Goal: Task Accomplishment & Management: Use online tool/utility

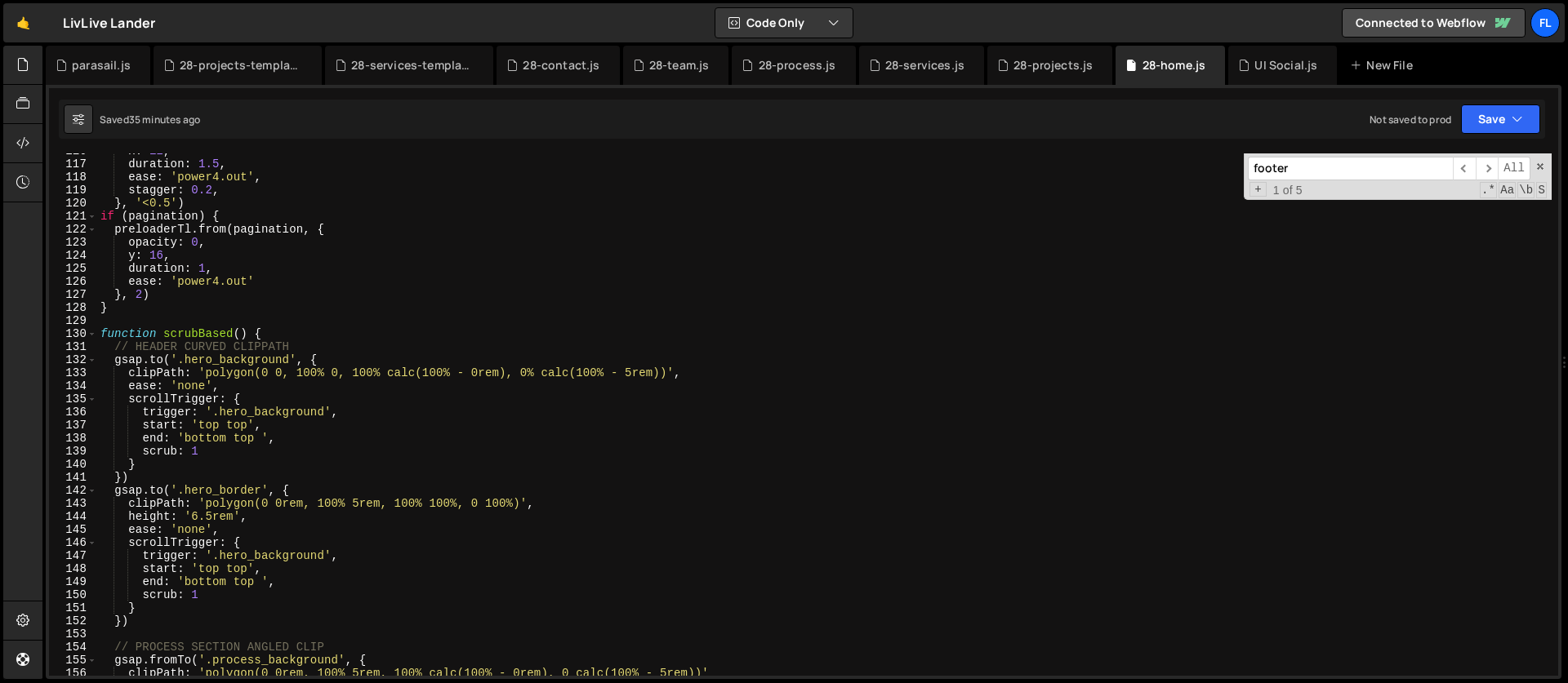
scroll to position [1582, 0]
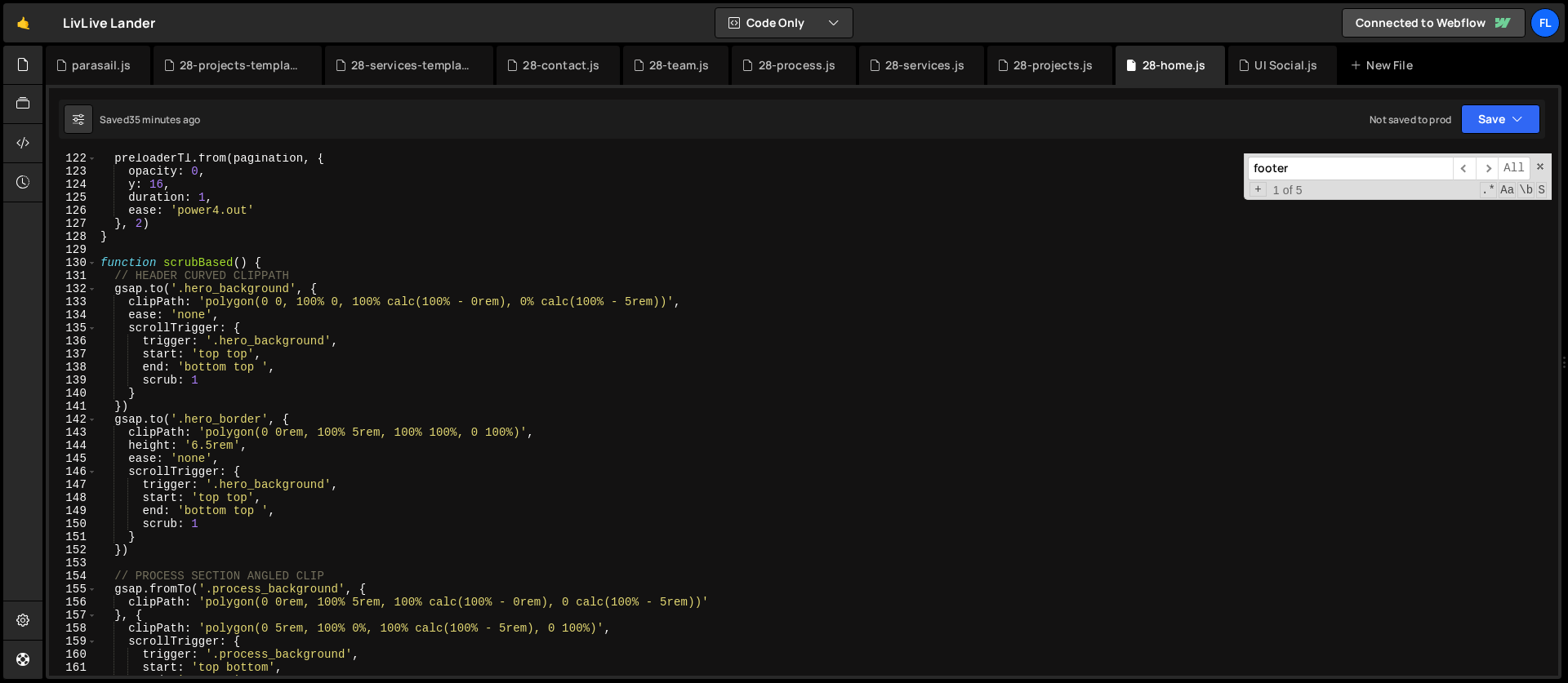
click at [283, 266] on div "preloaderTl . from ( pagination , { opacity : 0 , y : 16 , duration : 1 , ease …" at bounding box center [824, 426] width 1455 height 548
type textarea "function scrubBased() {"
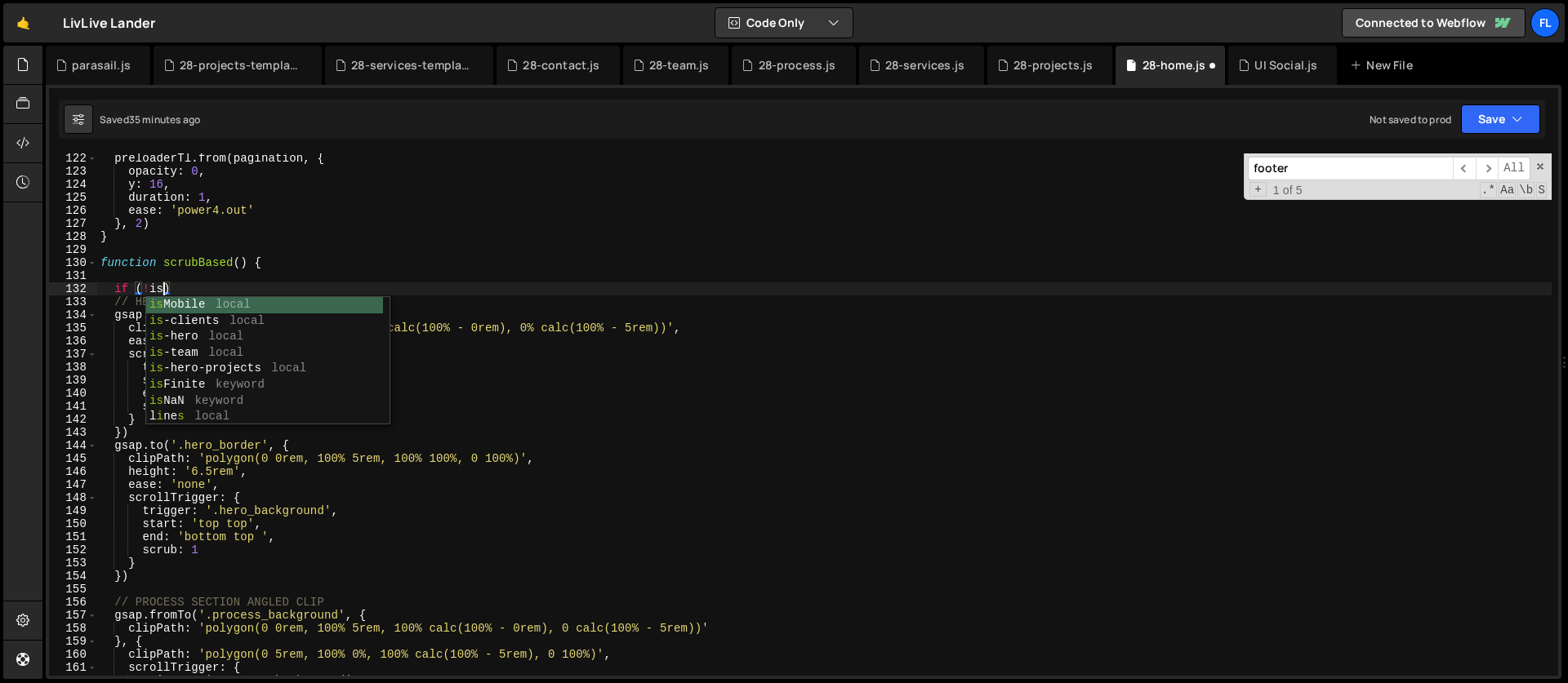
scroll to position [0, 4]
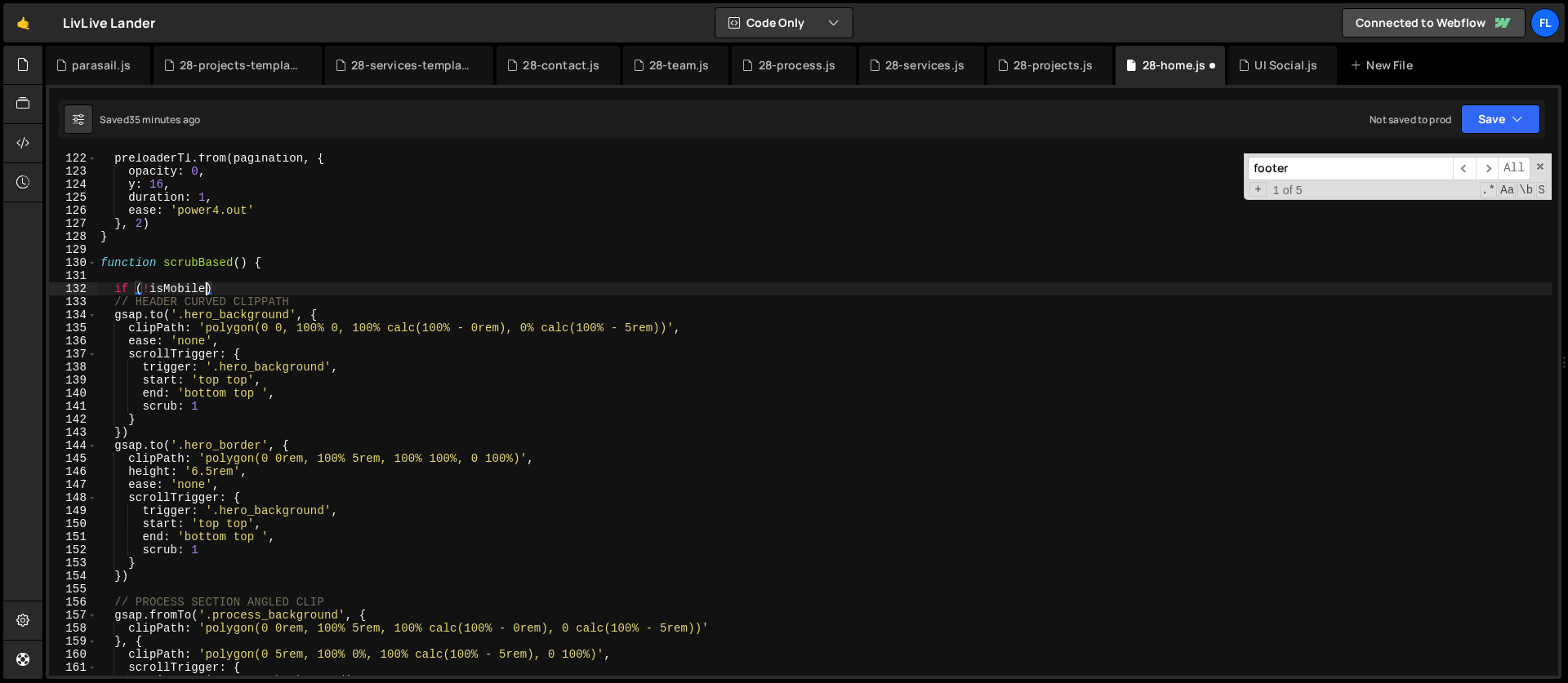
click at [336, 298] on div "preloaderTl . from ( pagination , { opacity : 0 , y : 16 , duration : 1 , ease …" at bounding box center [824, 426] width 1455 height 548
click at [318, 288] on div "preloaderTl . from ( pagination , { opacity : 0 , y : 16 , duration : 1 , ease …" at bounding box center [824, 426] width 1455 height 548
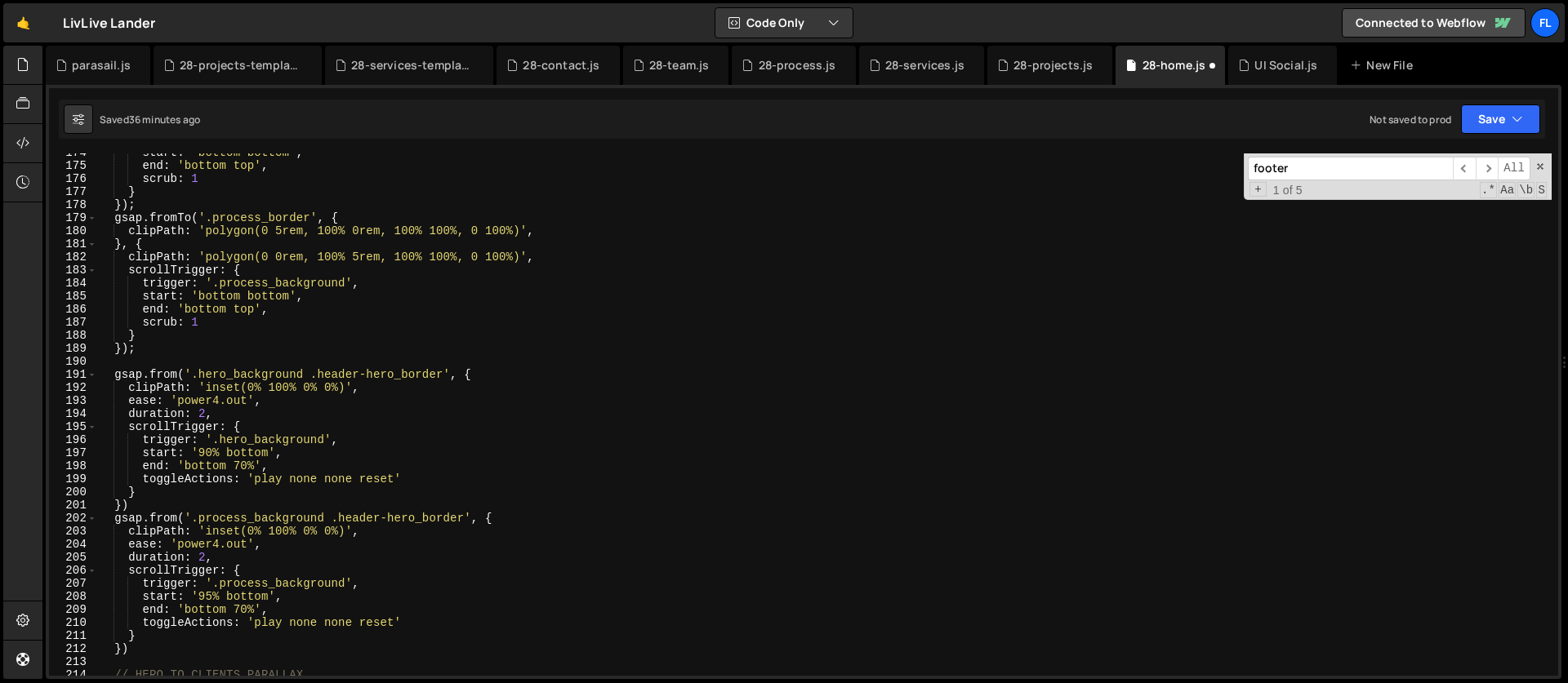
scroll to position [2329, 0]
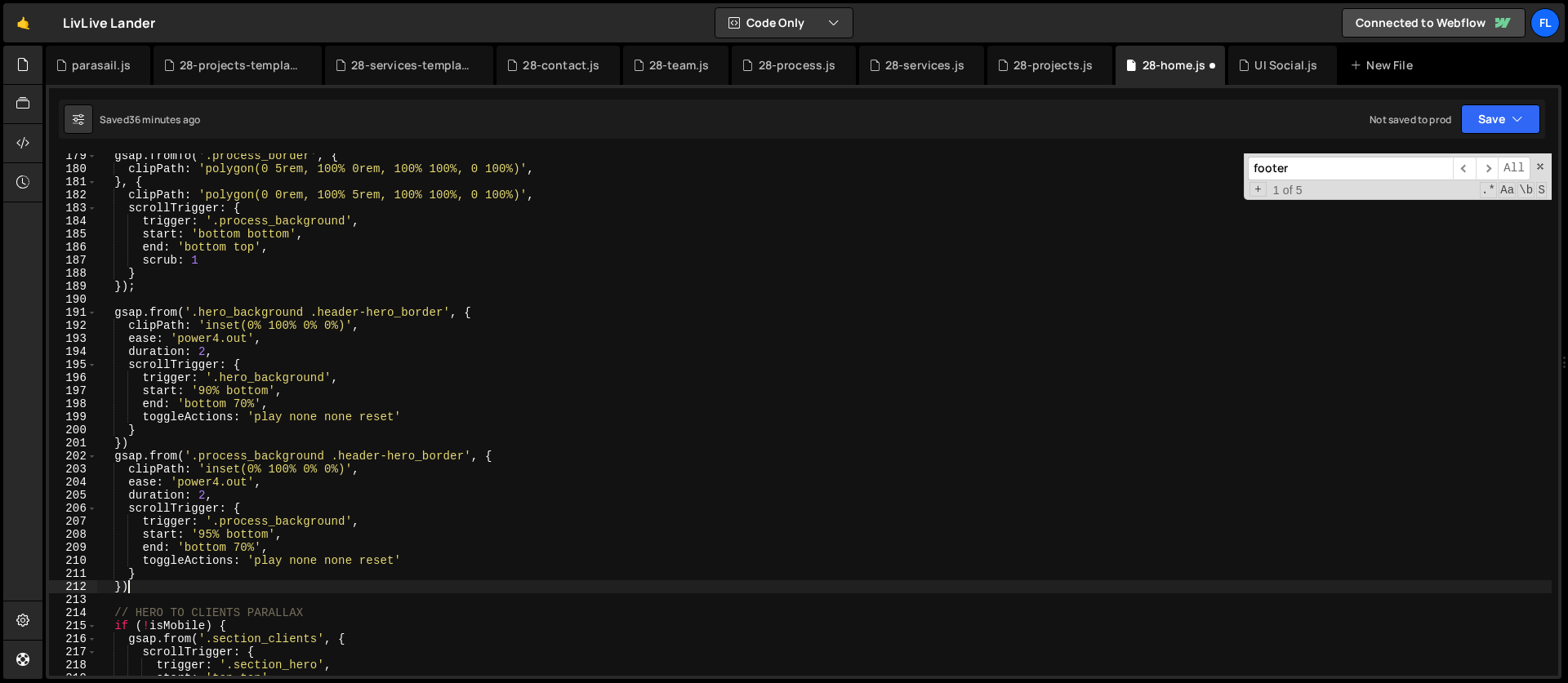
click at [152, 587] on div "gsap . fromTo ( '.process_border' , { clipPath : 'polygon(0 5rem, 100% 0rem, 10…" at bounding box center [824, 424] width 1455 height 548
type textarea "})"
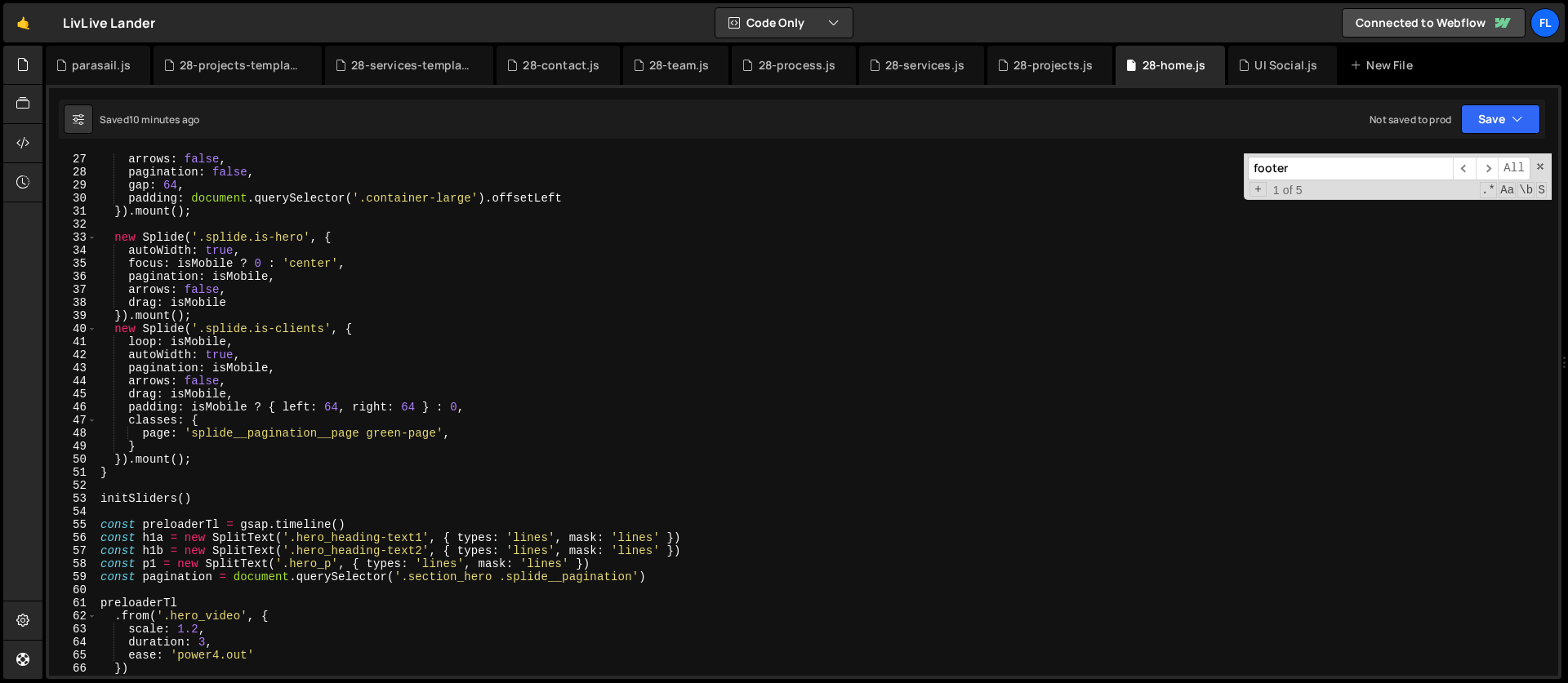
scroll to position [287, 0]
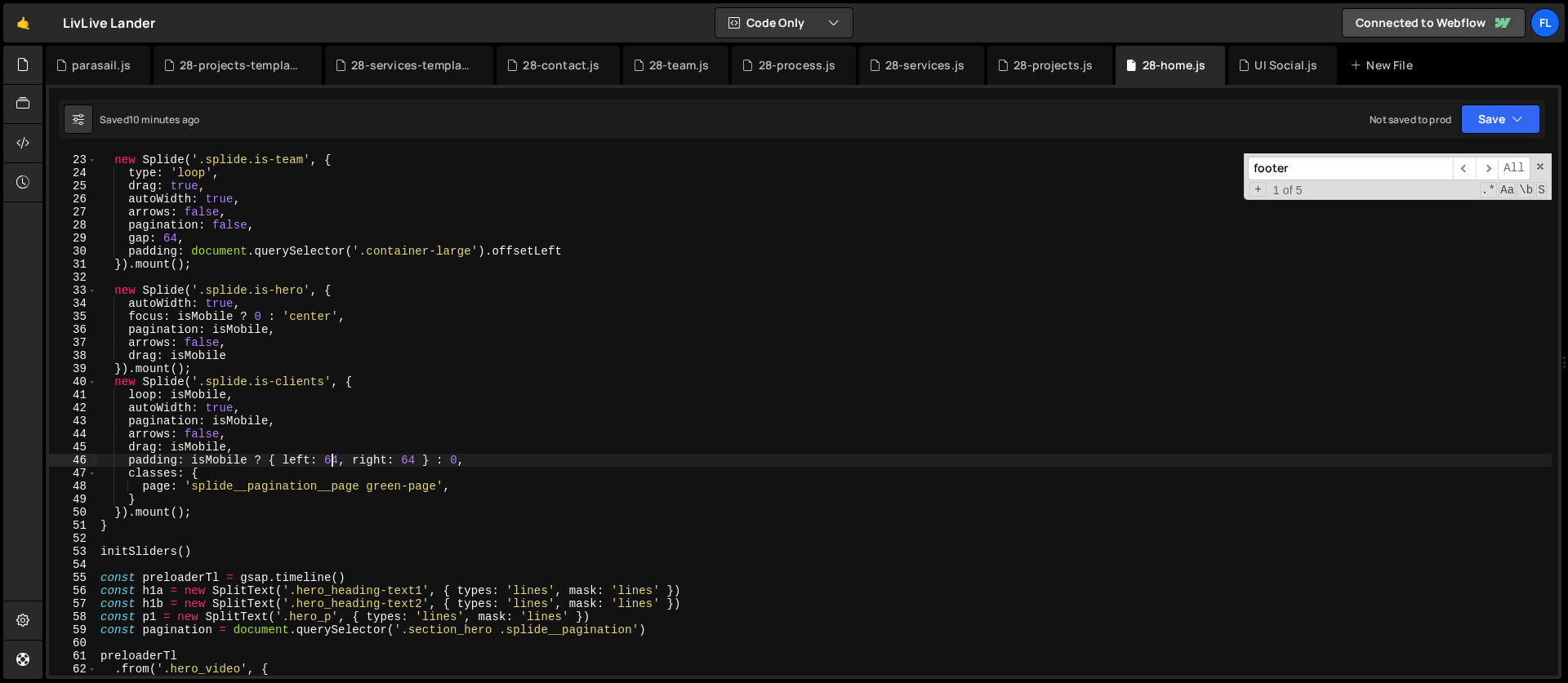
click at [335, 462] on div "new Splide ( '.splide.is-team' , { type : 'loop' , drag : true , autoWidth : tr…" at bounding box center [824, 414] width 1455 height 548
click at [408, 460] on div "new Splide ( '.splide.is-team' , { type : 'loop' , drag : true , autoWidth : tr…" at bounding box center [824, 414] width 1455 height 548
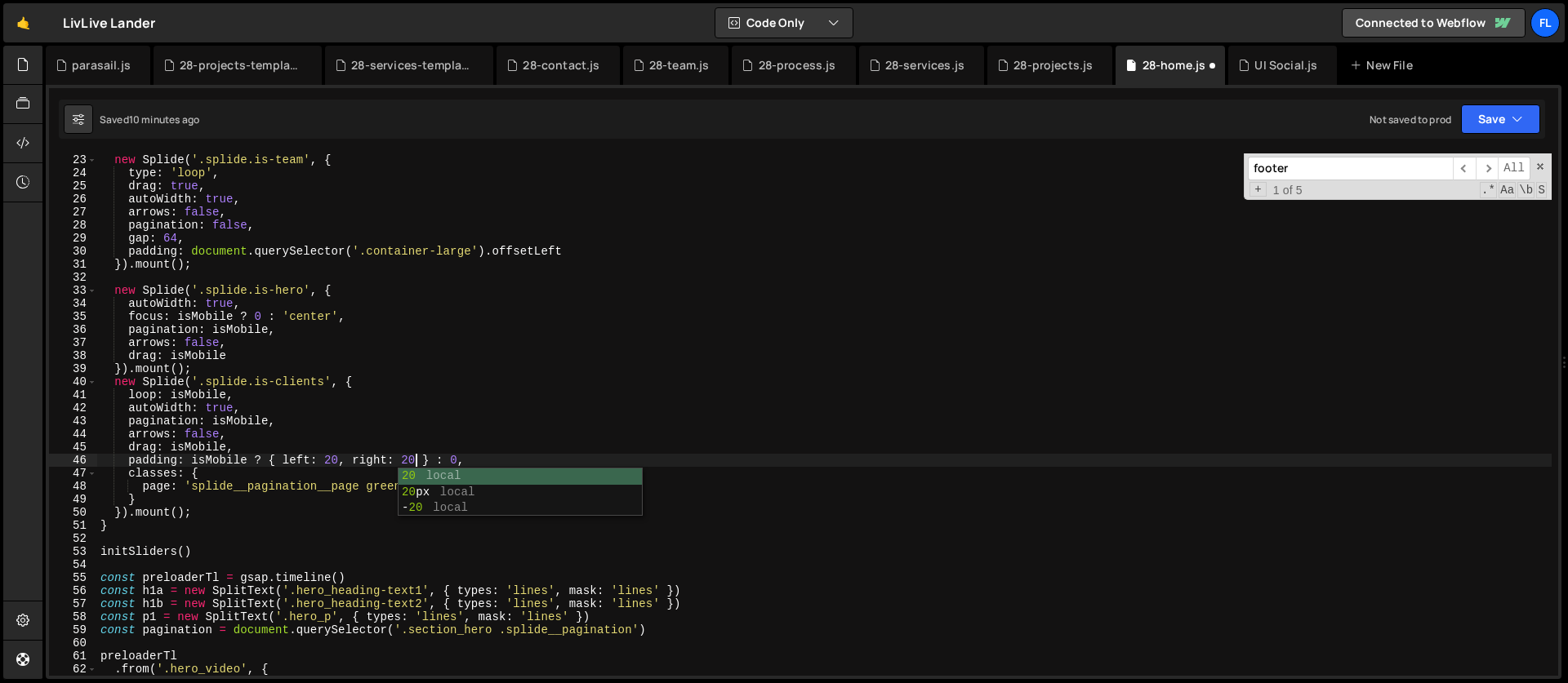
scroll to position [0, 22]
click at [259, 449] on div "new Splide ( '.splide.is-team' , { type : 'loop' , drag : true , autoWidth : tr…" at bounding box center [824, 414] width 1455 height 548
type textarea "drag: isMobile,"
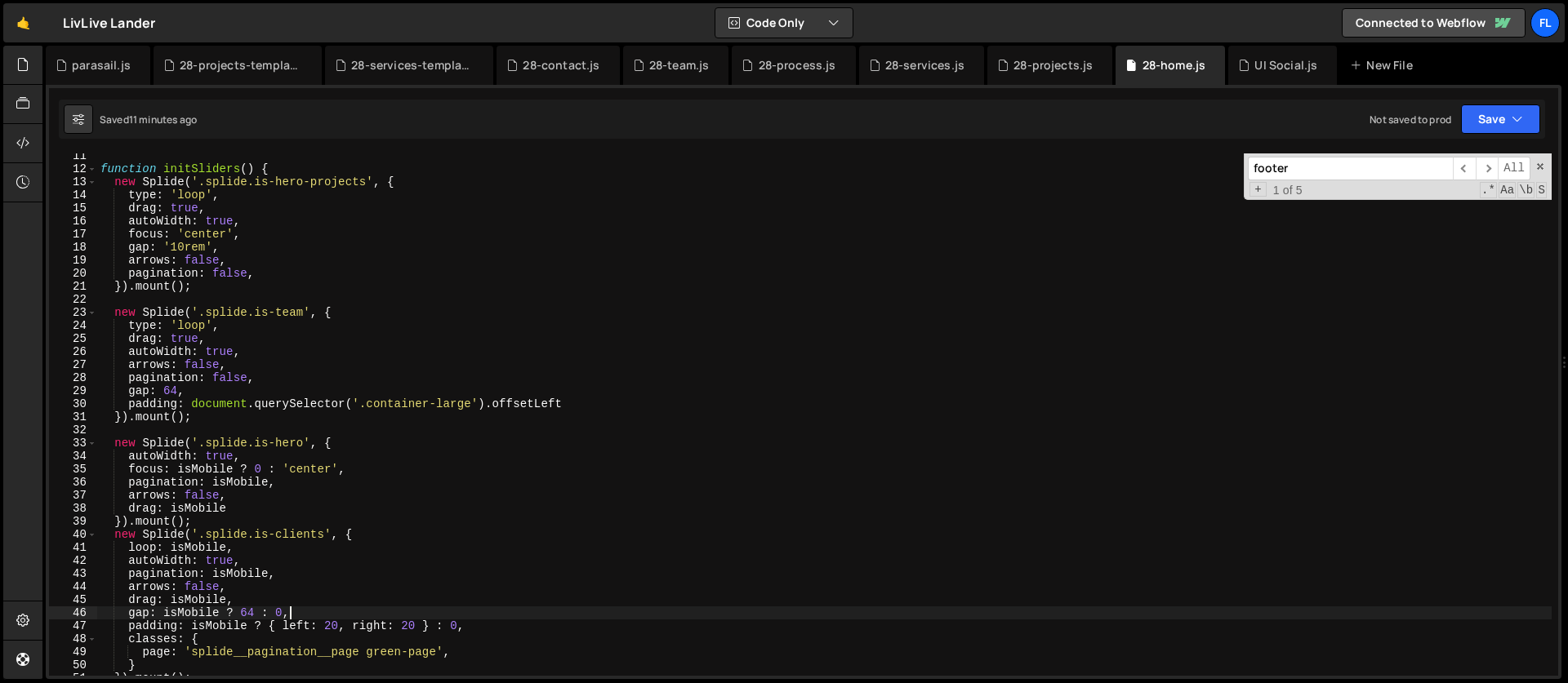
scroll to position [119, 0]
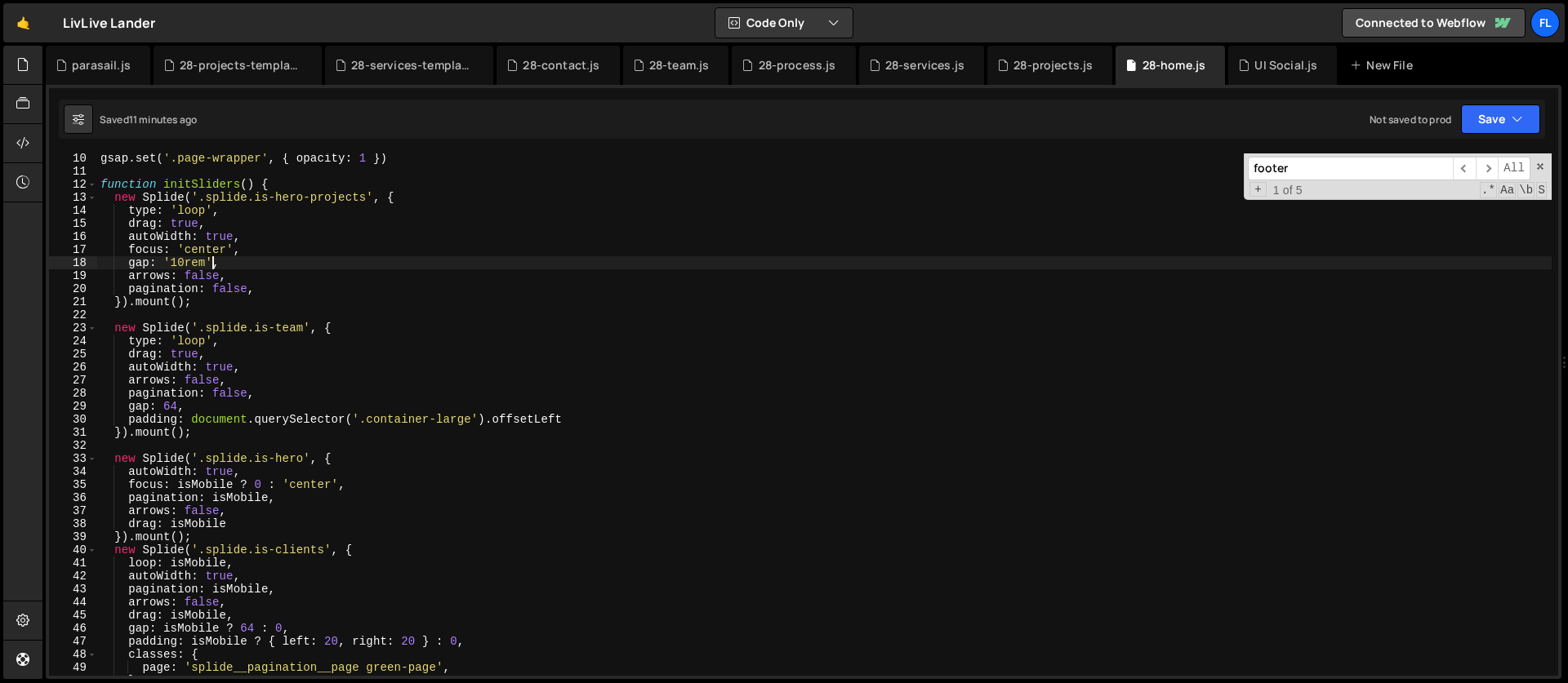
click at [215, 258] on div "gsap . set ( '.page-wrapper' , { opacity : 1 }) function initSliders ( ) { new …" at bounding box center [824, 426] width 1455 height 548
click at [239, 291] on div "gsap . set ( '.page-wrapper' , { opacity : 1 }) function initSliders ( ) { new …" at bounding box center [824, 426] width 1455 height 548
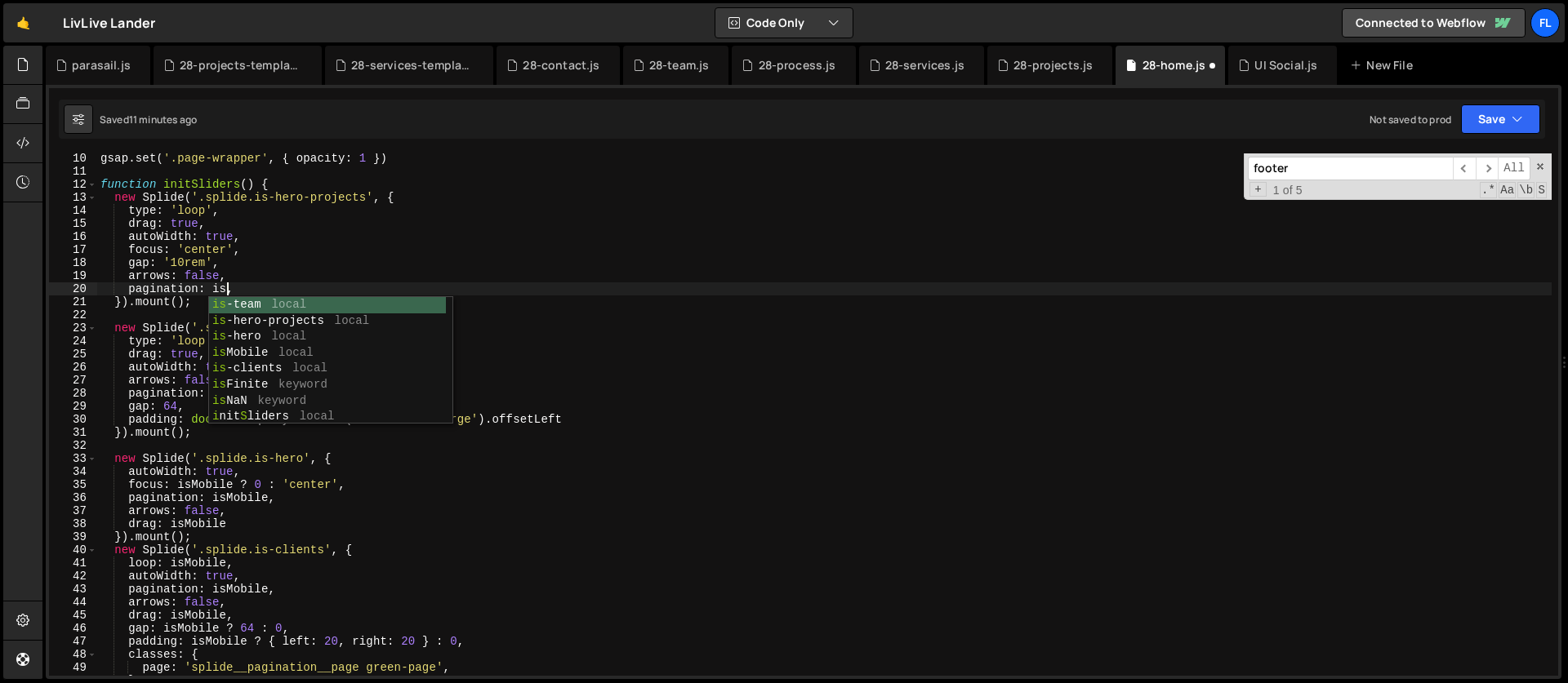
scroll to position [0, 9]
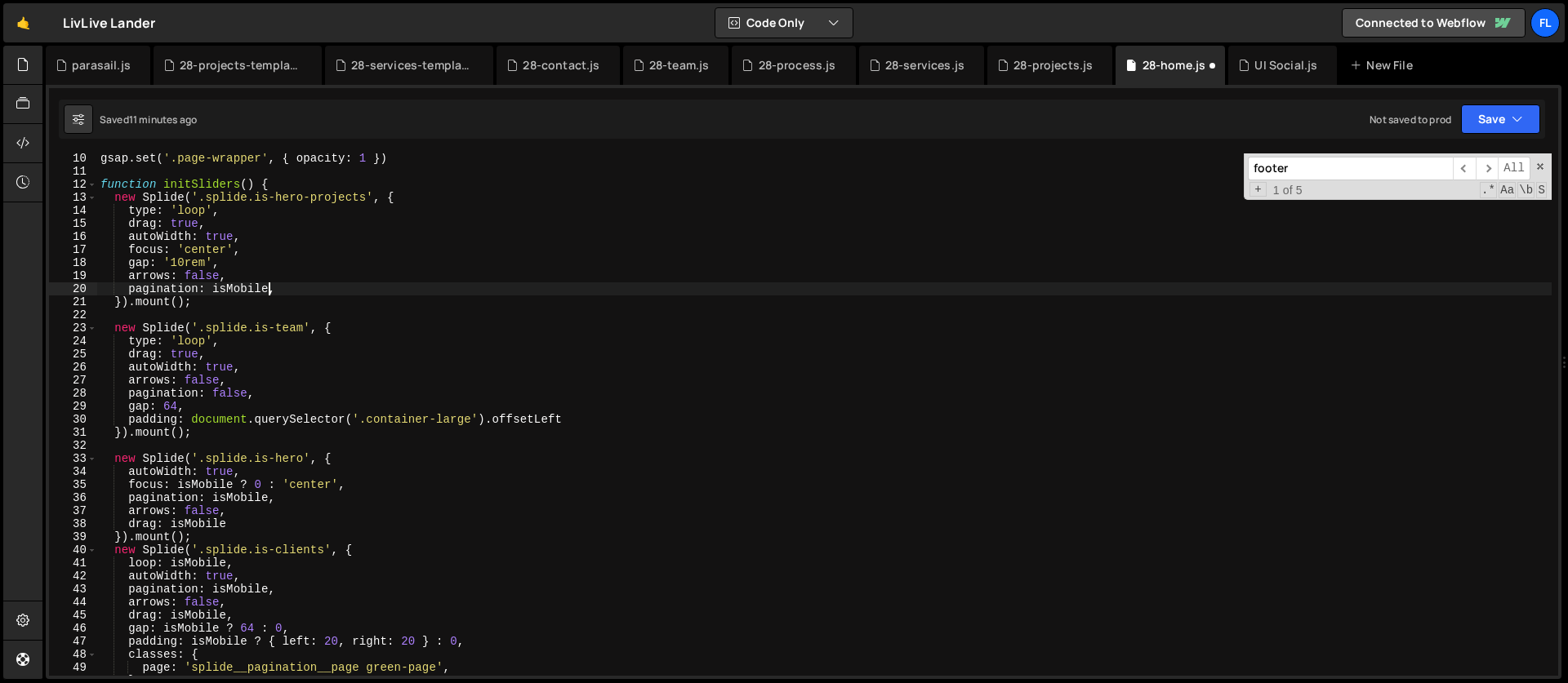
type textarea "pagination: isMobile,"
drag, startPoint x: 1316, startPoint y: 164, endPoint x: 1216, endPoint y: 162, distance: 100.0
click at [1216, 162] on div "gsap . set ( '.page-wrapper' , { opacity : 1 }) function initSliders ( ) { new …" at bounding box center [824, 414] width 1455 height 522
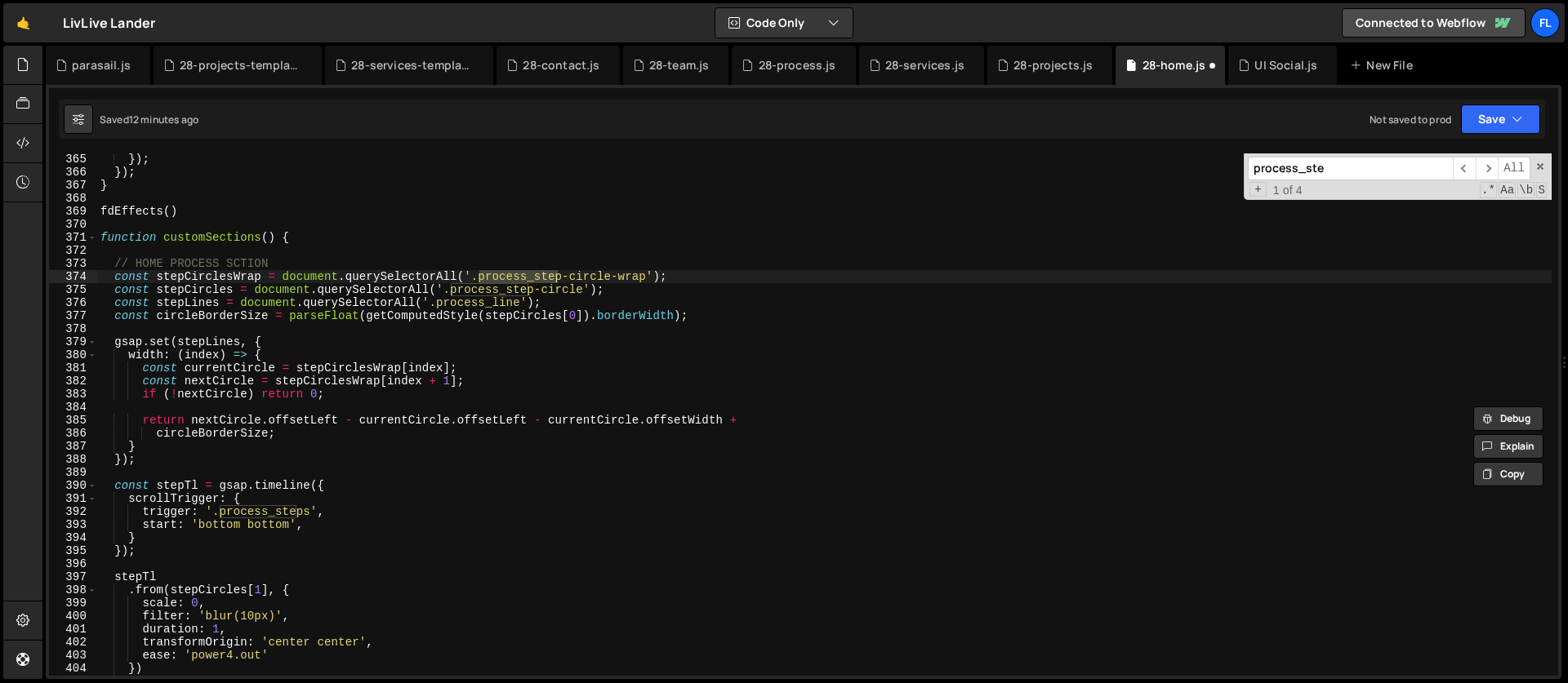
scroll to position [4755, 0]
type input "process_ste"
click at [205, 250] on div "}) ; }) ; } fdEffects ( ) function customSections ( ) { // HOME PROCESS SCTION …" at bounding box center [824, 426] width 1455 height 548
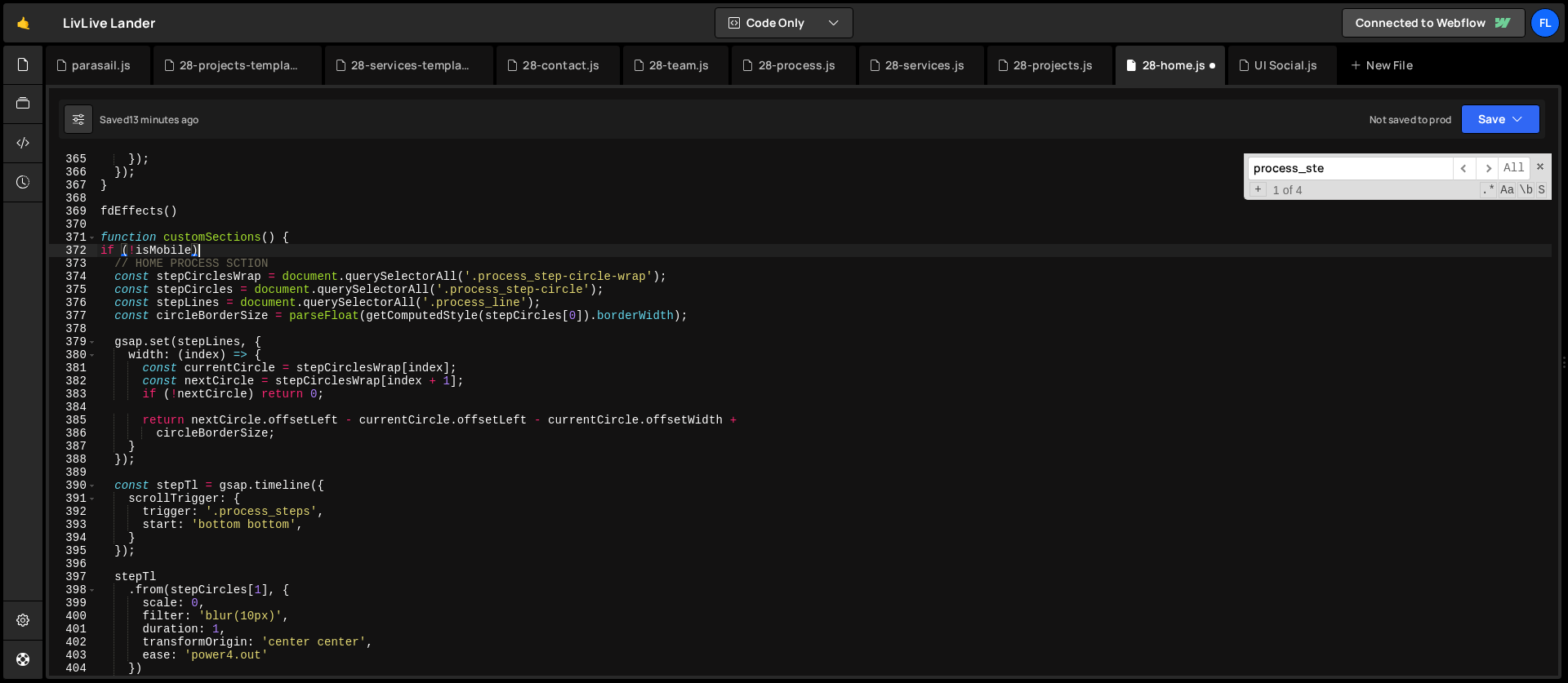
scroll to position [0, 7]
type textarea "if (!isMobile) {"
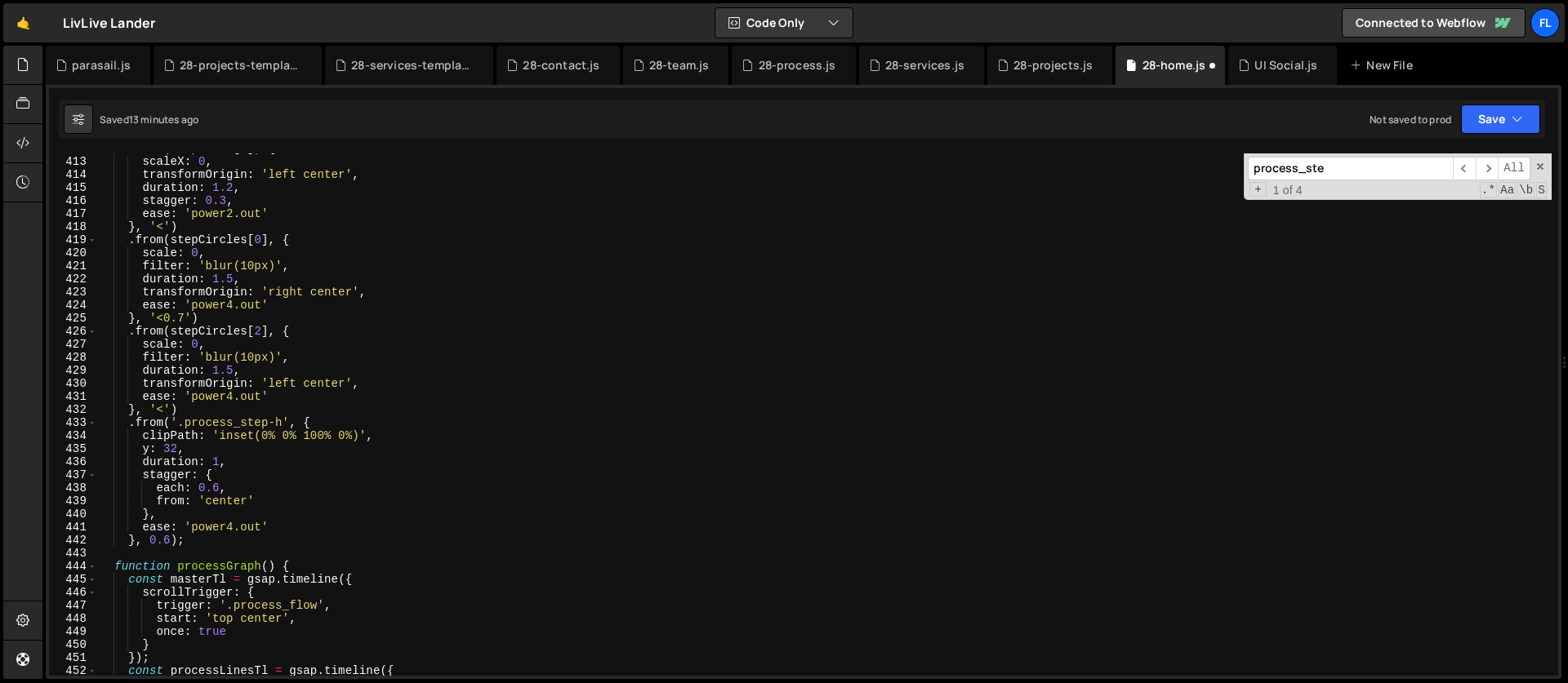
scroll to position [5397, 0]
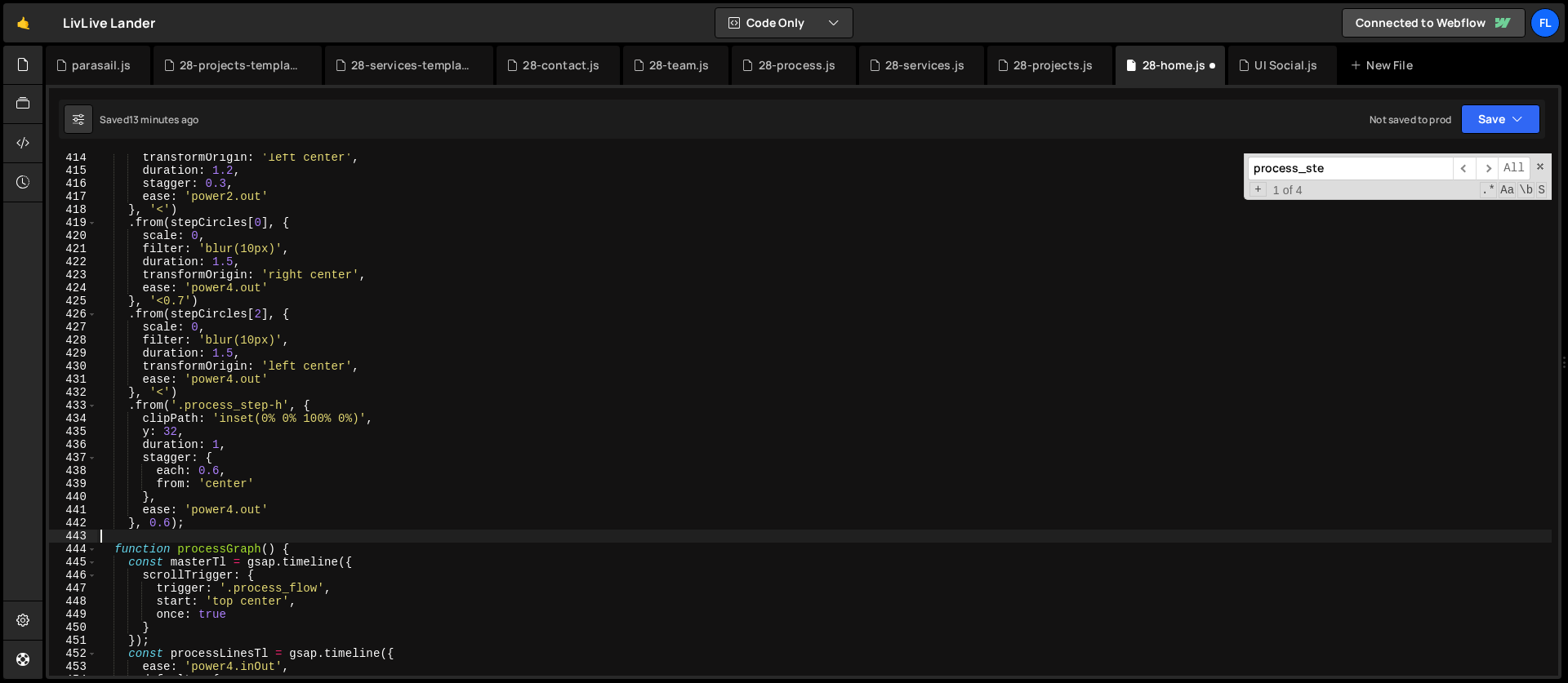
click at [203, 532] on div "transformOrigin : 'left center' , duration : 1.2 , stagger : 0.3 , ease : 'powe…" at bounding box center [824, 425] width 1455 height 548
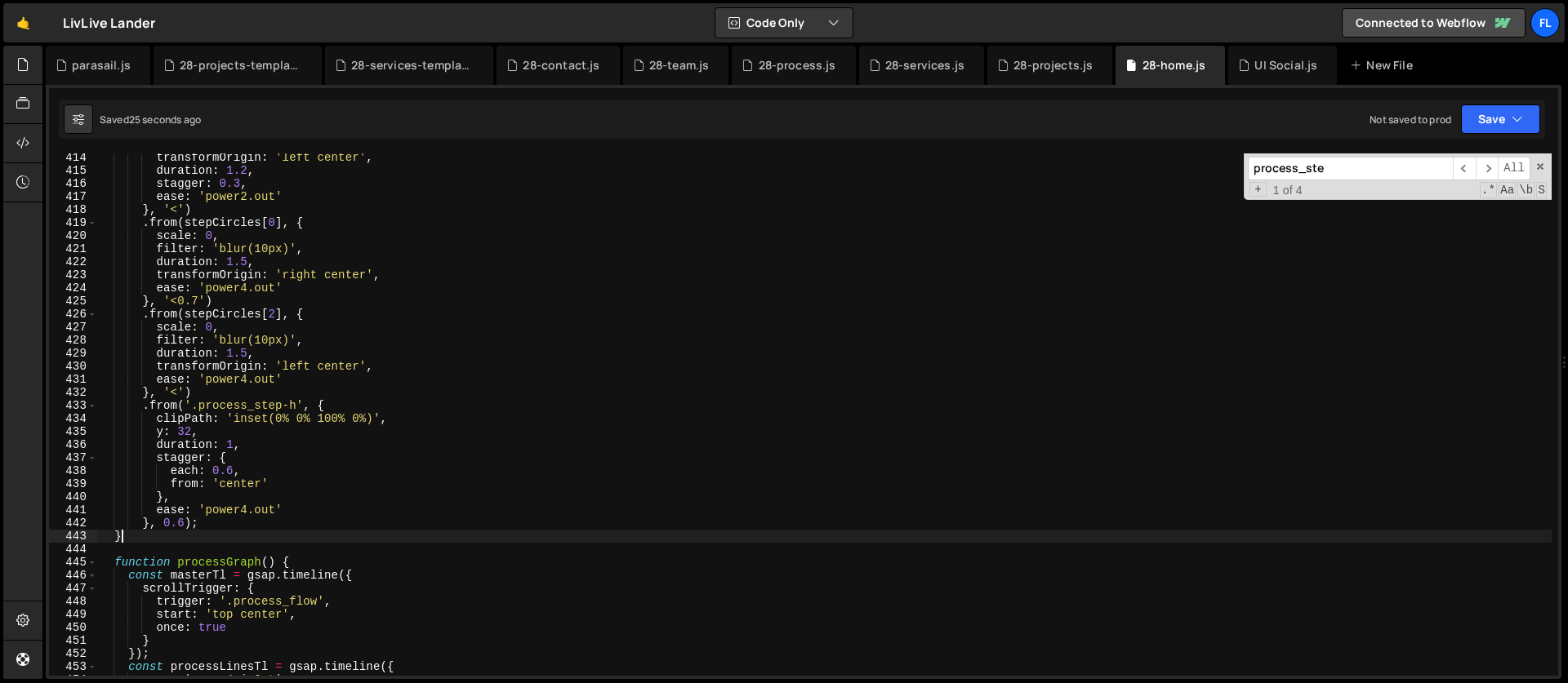
click at [181, 535] on div "transformOrigin : 'left center' , duration : 1.2 , stagger : 0.3 , ease : 'powe…" at bounding box center [824, 425] width 1455 height 548
click at [239, 527] on div "transformOrigin : 'left center' , duration : 1.2 , stagger : 0.3 , ease : 'powe…" at bounding box center [824, 425] width 1455 height 548
click at [244, 458] on div "transformOrigin : 'left center' , duration : 1.2 , stagger : 0.3 , ease : 'powe…" at bounding box center [824, 425] width 1455 height 548
click at [152, 532] on div "transformOrigin : 'left center' , duration : 1.2 , stagger : 0.3 , ease : 'powe…" at bounding box center [824, 425] width 1455 height 548
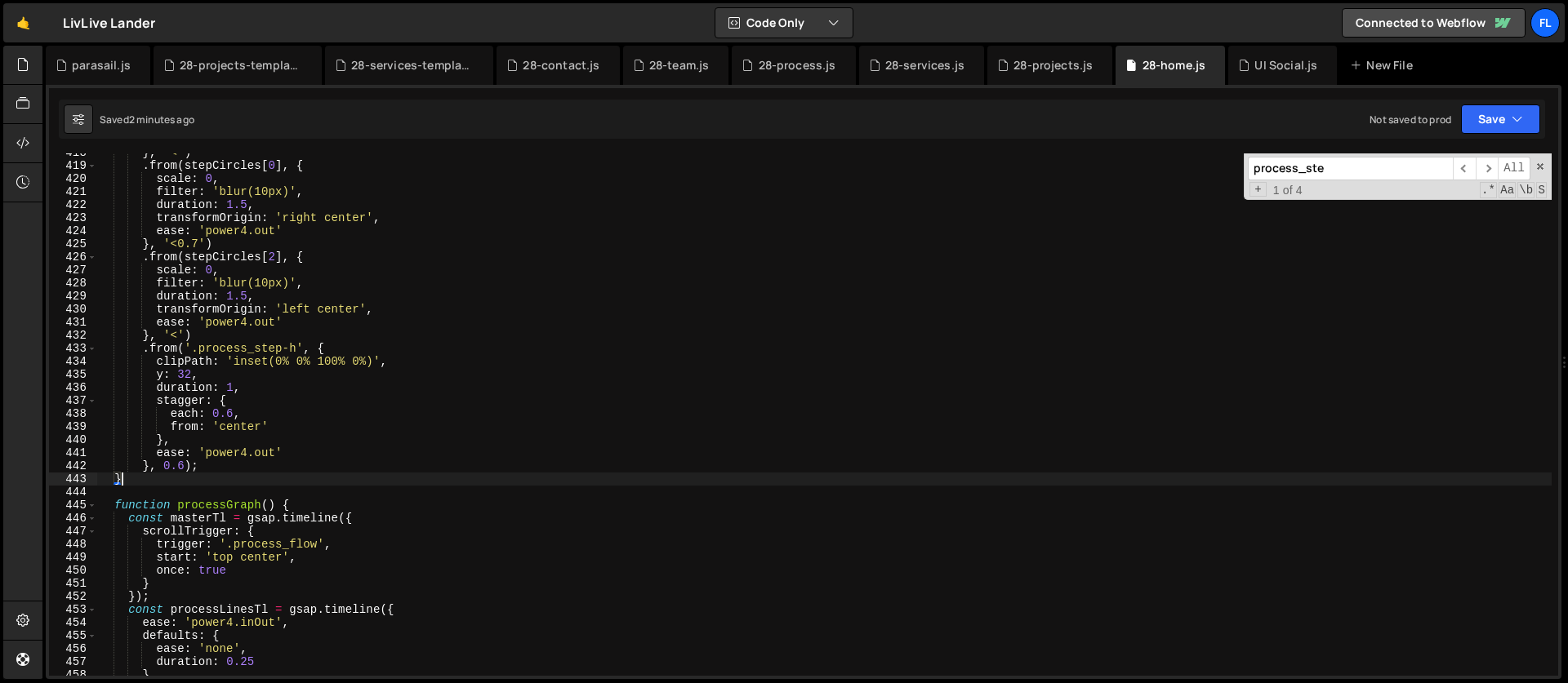
scroll to position [0, 1]
type textarea "} else {"
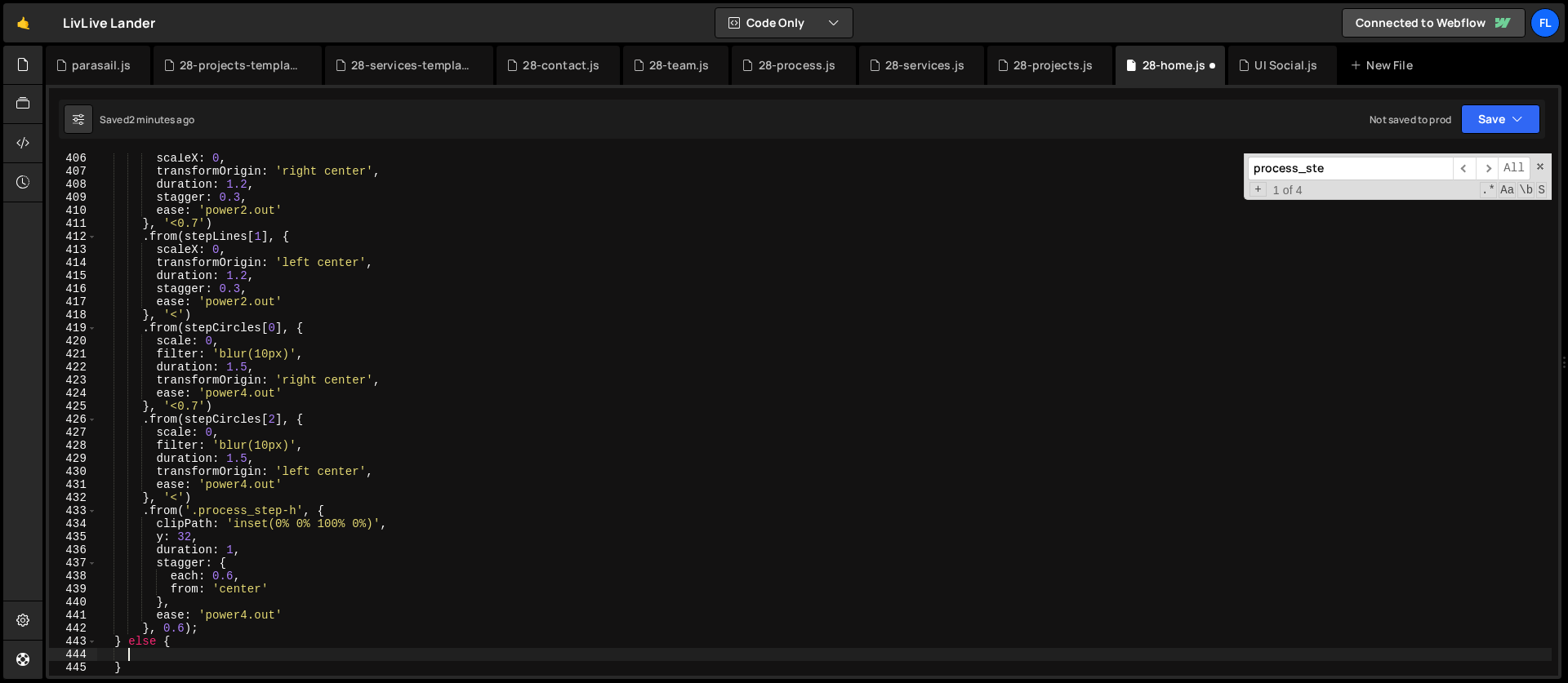
scroll to position [5340, 0]
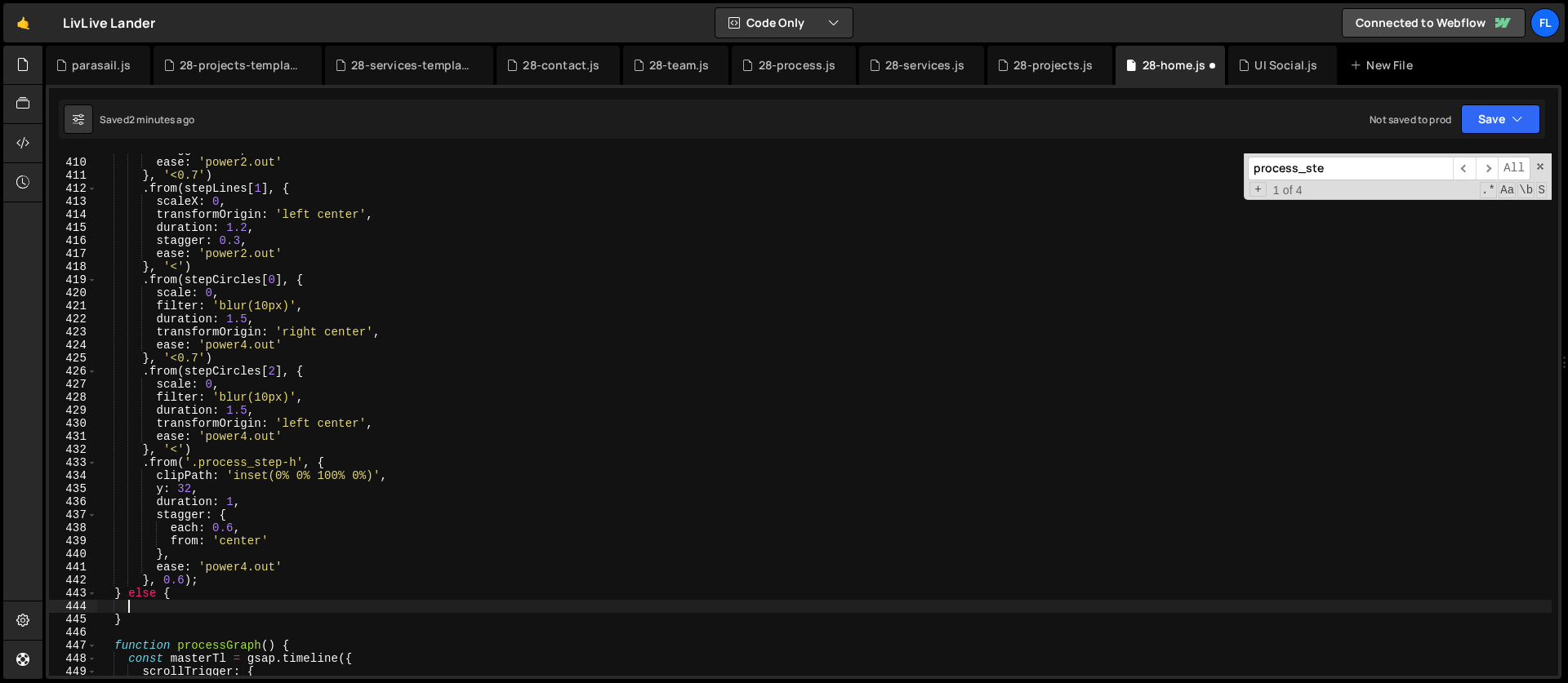
click at [337, 459] on div "stagger : 0.3 , ease : 'power2.out' } , '<0.7' ) . from ( stepLines [ 1 ] , { s…" at bounding box center [824, 417] width 1455 height 548
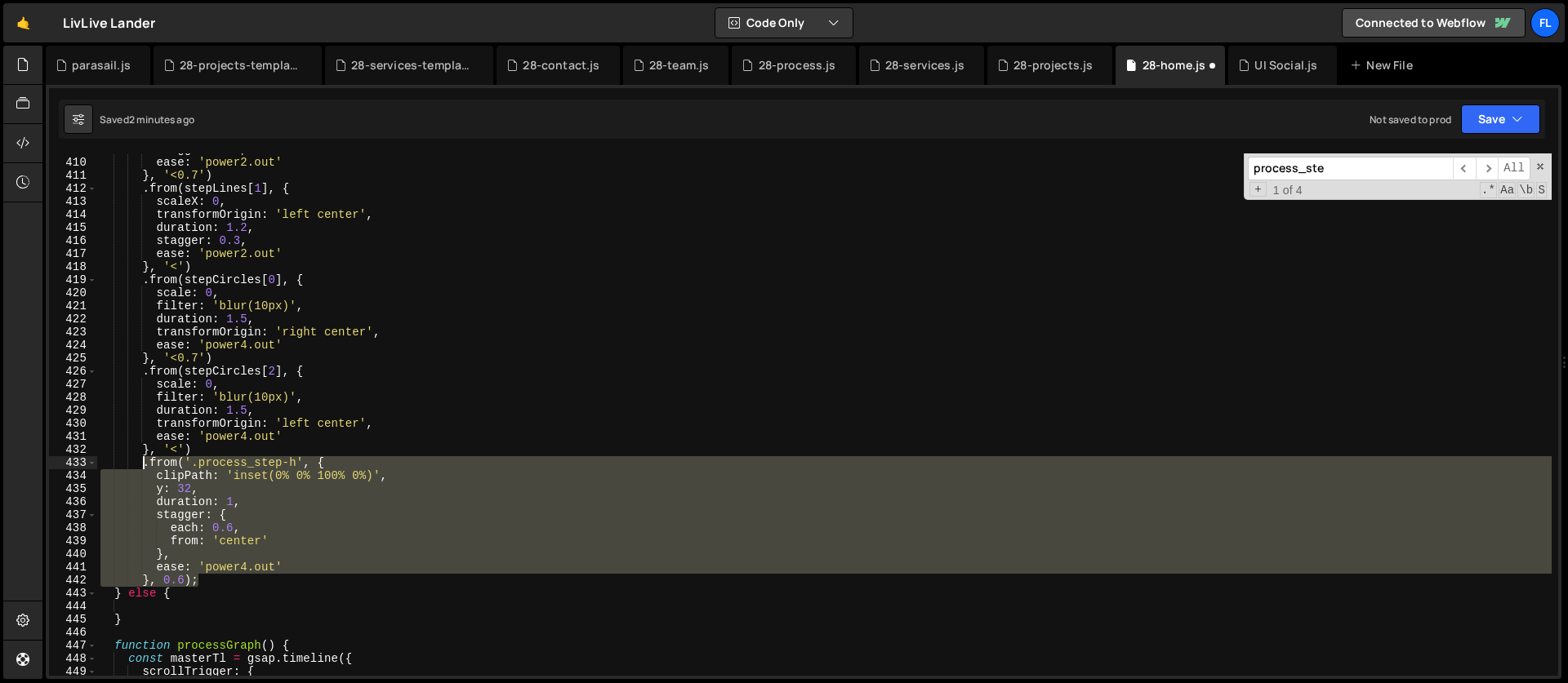
drag, startPoint x: 217, startPoint y: 576, endPoint x: 142, endPoint y: 460, distance: 138.1
click at [142, 460] on div "stagger : 0.3 , ease : 'power2.out' } , '<0.7' ) . from ( stepLines [ 1 ] , { s…" at bounding box center [824, 417] width 1455 height 548
click at [190, 590] on div "stagger : 0.3 , ease : 'power2.out' } , '<0.7' ) . from ( stepLines [ 1 ] , { s…" at bounding box center [824, 417] width 1455 height 548
type textarea "} else {"
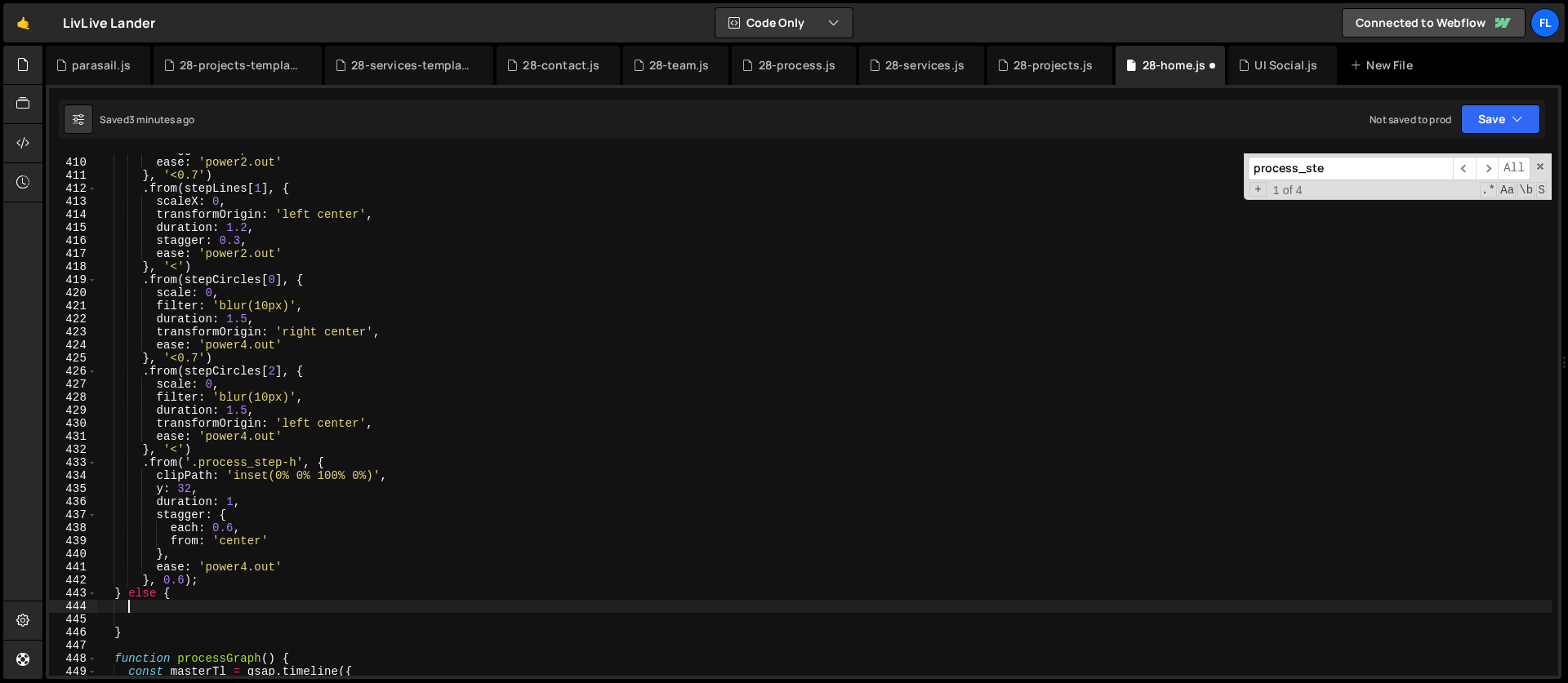
paste textarea "});"
type textarea "});"
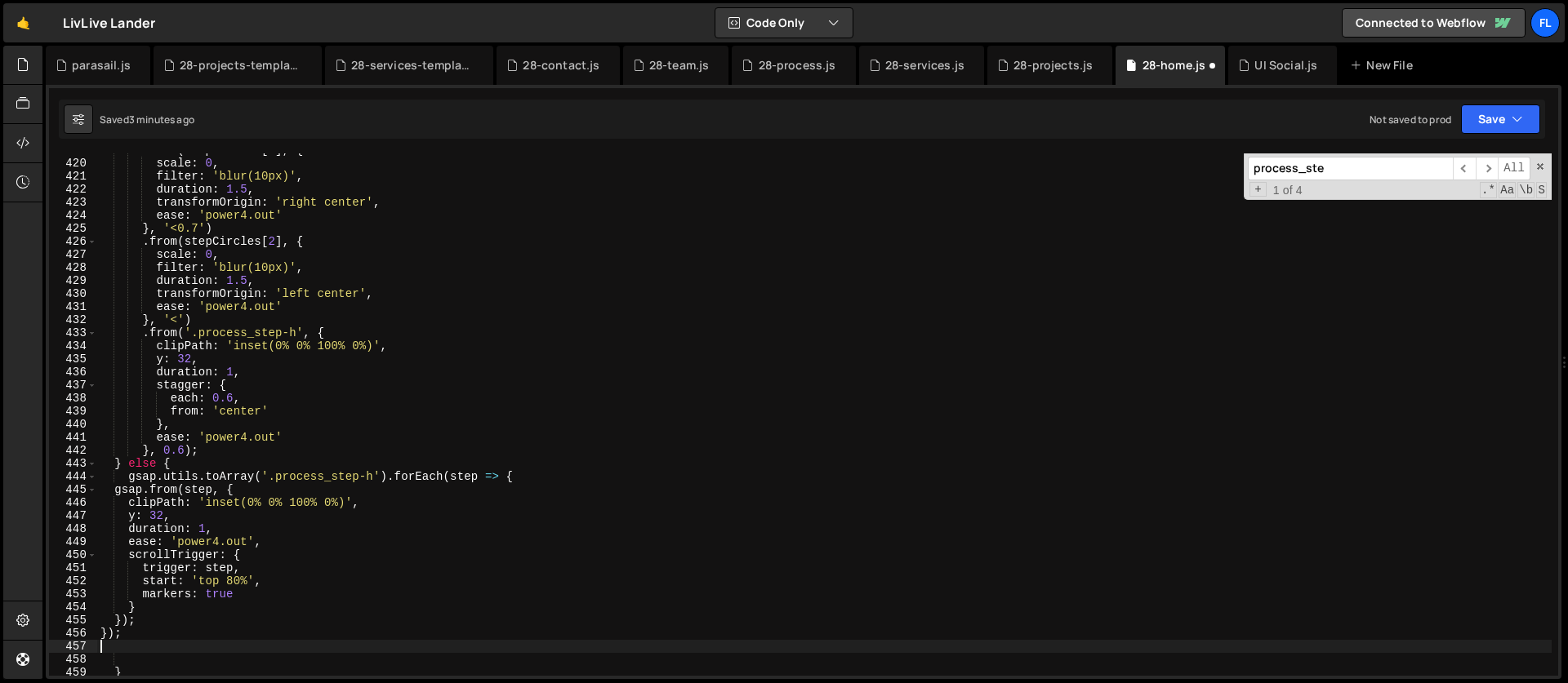
scroll to position [0, 0]
paste textarea "});"
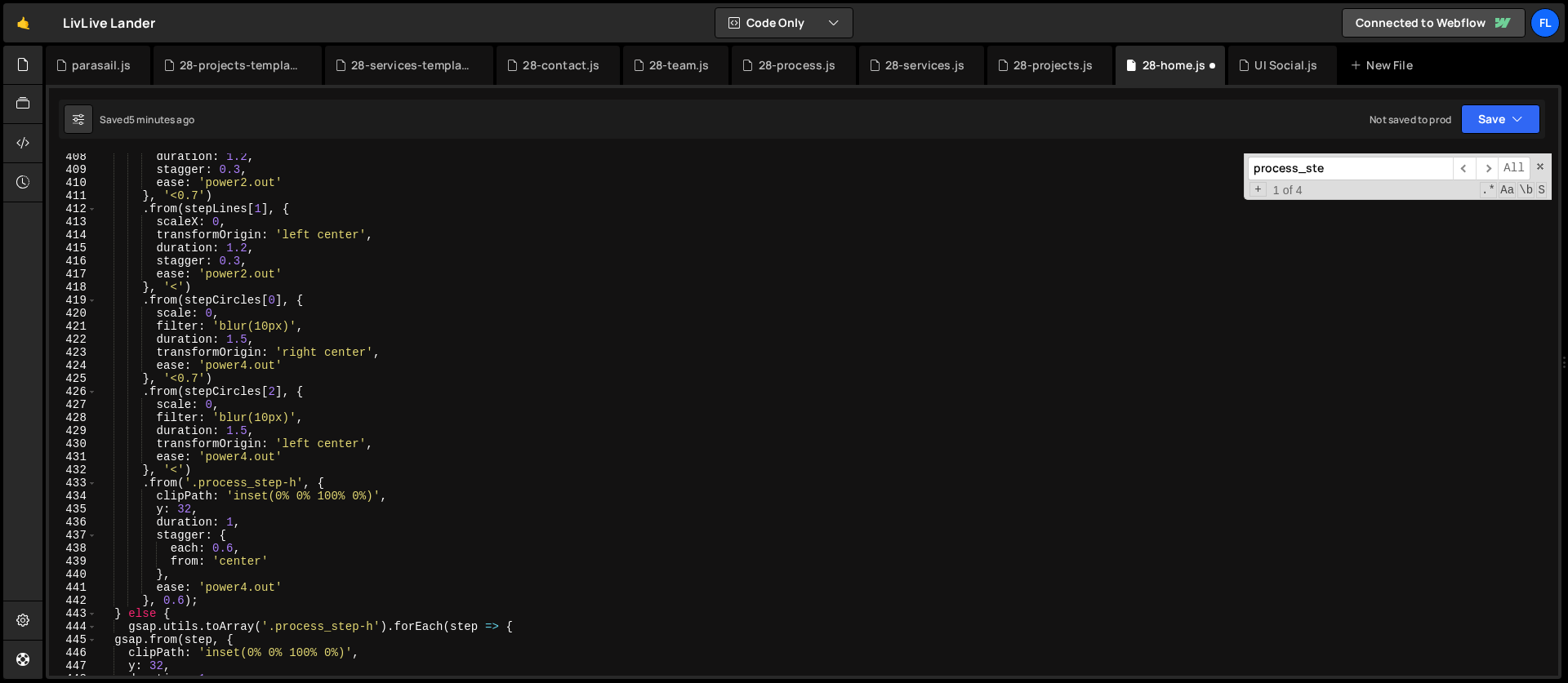
scroll to position [5772, 0]
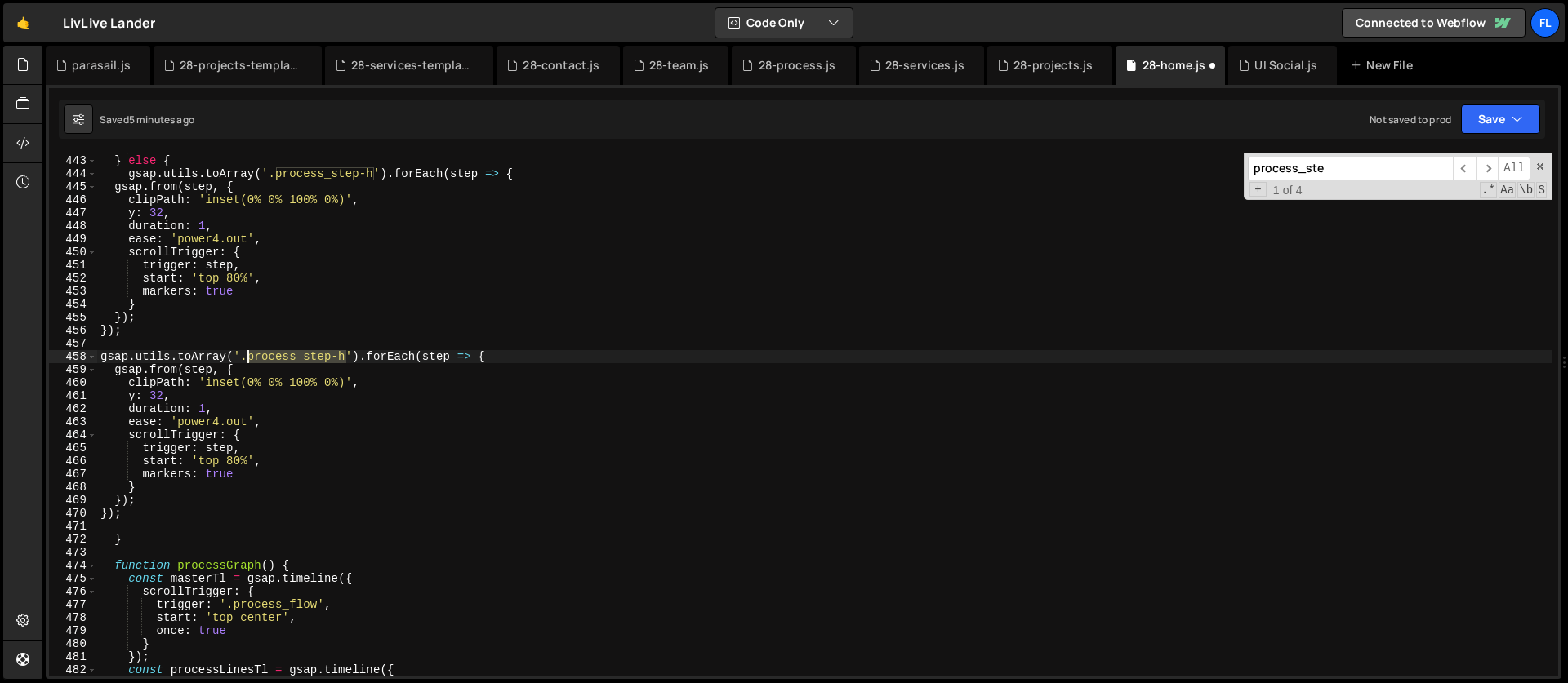
drag, startPoint x: 347, startPoint y: 354, endPoint x: 246, endPoint y: 358, distance: 101.1
click at [246, 358] on div "} , 0.6 ) ; } else { gsap . utils . toArray ( '.process_step-h' ) . forEach ( s…" at bounding box center [824, 415] width 1455 height 548
paste textarea "circle"
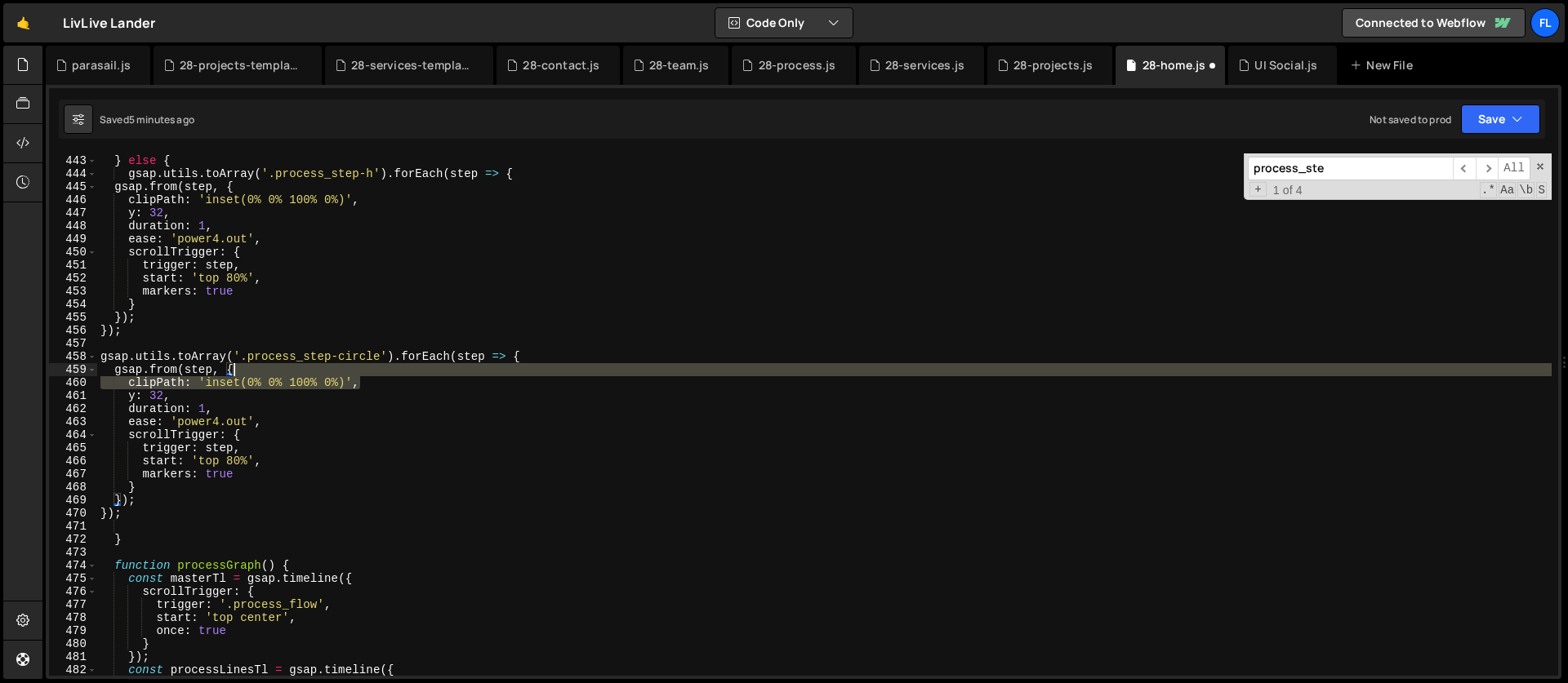
click at [373, 377] on div "} , 0.6 ) ; } else { gsap . utils . toArray ( '.process_step-h' ) . forEach ( s…" at bounding box center [824, 415] width 1455 height 548
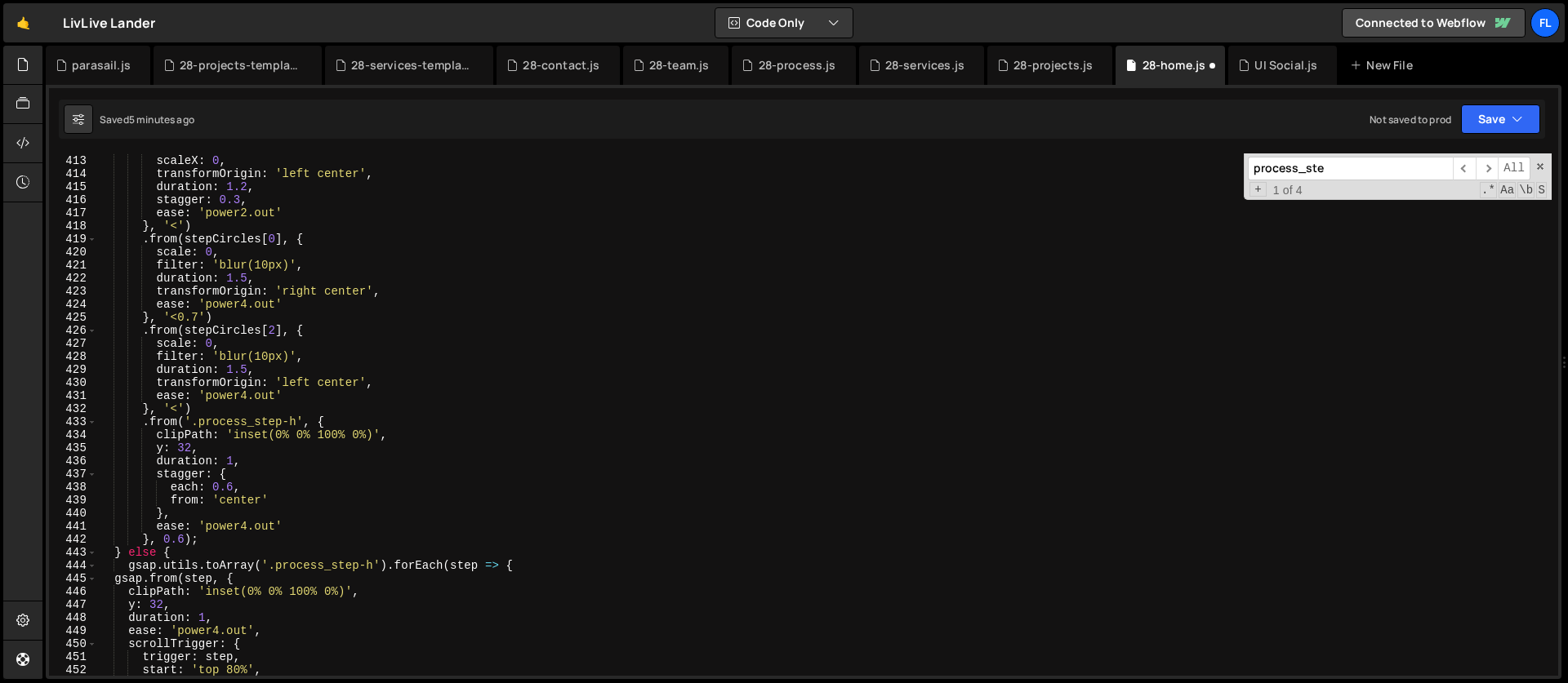
scroll to position [5380, 0]
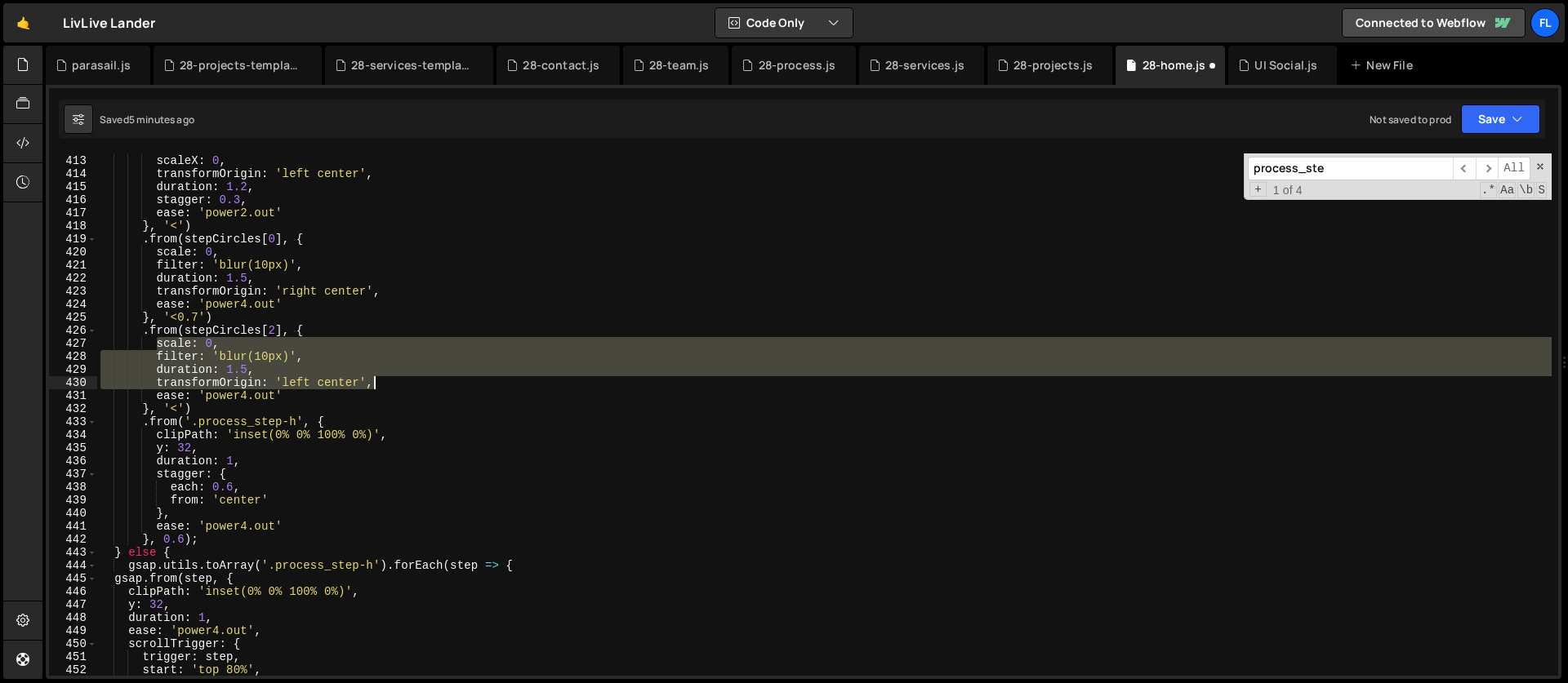
drag, startPoint x: 158, startPoint y: 342, endPoint x: 389, endPoint y: 386, distance: 235.2
click at [389, 386] on div ". from ( stepLines [ 1 ] , { scaleX : 0 , transformOrigin : 'left center' , dur…" at bounding box center [824, 415] width 1455 height 548
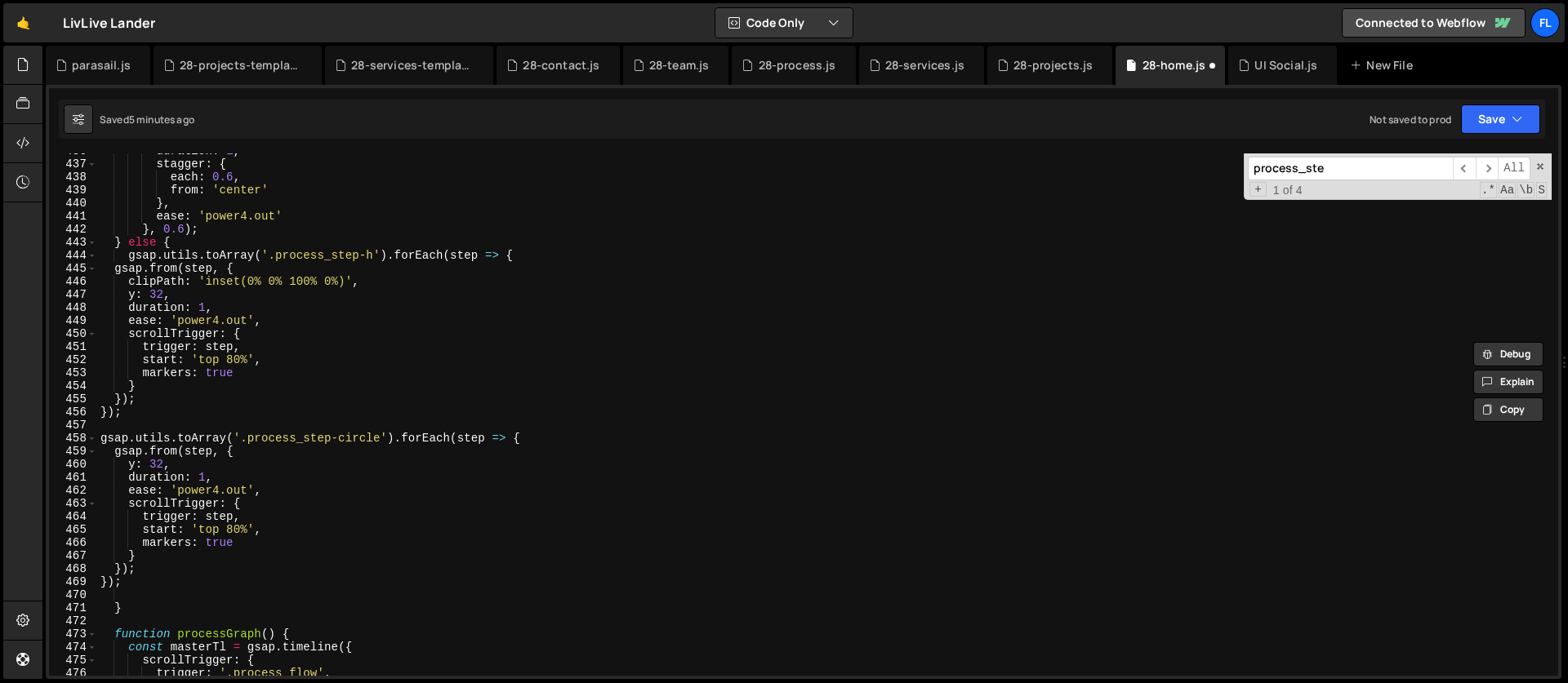
scroll to position [5690, 0]
click at [188, 479] on div "duration : 1 , stagger : { each : 0.6 , from : 'center' } , ease : 'power4.out'…" at bounding box center [824, 419] width 1455 height 548
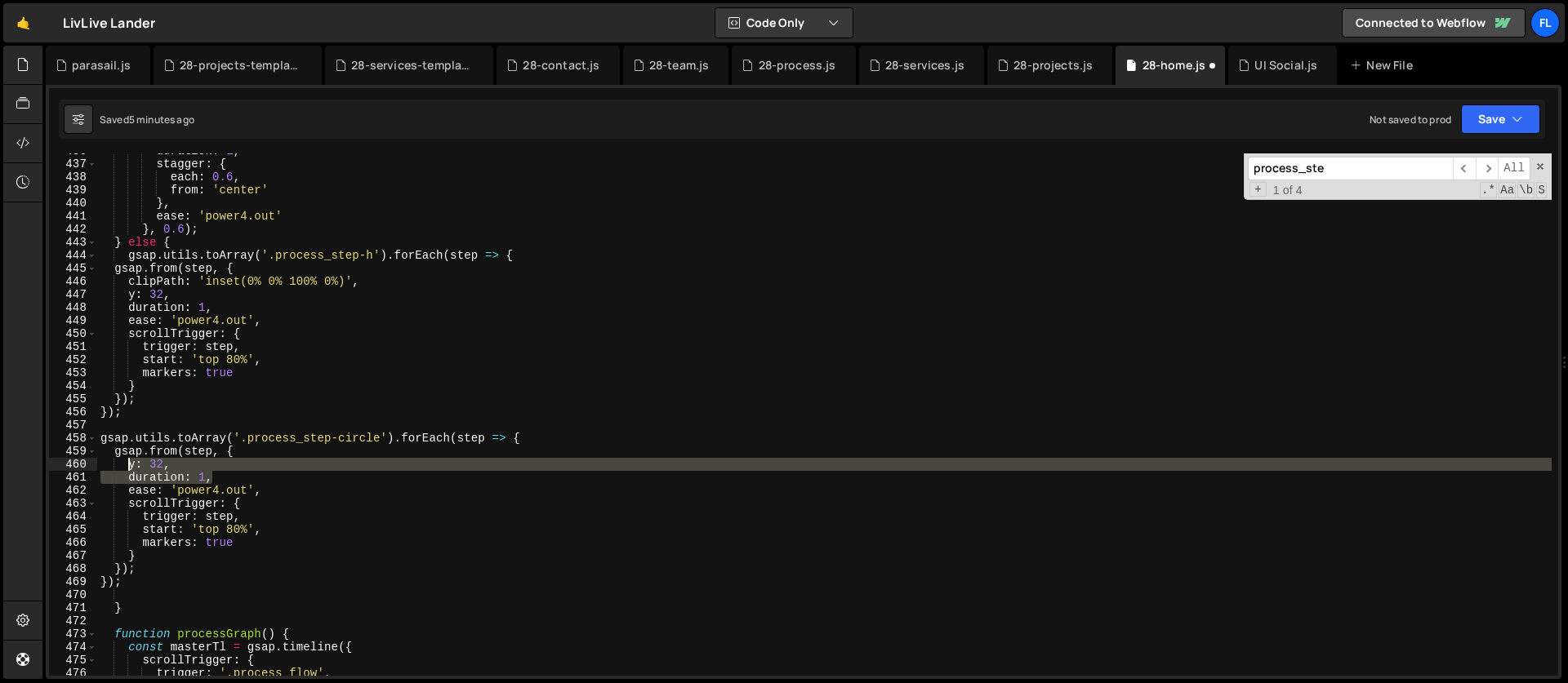
drag, startPoint x: 227, startPoint y: 479, endPoint x: 126, endPoint y: 468, distance: 101.6
click at [126, 468] on div "duration : 1 , stagger : { each : 0.6 , from : 'center' } , ease : 'power4.out'…" at bounding box center [824, 419] width 1455 height 548
paste textarea "transformOrigin: 'left center'"
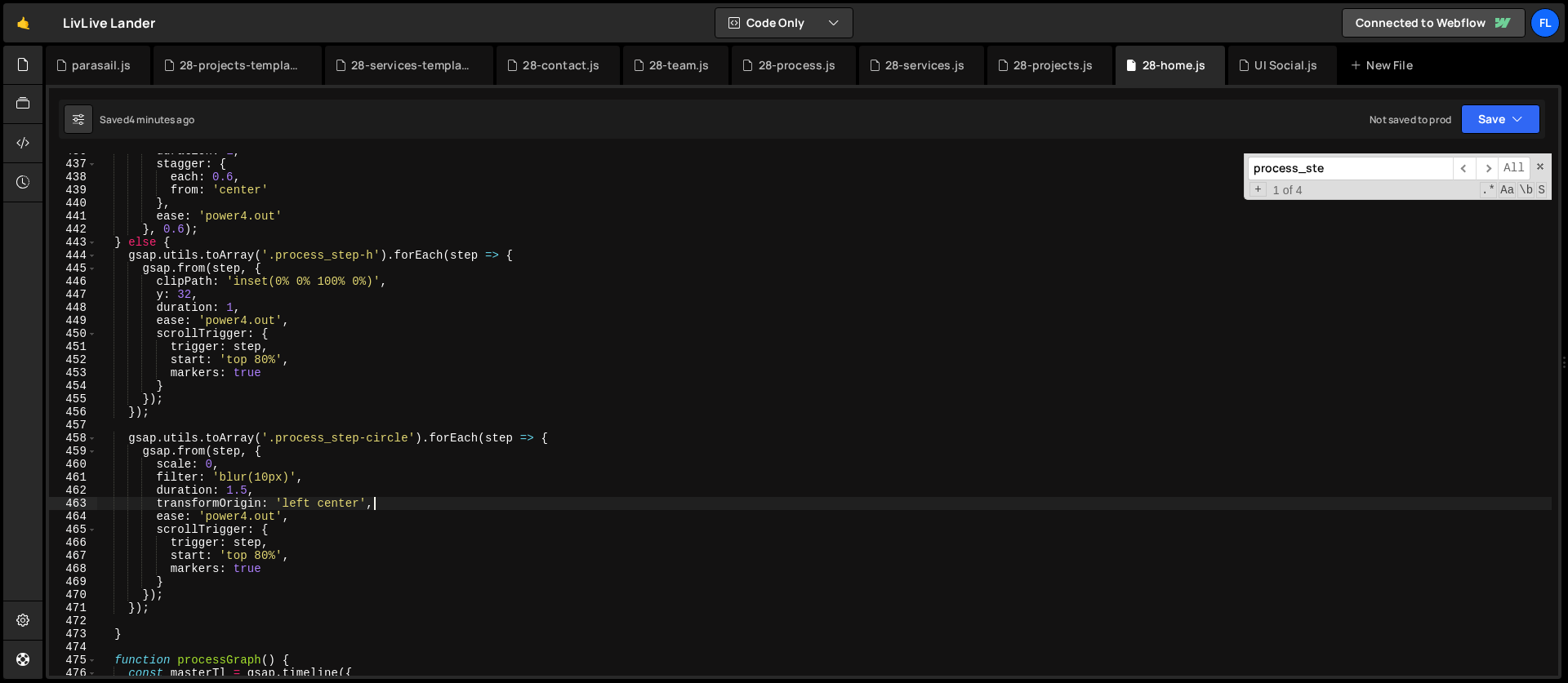
scroll to position [5692, 0]
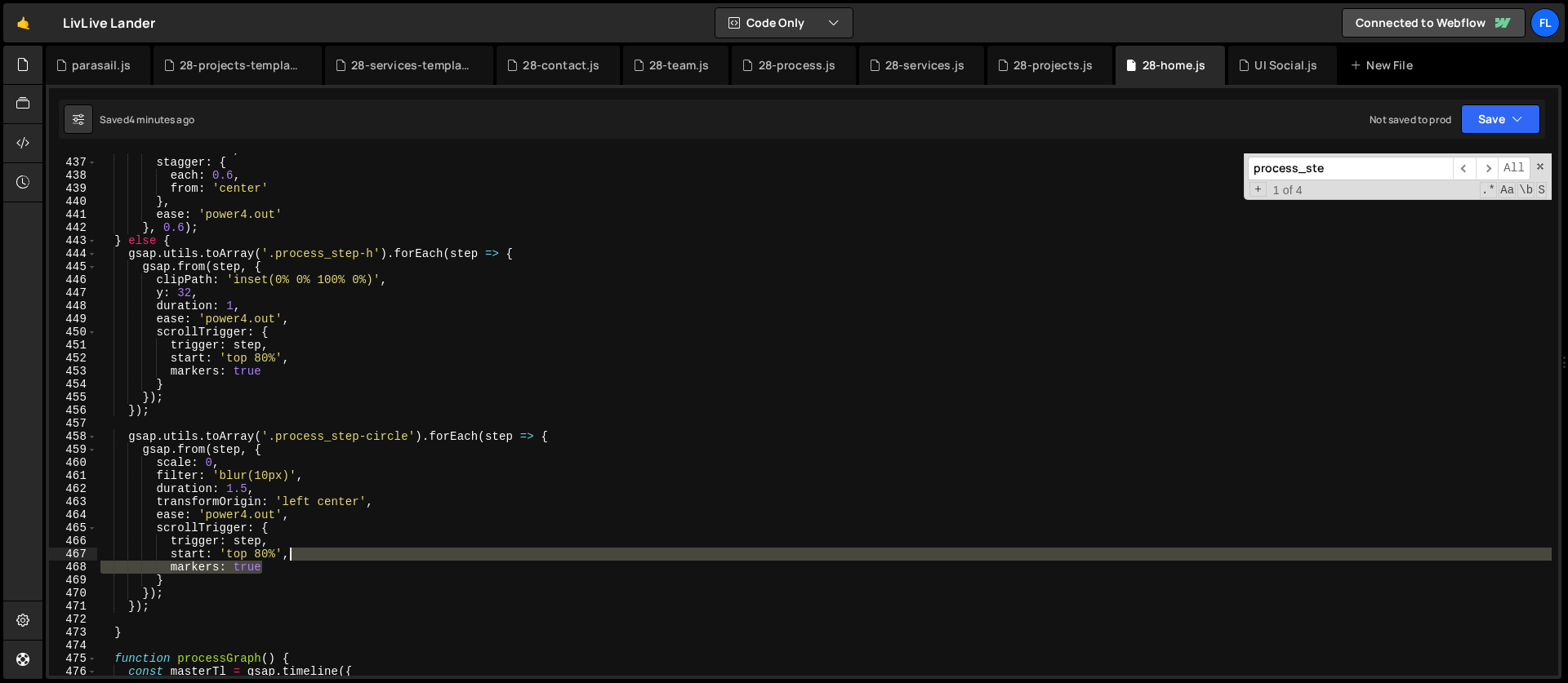
drag, startPoint x: 273, startPoint y: 570, endPoint x: 308, endPoint y: 559, distance: 36.7
click at [308, 559] on div "duration : 1 , stagger : { each : 0.6 , from : 'center' } , ease : 'power4.out'…" at bounding box center [824, 417] width 1455 height 548
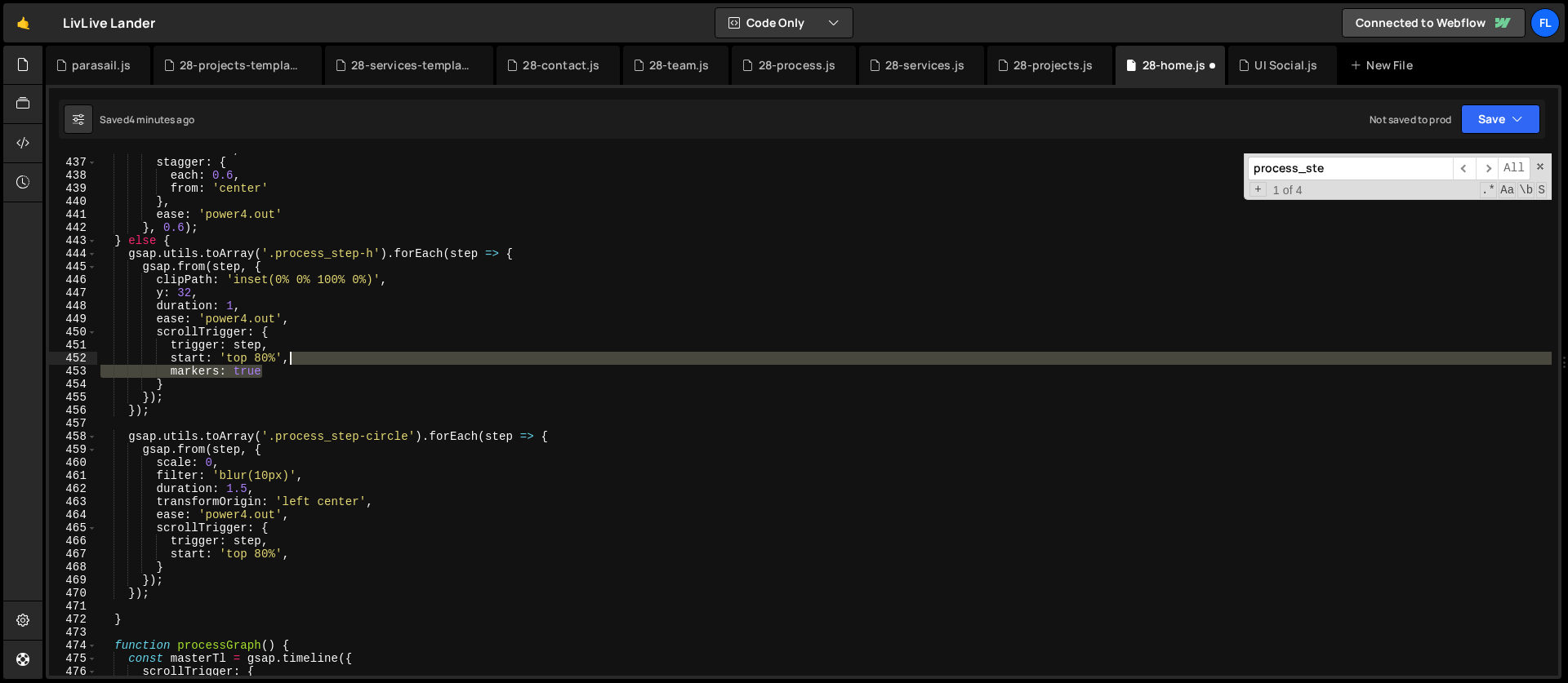
drag, startPoint x: 287, startPoint y: 369, endPoint x: 314, endPoint y: 362, distance: 27.9
click at [314, 362] on div "duration : 1 , stagger : { each : 0.6 , from : 'center' } , ease : 'power4.out'…" at bounding box center [824, 417] width 1455 height 548
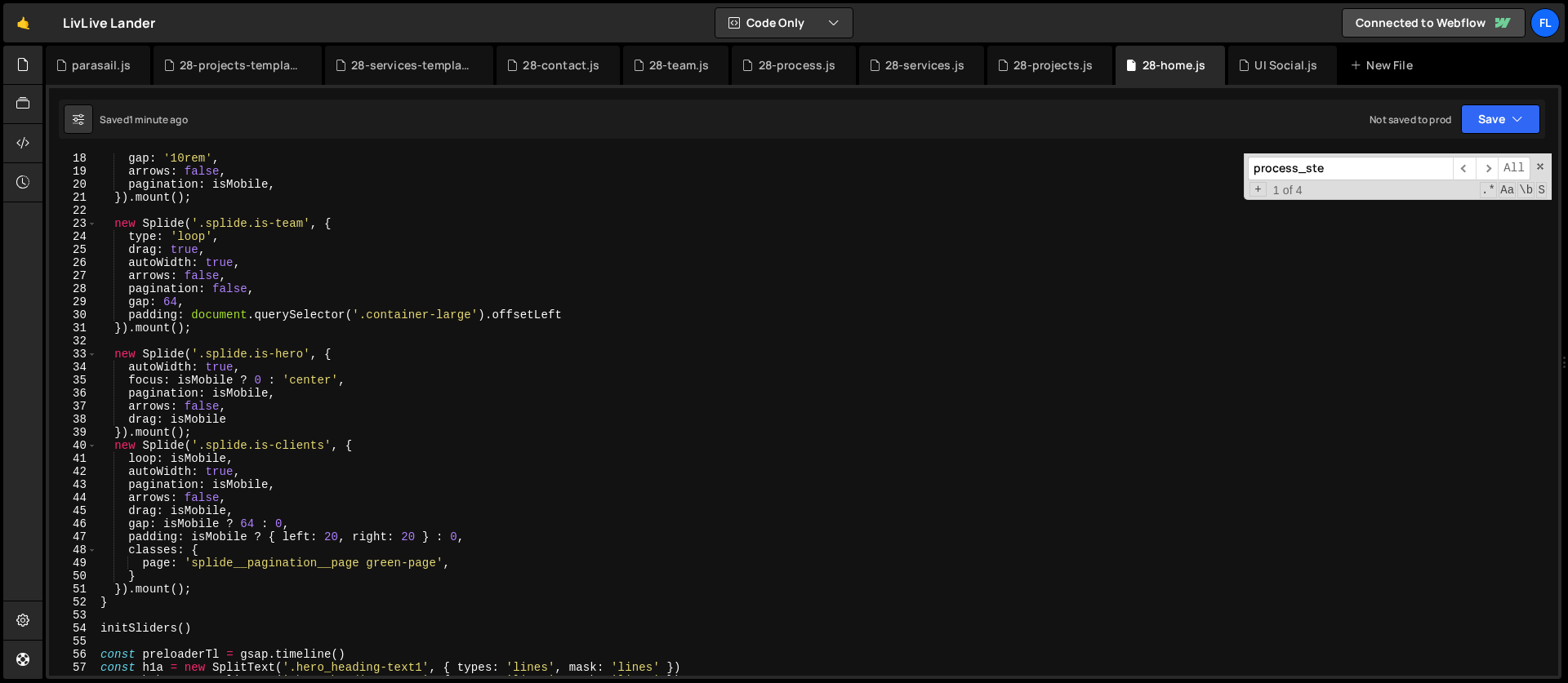
scroll to position [224, 0]
click at [219, 549] on div "gap : '10rem' , arrows : false , pagination : isMobile , }) . mount ( ) ; new S…" at bounding box center [824, 426] width 1455 height 548
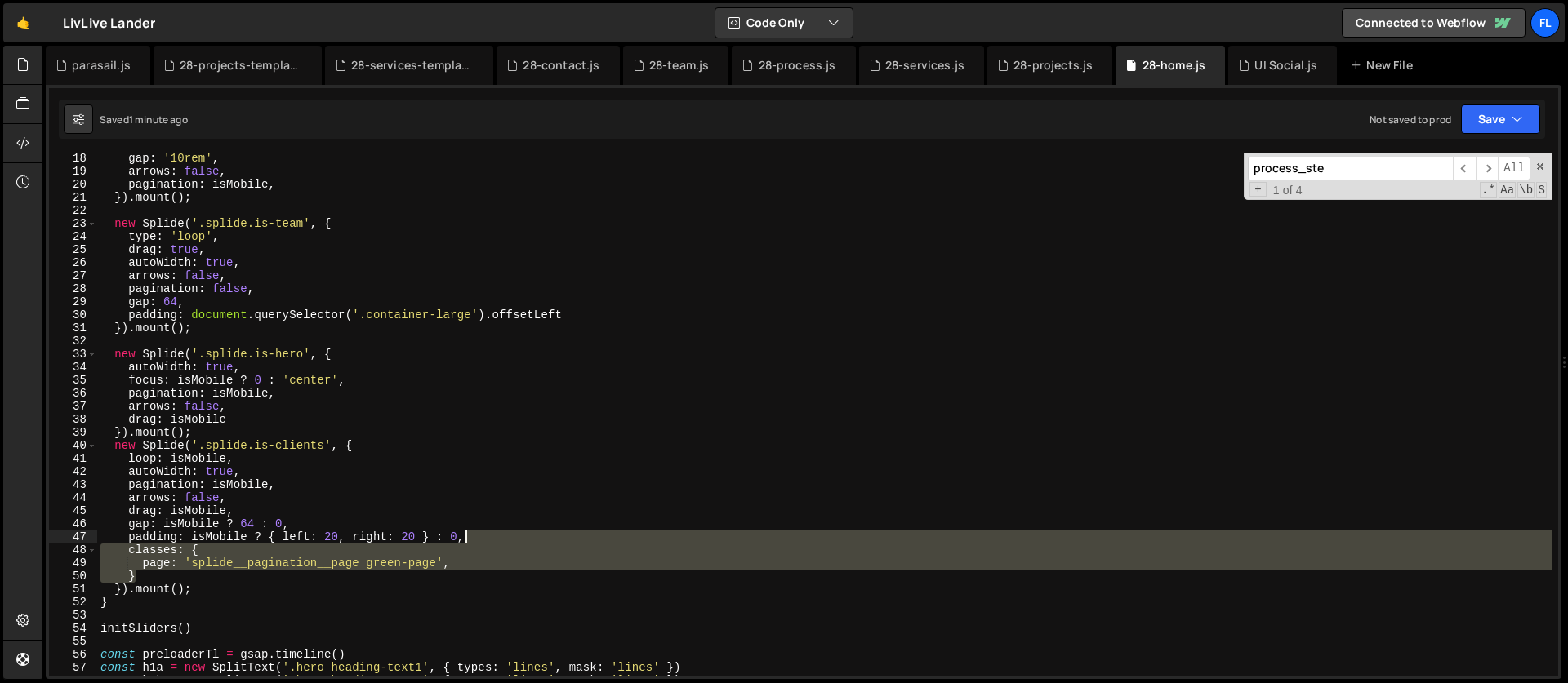
drag, startPoint x: 152, startPoint y: 577, endPoint x: 486, endPoint y: 536, distance: 336.5
click at [486, 536] on div "gap : '10rem' , arrows : false , pagination : isMobile , }) . mount ( ) ; new S…" at bounding box center [824, 426] width 1455 height 548
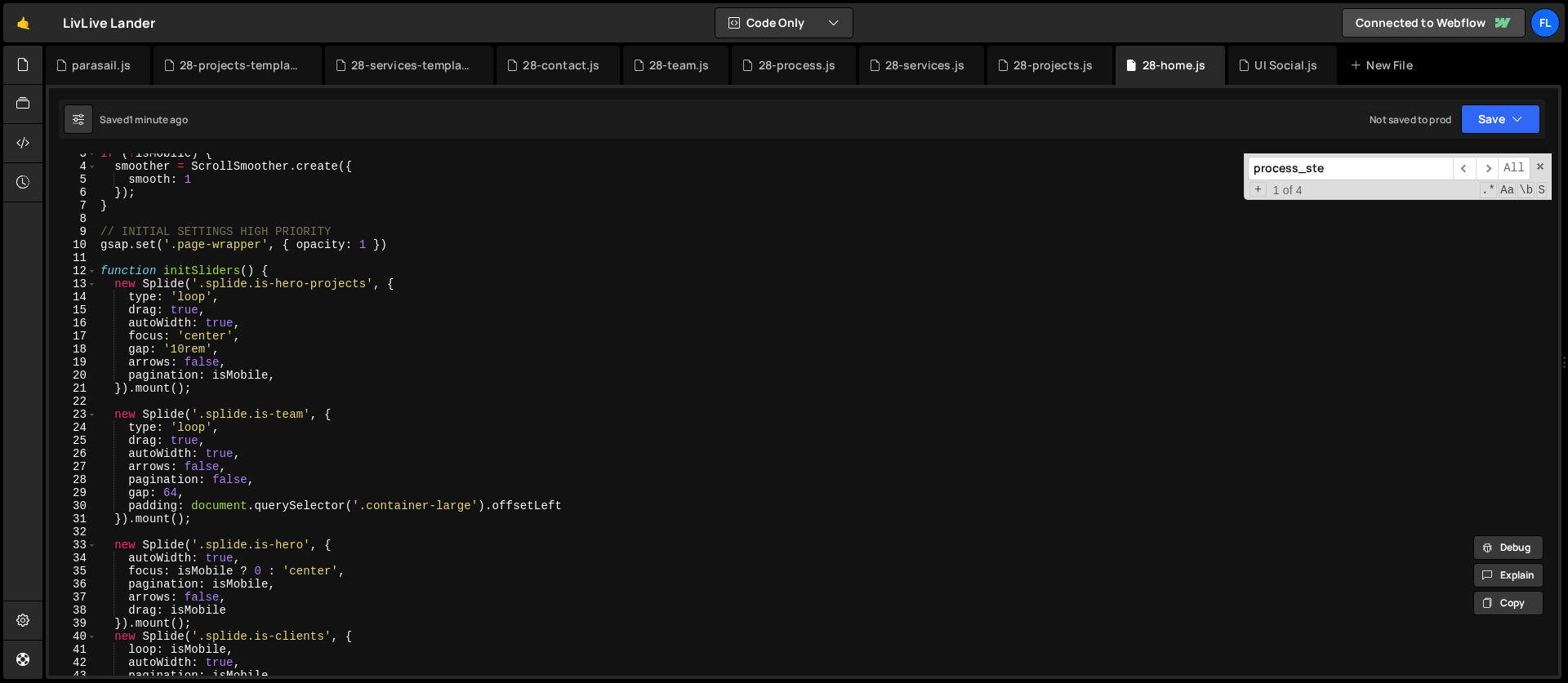
scroll to position [0, 0]
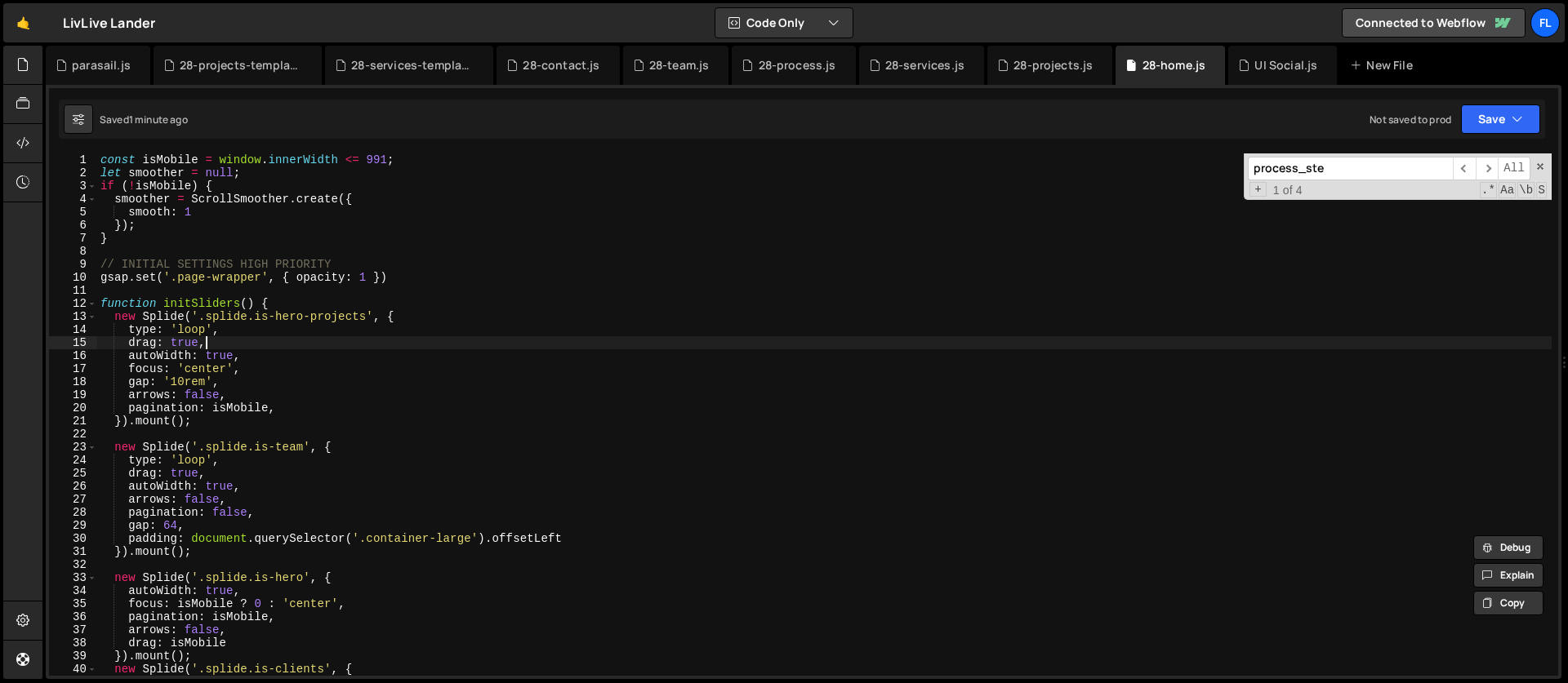
click at [216, 340] on div "const isMobile = window . innerWidth <= 991 ; let smoother = null ; if ( ! isMo…" at bounding box center [824, 427] width 1455 height 548
click at [246, 376] on div "const isMobile = window . innerWidth <= 991 ; let smoother = null ; if ( ! isMo…" at bounding box center [824, 427] width 1455 height 548
click at [245, 395] on div "const isMobile = window . innerWidth <= 991 ; let smoother = null ; if ( ! isMo…" at bounding box center [824, 427] width 1455 height 548
click at [309, 398] on div "const isMobile = window . innerWidth <= 991 ; let smoother = null ; if ( ! isMo…" at bounding box center [824, 427] width 1455 height 548
click at [293, 407] on div "const isMobile = window . innerWidth <= 991 ; let smoother = null ; if ( ! isMo…" at bounding box center [824, 427] width 1455 height 548
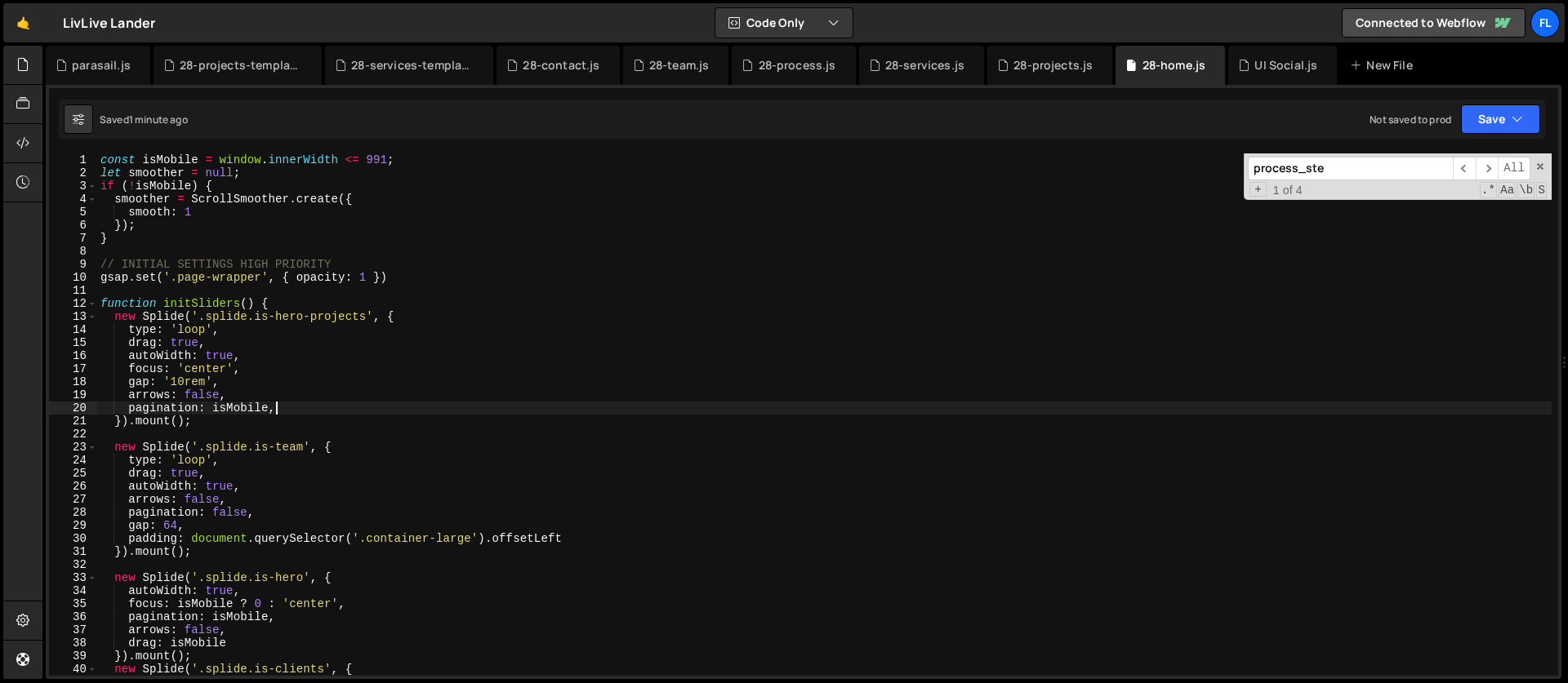
paste textarea "}"
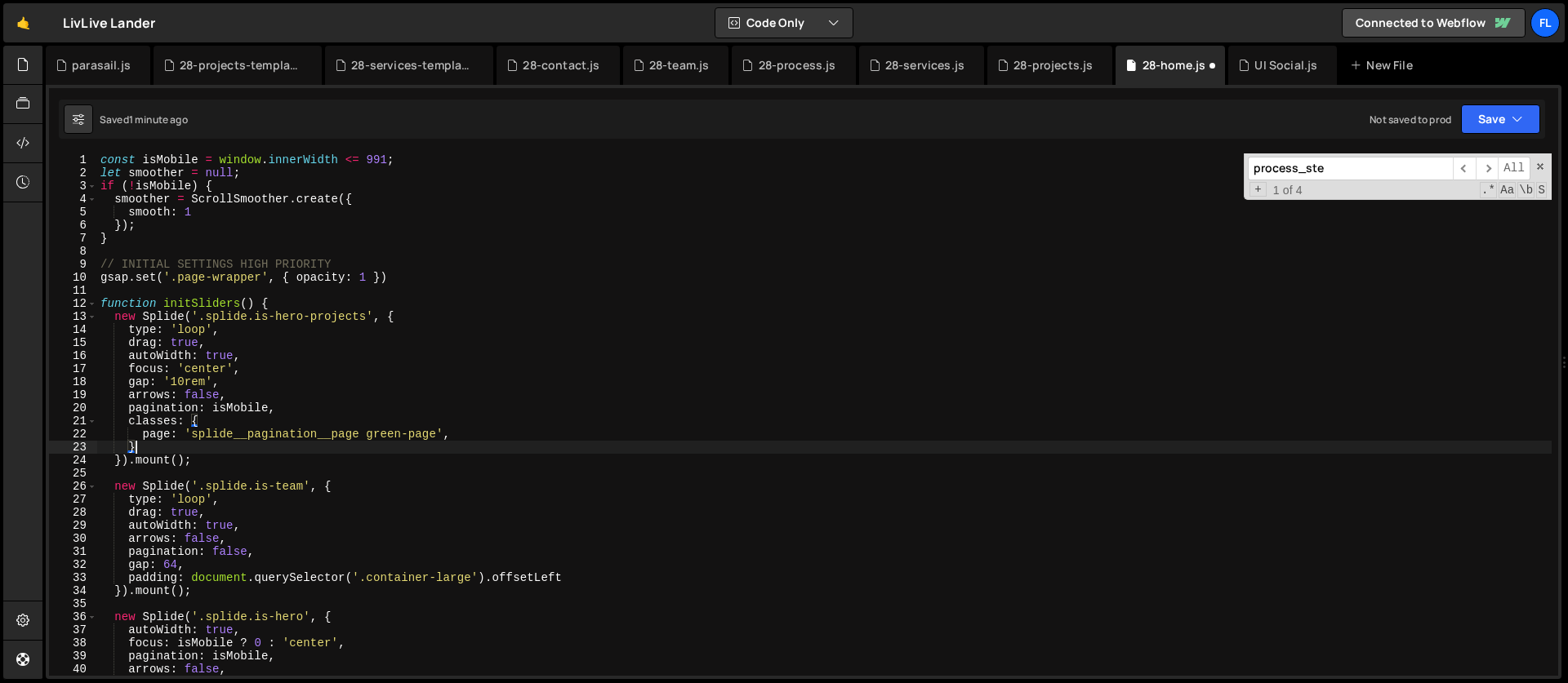
click at [163, 380] on div "const isMobile = window . innerWidth <= 991 ; let smoother = null ; if ( ! isMo…" at bounding box center [824, 427] width 1455 height 548
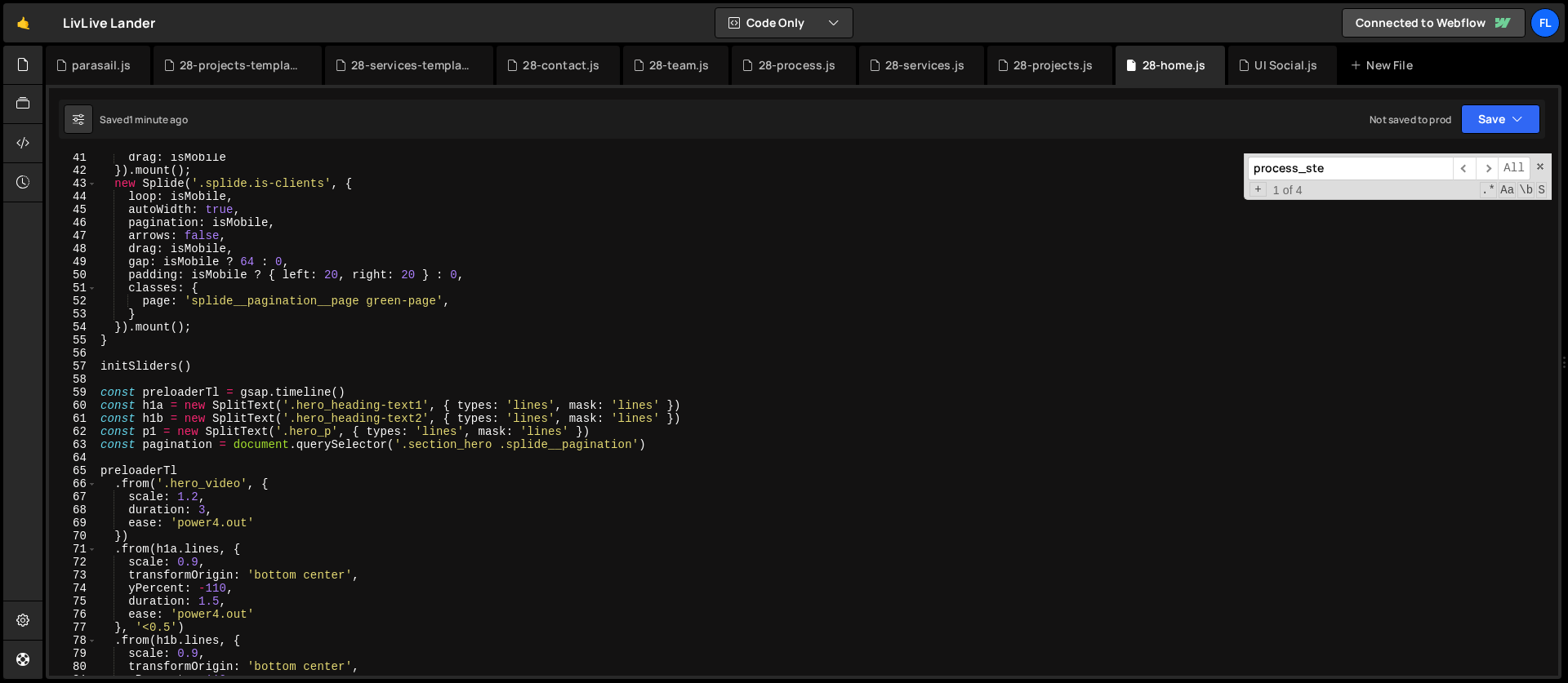
scroll to position [525, 0]
click at [1338, 171] on input "process_ste" at bounding box center [1350, 168] width 205 height 23
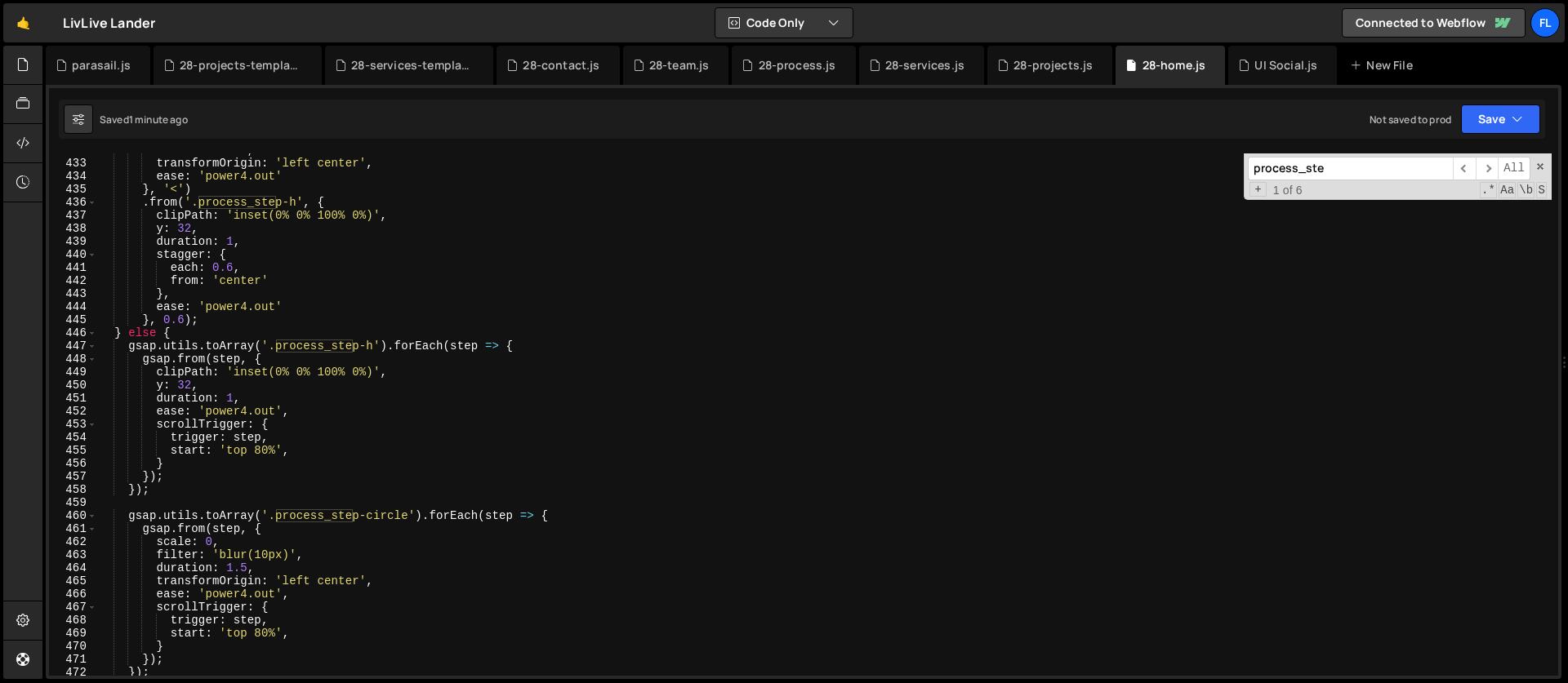
scroll to position [5685, 0]
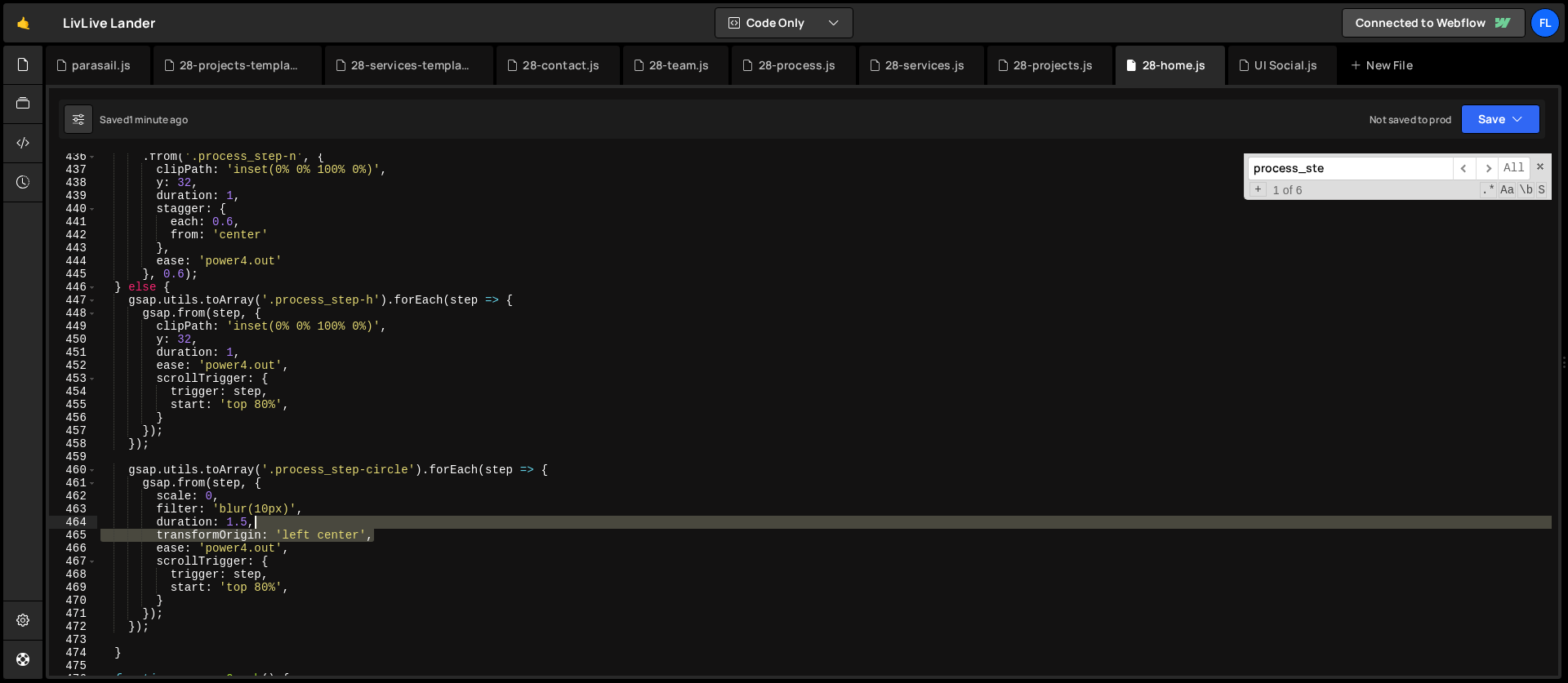
drag, startPoint x: 403, startPoint y: 535, endPoint x: 403, endPoint y: 526, distance: 9.0
click at [403, 526] on div ". from ( '.process_step-h' , { clipPath : 'inset(0% 0% 100% 0%)' , y : 32 , dur…" at bounding box center [824, 425] width 1455 height 548
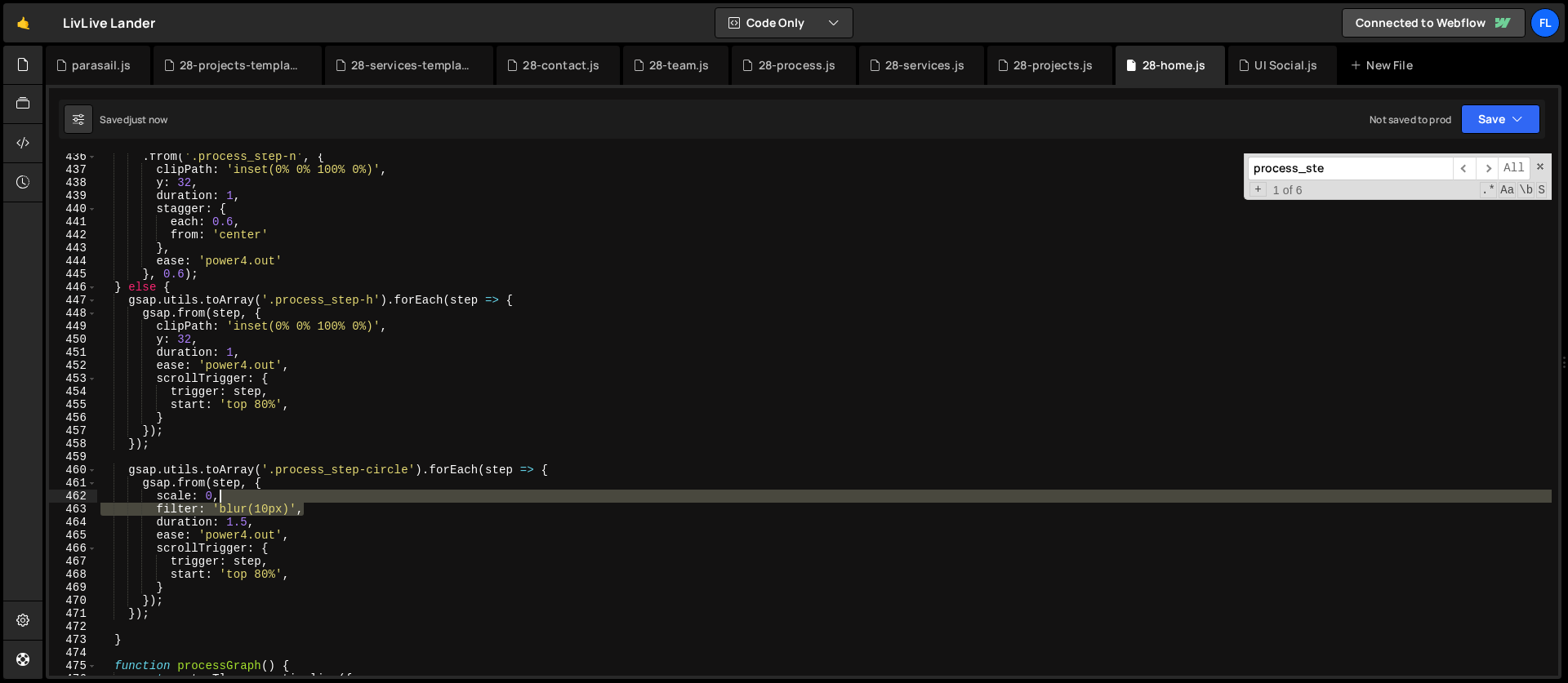
click at [311, 501] on div ". from ( '.process_step-h' , { clipPath : 'inset(0% 0% 100% 0%)' , y : 32 , dur…" at bounding box center [824, 425] width 1455 height 548
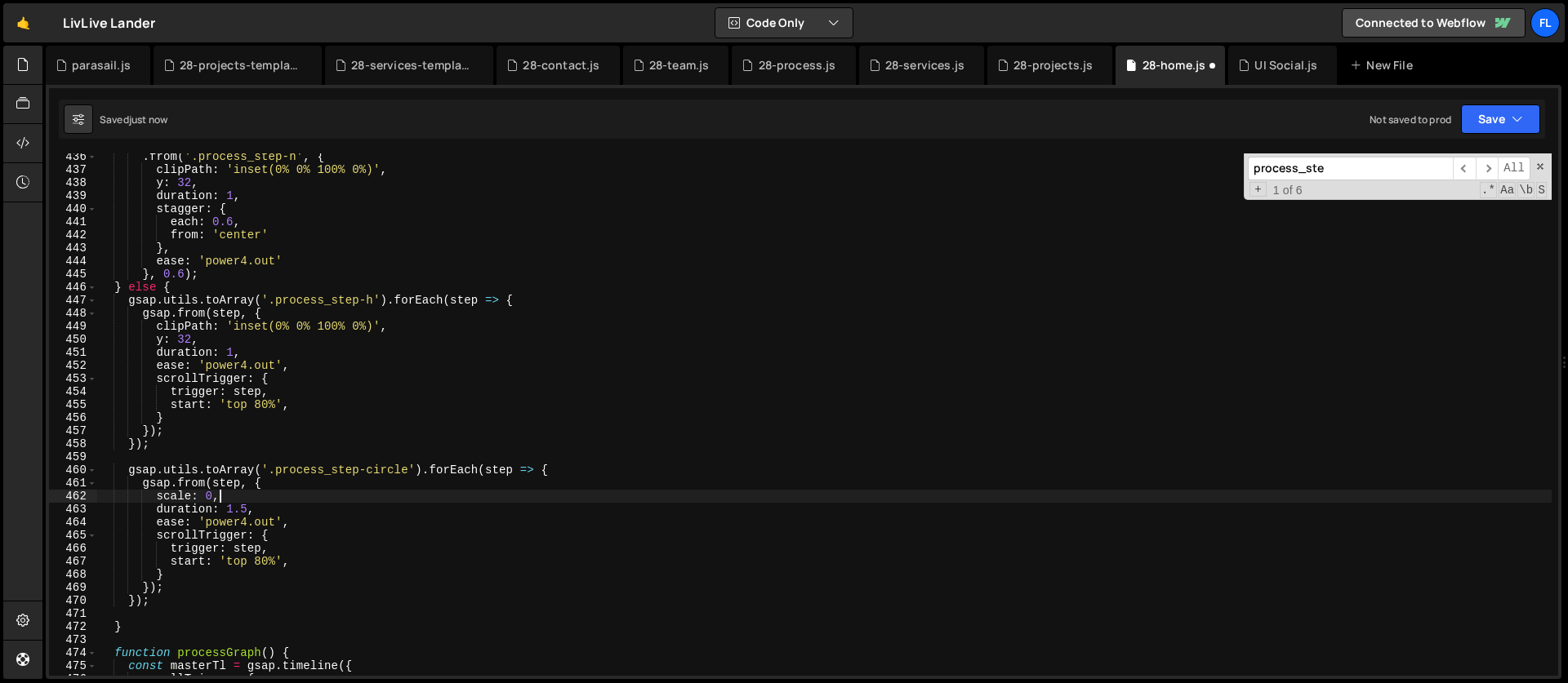
click at [249, 509] on div ". from ( '.process_step-h' , { clipPath : 'inset(0% 0% 100% 0%)' , y : 32 , dur…" at bounding box center [824, 425] width 1455 height 548
drag, startPoint x: 1335, startPoint y: 176, endPoint x: 1243, endPoint y: 158, distance: 93.7
click at [1244, 158] on div "process_ste ​ ​ All Replace All + 1 of 6 .* Aa \b S" at bounding box center [1398, 176] width 308 height 46
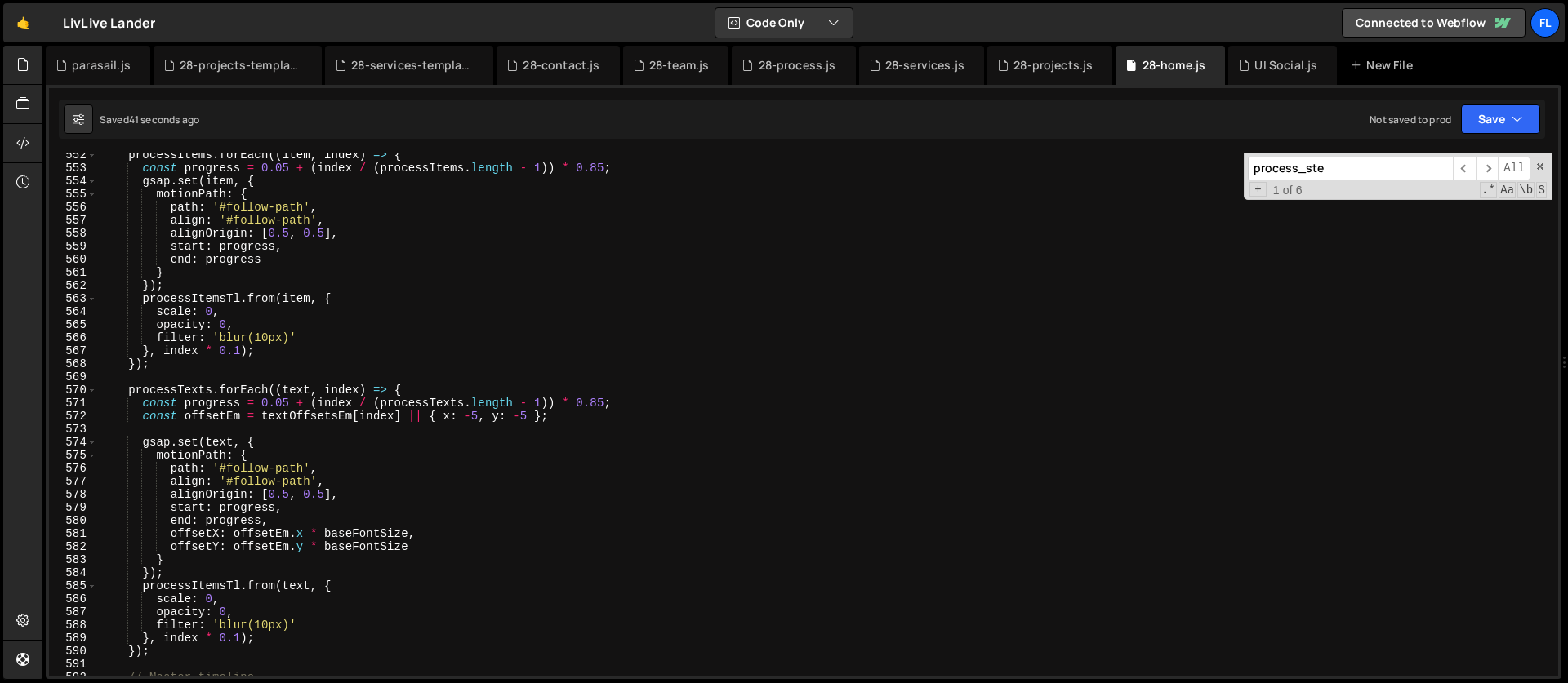
scroll to position [7257, 0]
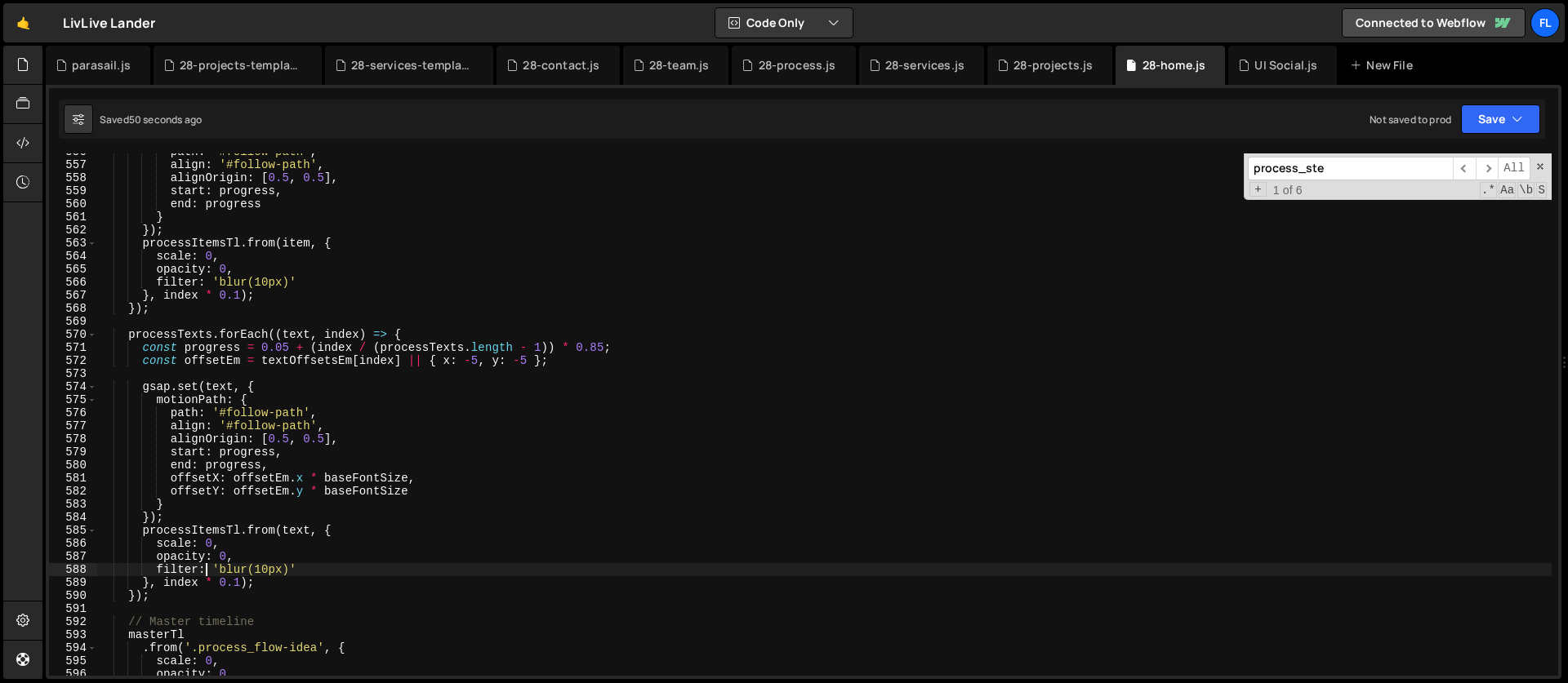
click at [205, 571] on div "path : '#follow-path' , align : '#follow-path' , alignOrigin : [ 0.5 , 0.5 ] , …" at bounding box center [824, 419] width 1455 height 548
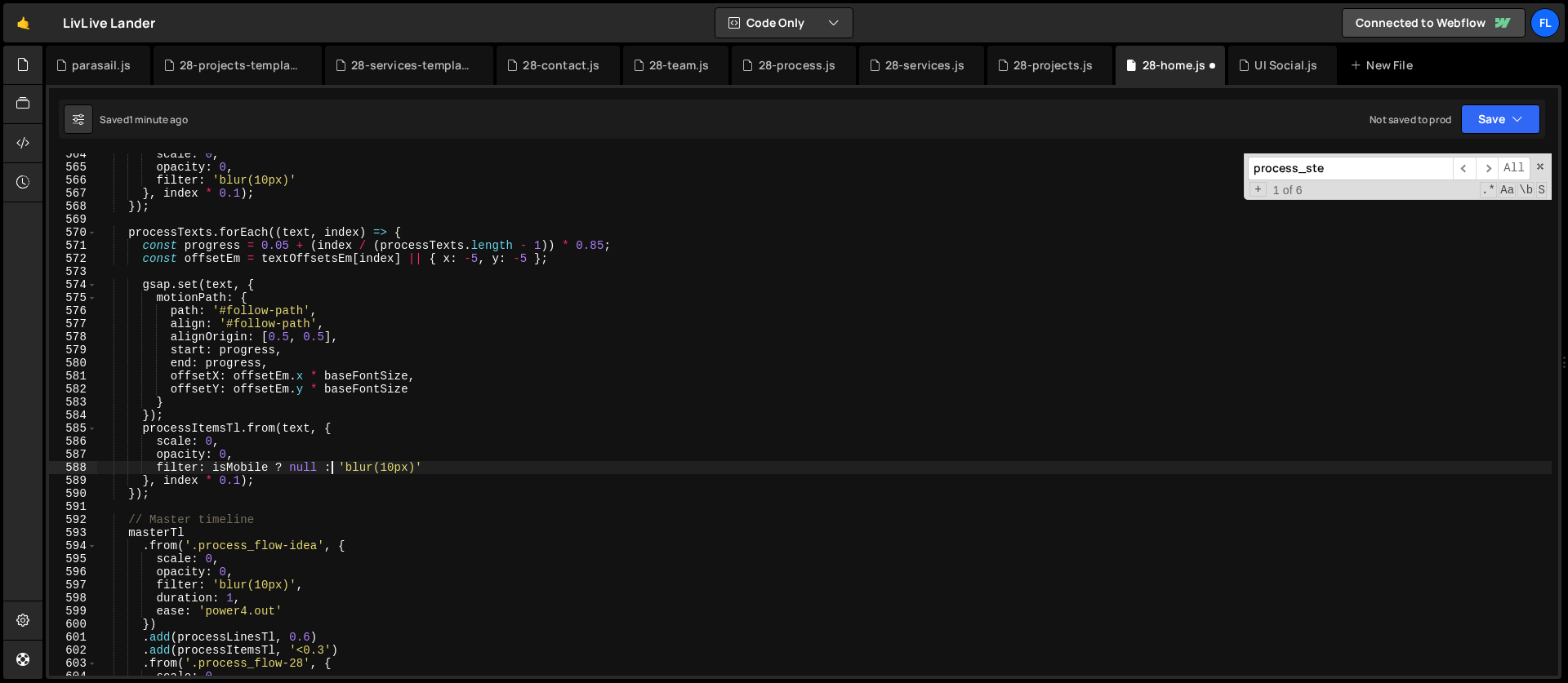
scroll to position [7365, 0]
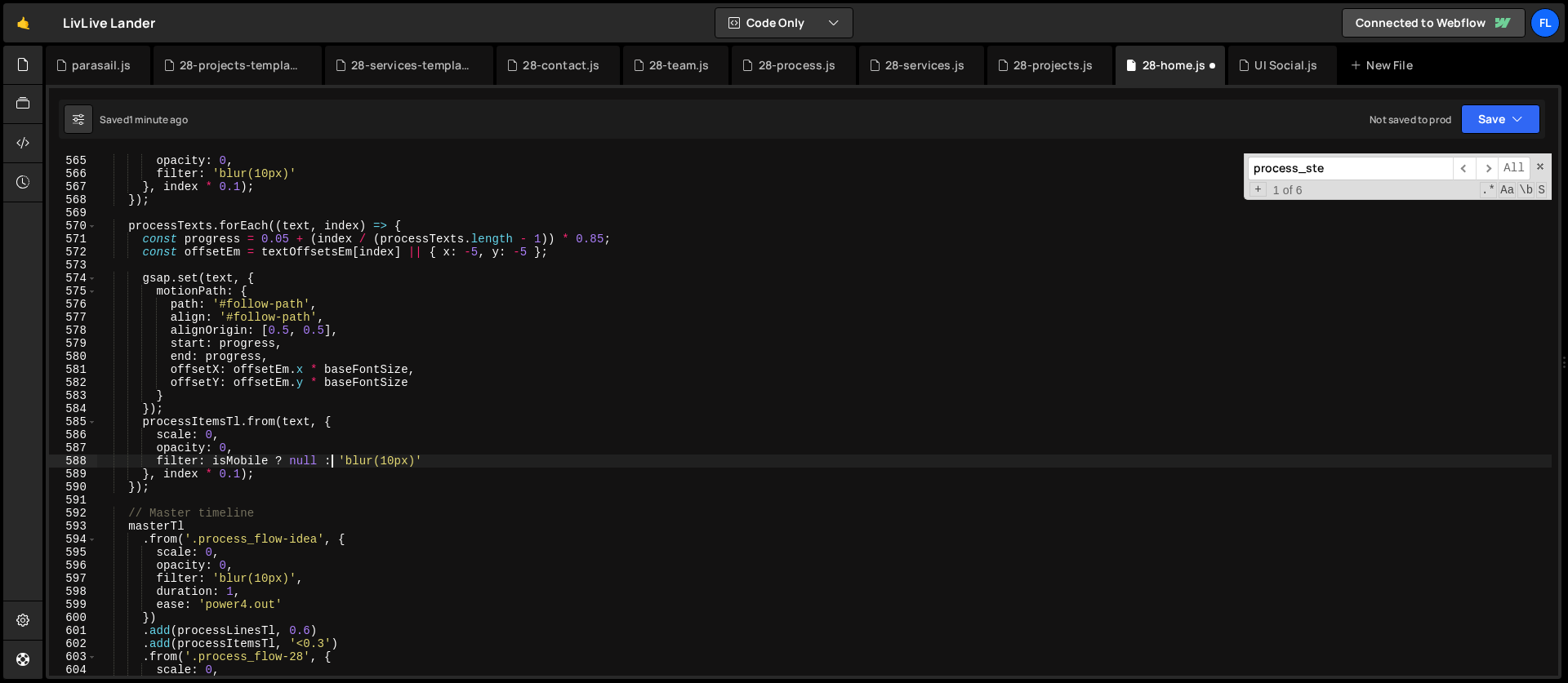
click at [204, 586] on div "scale : 0 , opacity : 0 , filter : 'blur(10px)' } , index * 0.1 ) ; }) ; proces…" at bounding box center [824, 415] width 1455 height 548
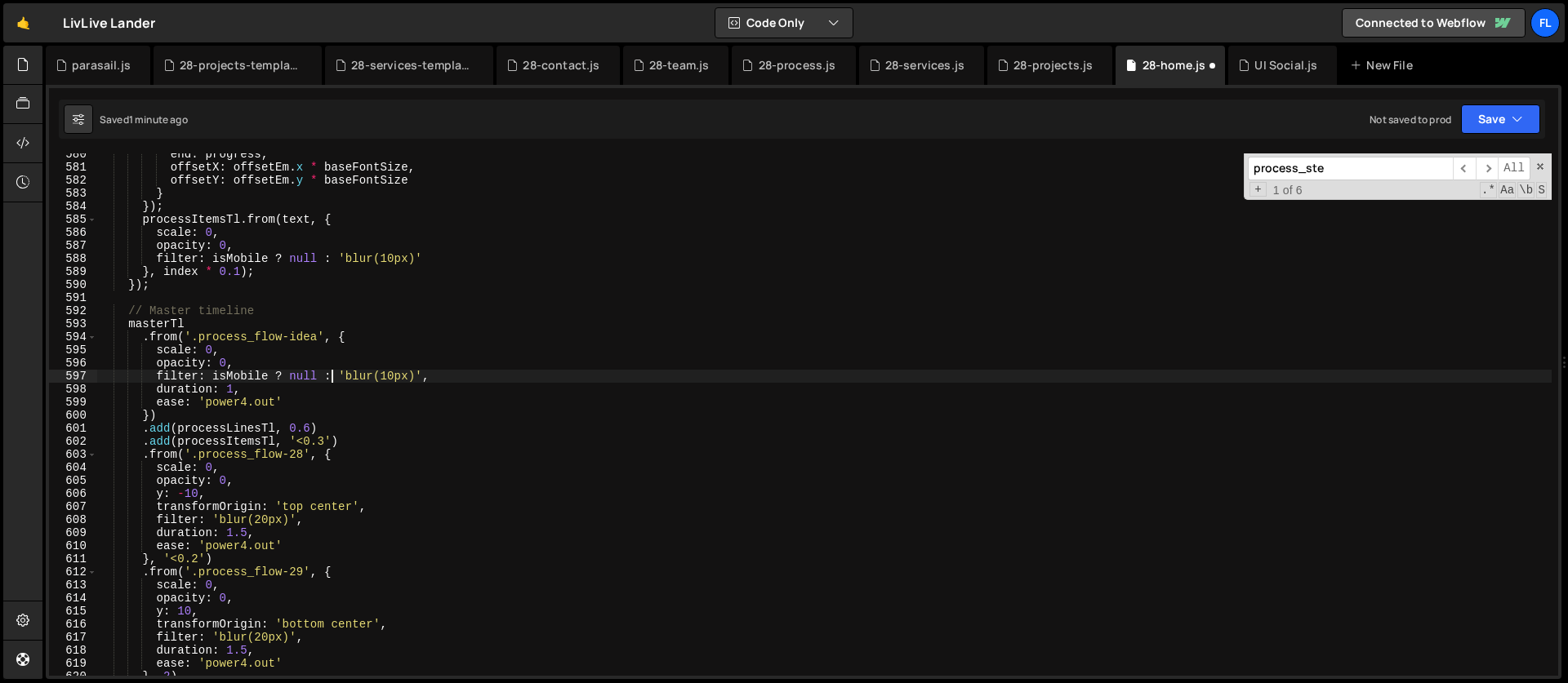
scroll to position [7581, 0]
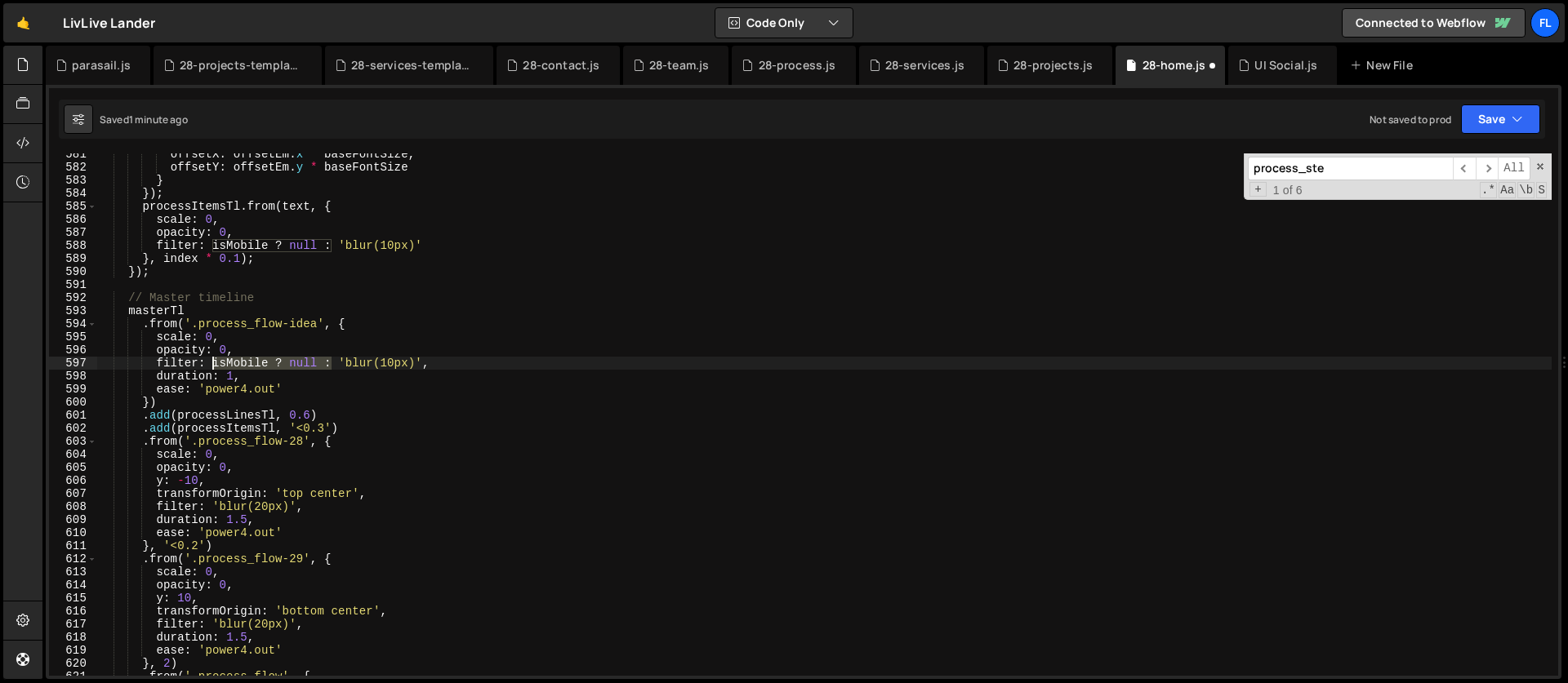
click at [213, 364] on div "offsetX : offsetEm . x * baseFontSize , offsetY : offsetEm . y * baseFontSize }…" at bounding box center [824, 422] width 1455 height 548
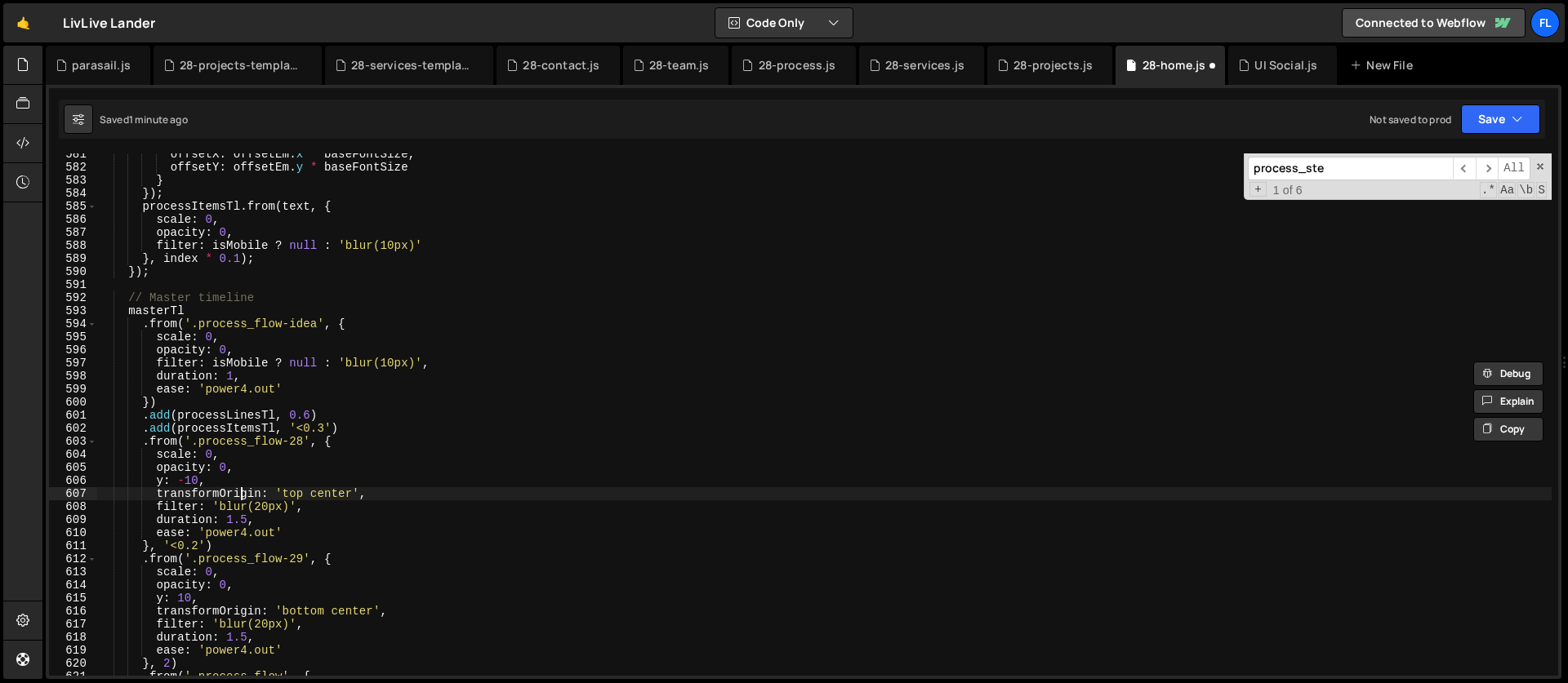
click at [241, 494] on div "offsetX : offsetEm . x * baseFontSize , offsetY : offsetEm . y * baseFontSize }…" at bounding box center [824, 422] width 1455 height 548
click at [205, 507] on div "offsetX : offsetEm . x * baseFontSize , offsetY : offsetEm . y * baseFontSize }…" at bounding box center [824, 422] width 1455 height 548
paste textarea "[DEMOGRAPHIC_DATA] ? null :"
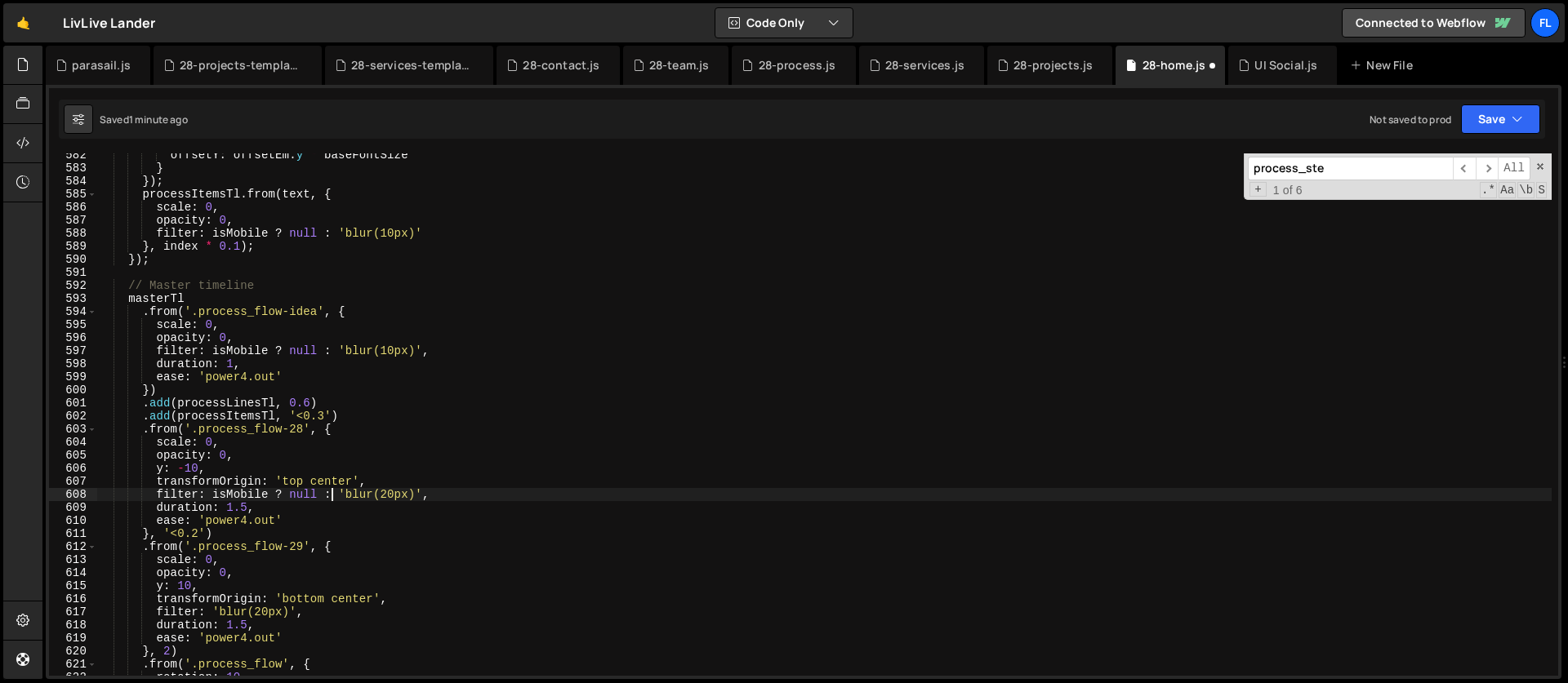
scroll to position [7666, 0]
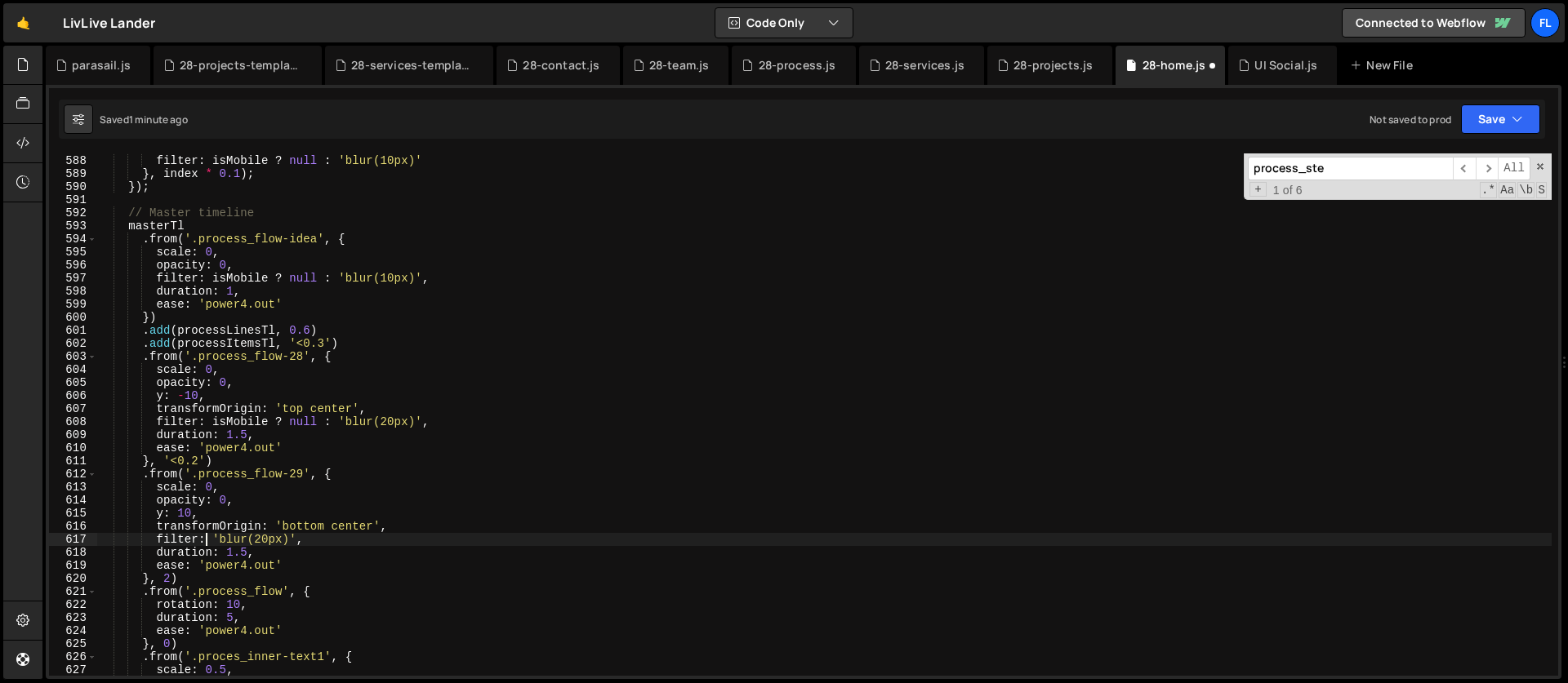
click at [209, 542] on div "opacity : 0 , filter : isMobile ? null : 'blur(10px)' } , index * 0.1 ) ; }) ; …" at bounding box center [824, 415] width 1455 height 548
paste textarea "[DEMOGRAPHIC_DATA] ? null :"
click at [206, 540] on div "opacity : 0 , filter : isMobile ? null : 'blur(10px)' } , index * 0.1 ) ; }) ; …" at bounding box center [824, 415] width 1455 height 548
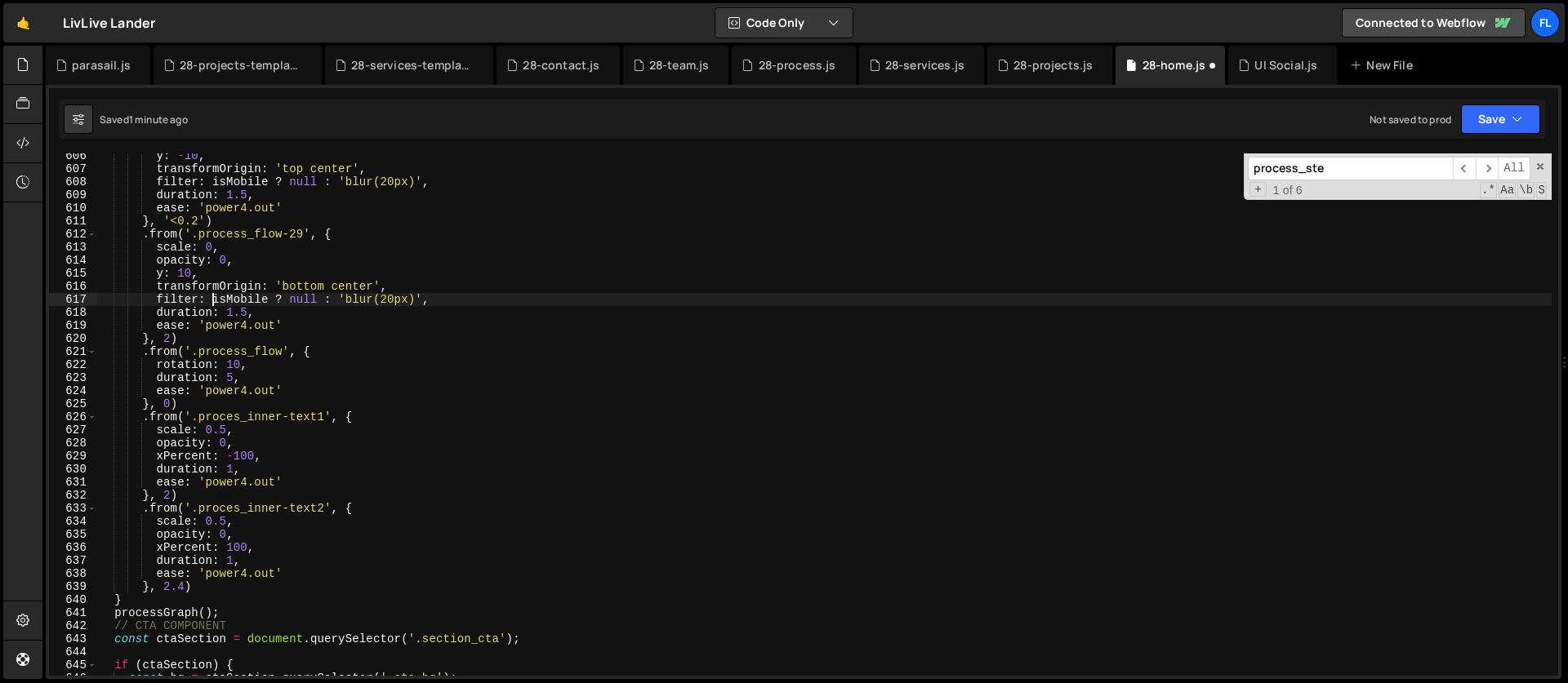
scroll to position [7906, 0]
click at [235, 529] on div "y : - 10 , transformOrigin : 'top center' , filter : isMobile ? null : 'blur(20…" at bounding box center [824, 424] width 1455 height 548
type textarea "opacity: 0,"
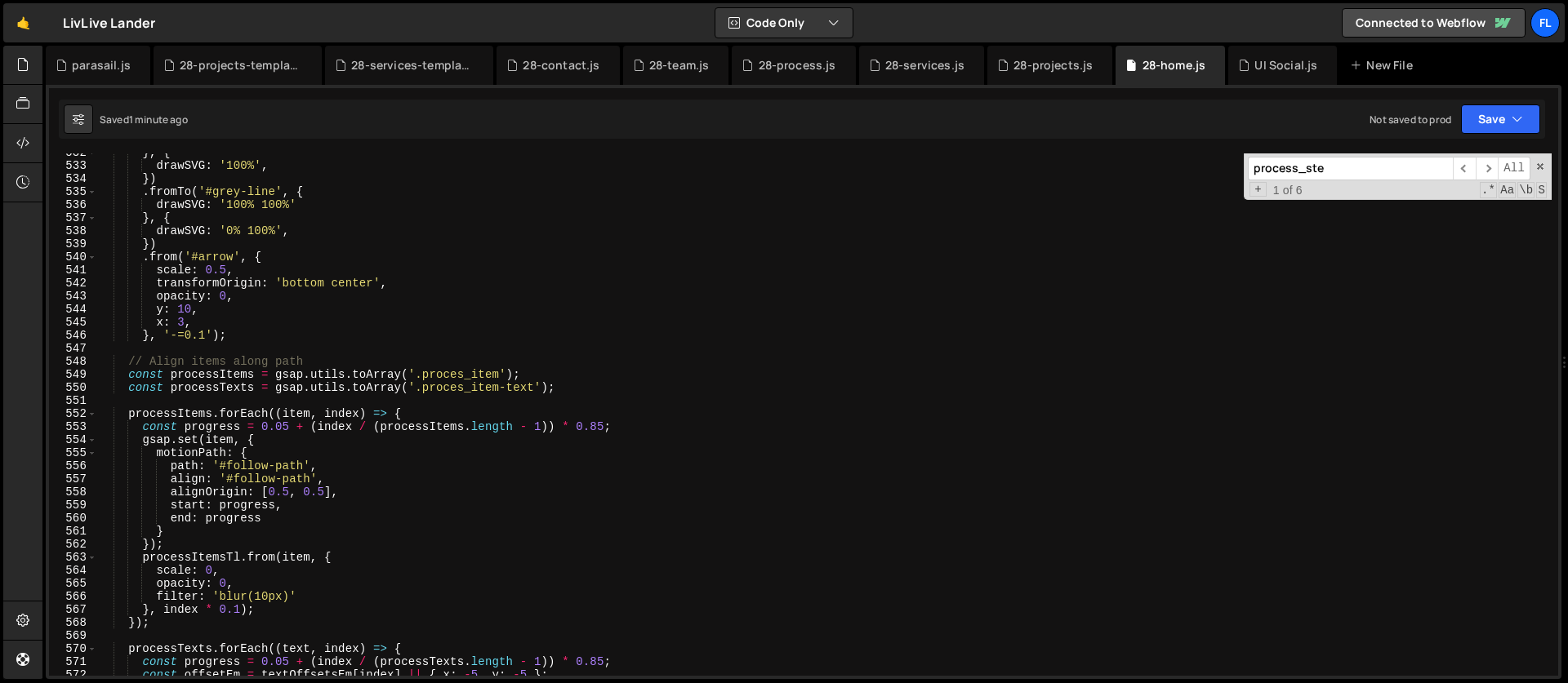
scroll to position [6924, 0]
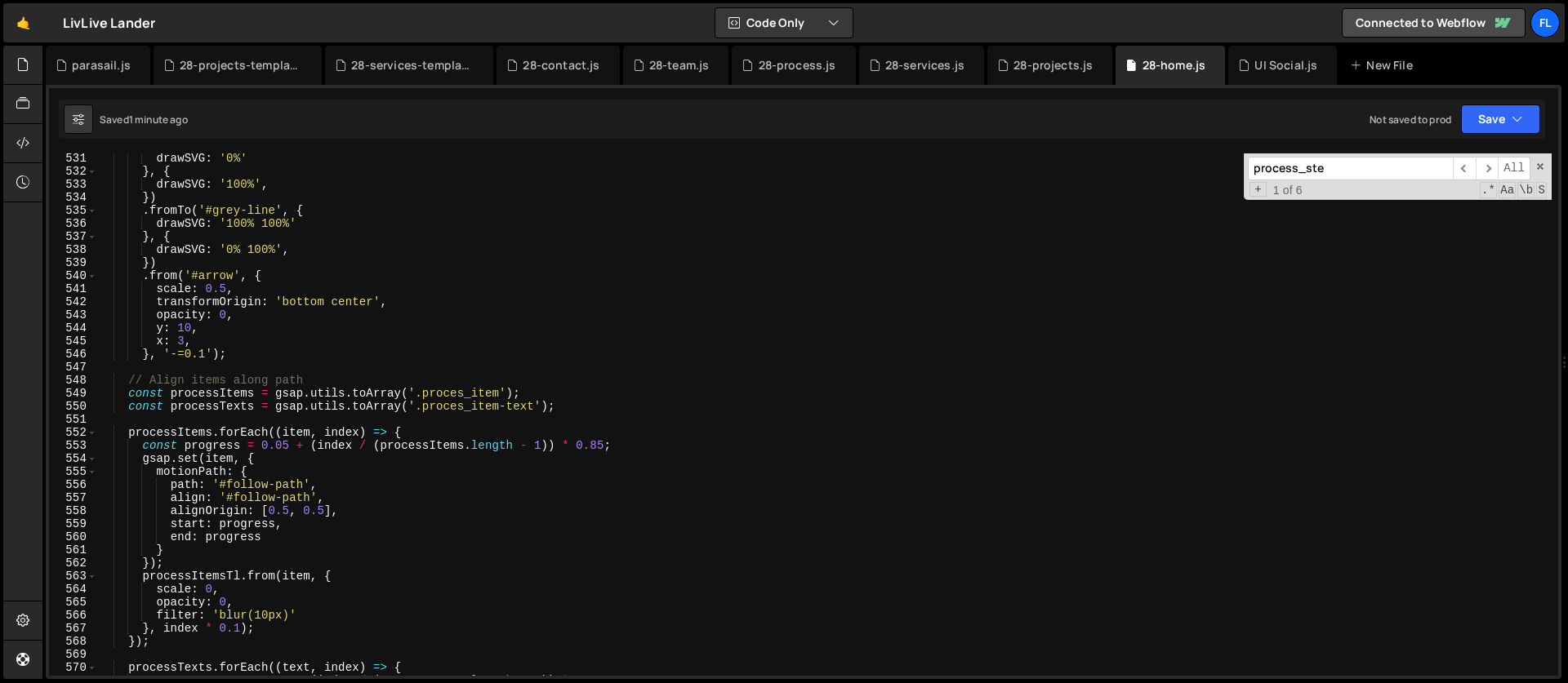
drag, startPoint x: 1353, startPoint y: 167, endPoint x: 1116, endPoint y: 169, distance: 237.0
click at [1116, 169] on div "drawSVG : '0%' } , { drawSVG : '100%' , }) . fromTo ( '#grey-line' , { drawSVG …" at bounding box center [824, 414] width 1455 height 522
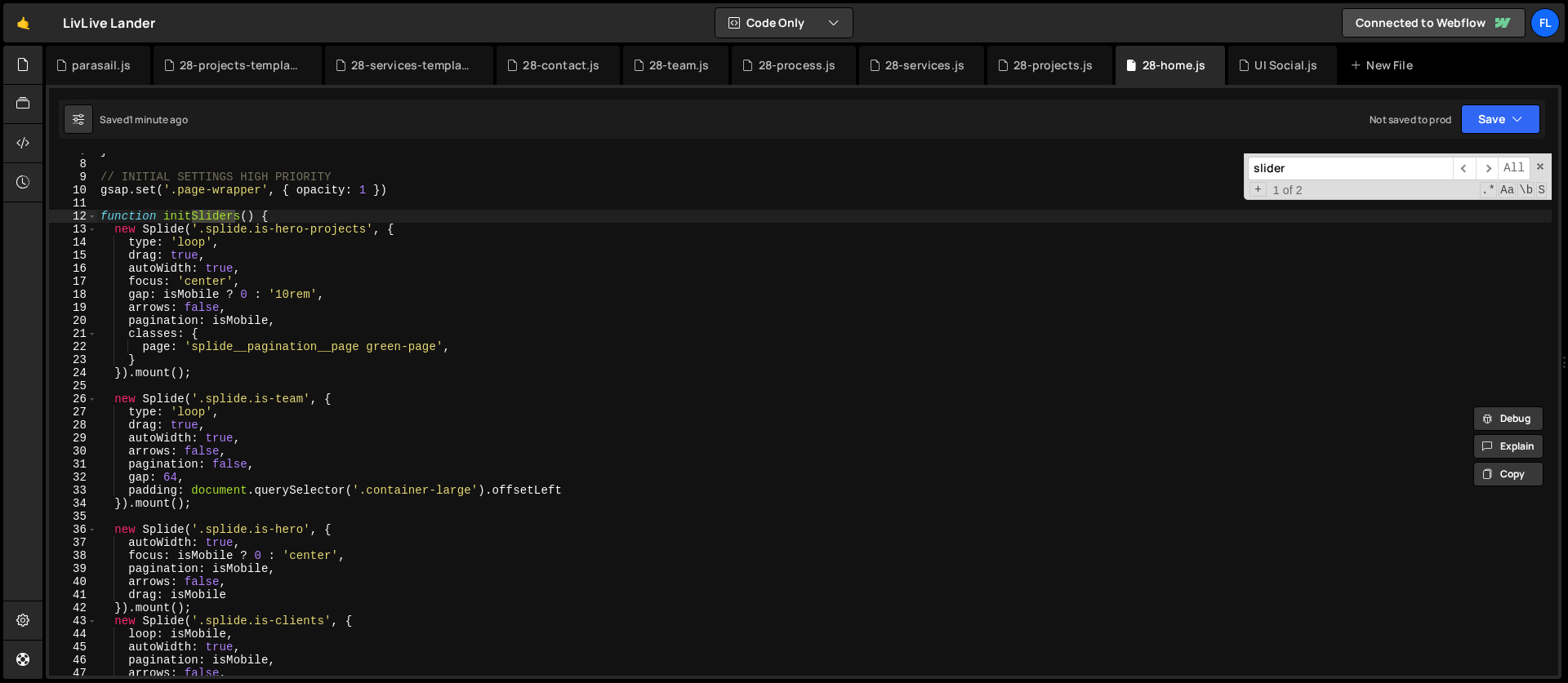
scroll to position [87, 0]
type input "slider"
click at [282, 244] on div "} // INITIAL SETTINGS HIGH PRIORITY gsap . set ( '.page-wrapper' , { opacity : …" at bounding box center [824, 419] width 1455 height 548
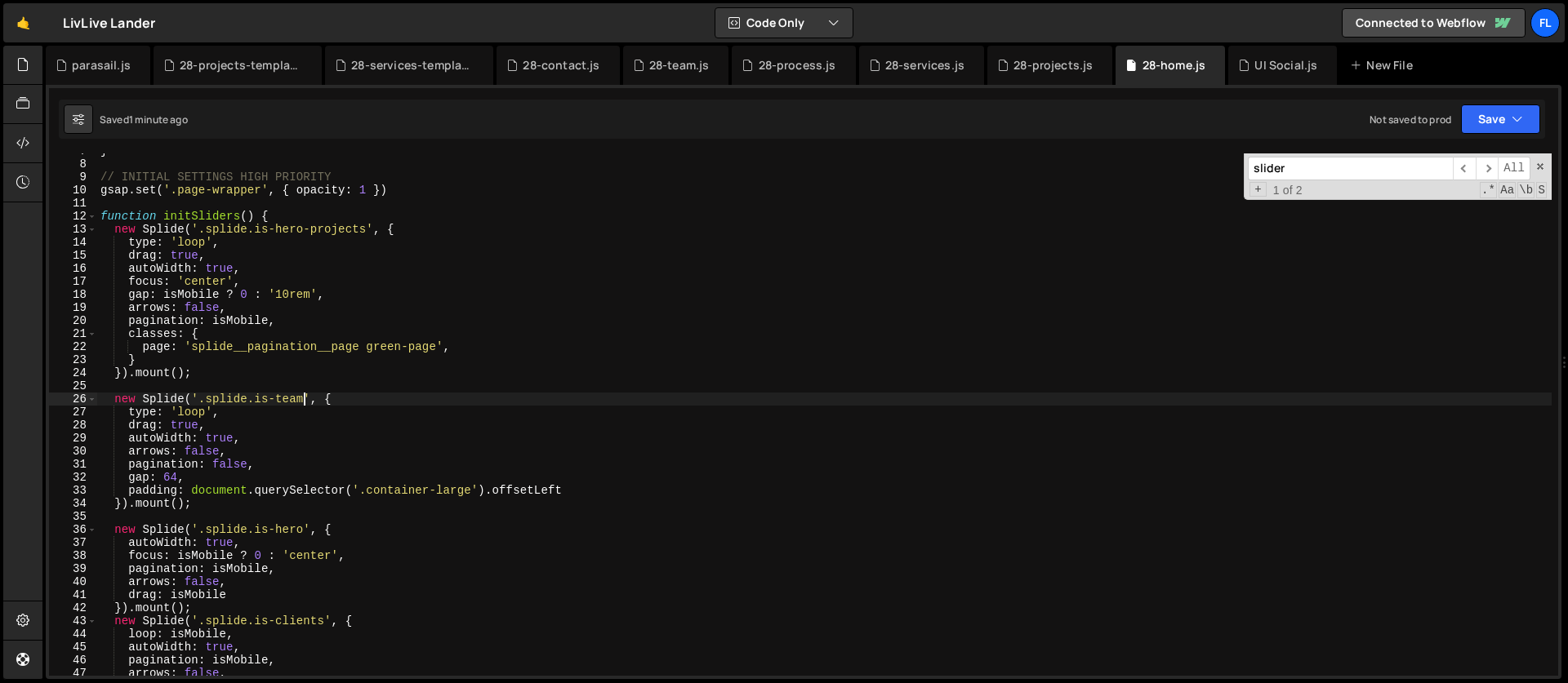
click at [300, 399] on div "} // INITIAL SETTINGS HIGH PRIORITY gsap . set ( '.page-wrapper' , { opacity : …" at bounding box center [824, 419] width 1455 height 548
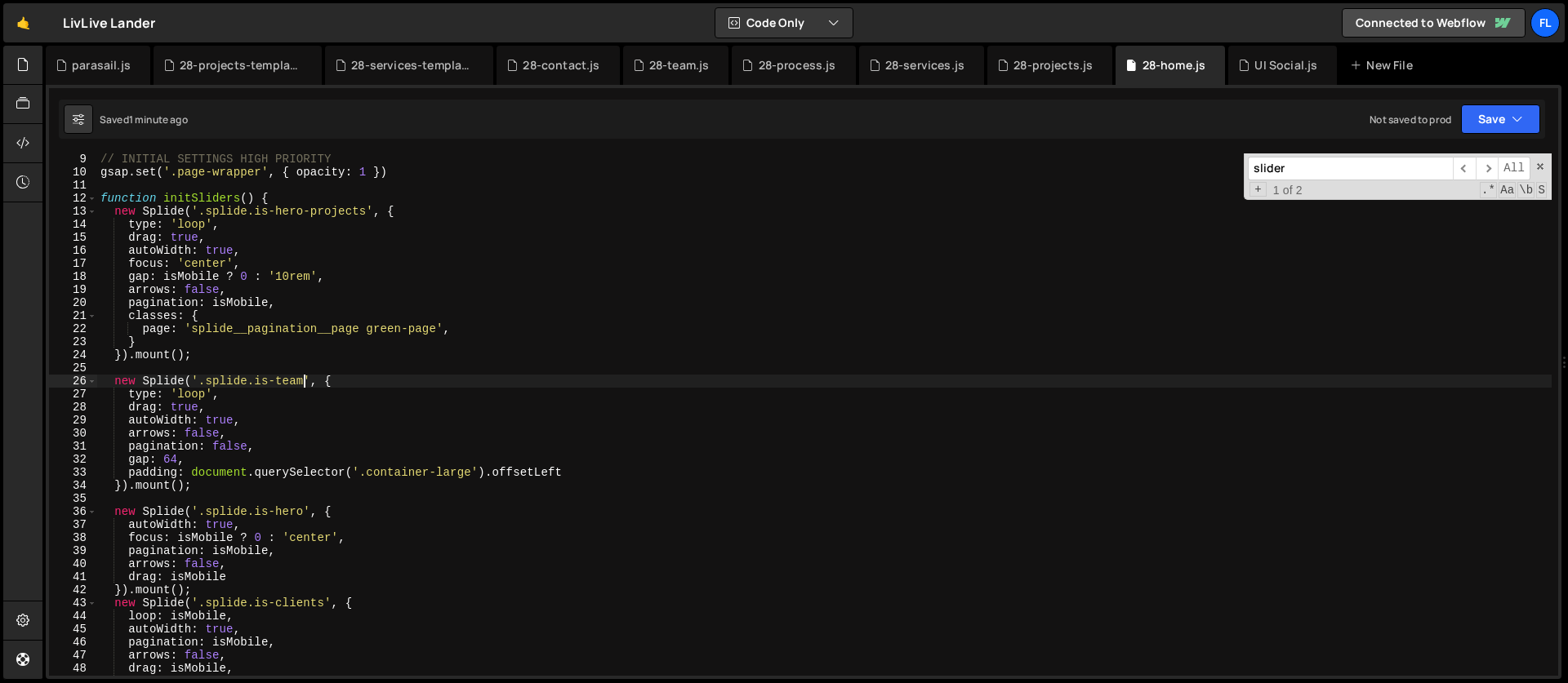
scroll to position [148, 0]
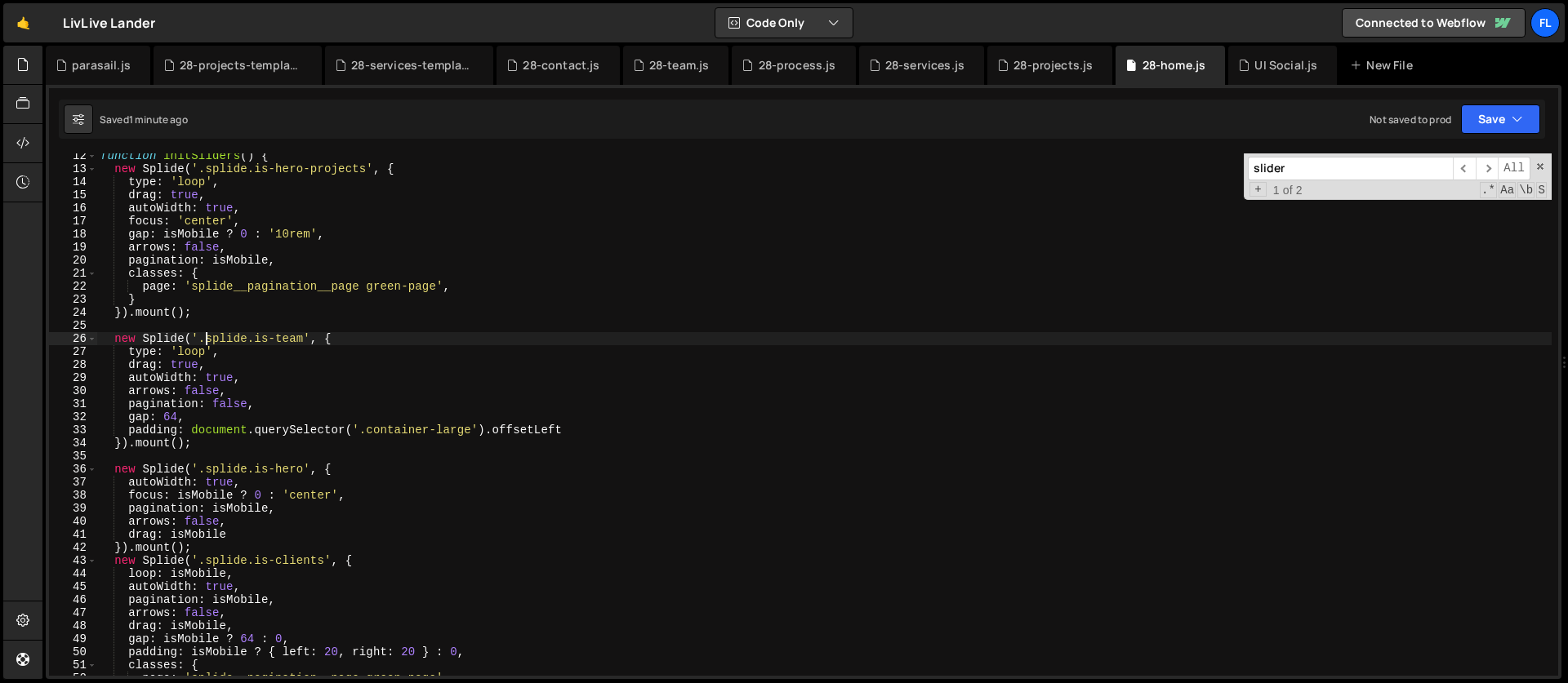
click at [208, 342] on div "function initSliders ( ) { new Splide ( '.splide.is-hero-projects' , { type : '…" at bounding box center [824, 424] width 1455 height 548
click at [234, 385] on div "function initSliders ( ) { new Splide ( '.splide.is-hero-projects' , { type : '…" at bounding box center [824, 424] width 1455 height 548
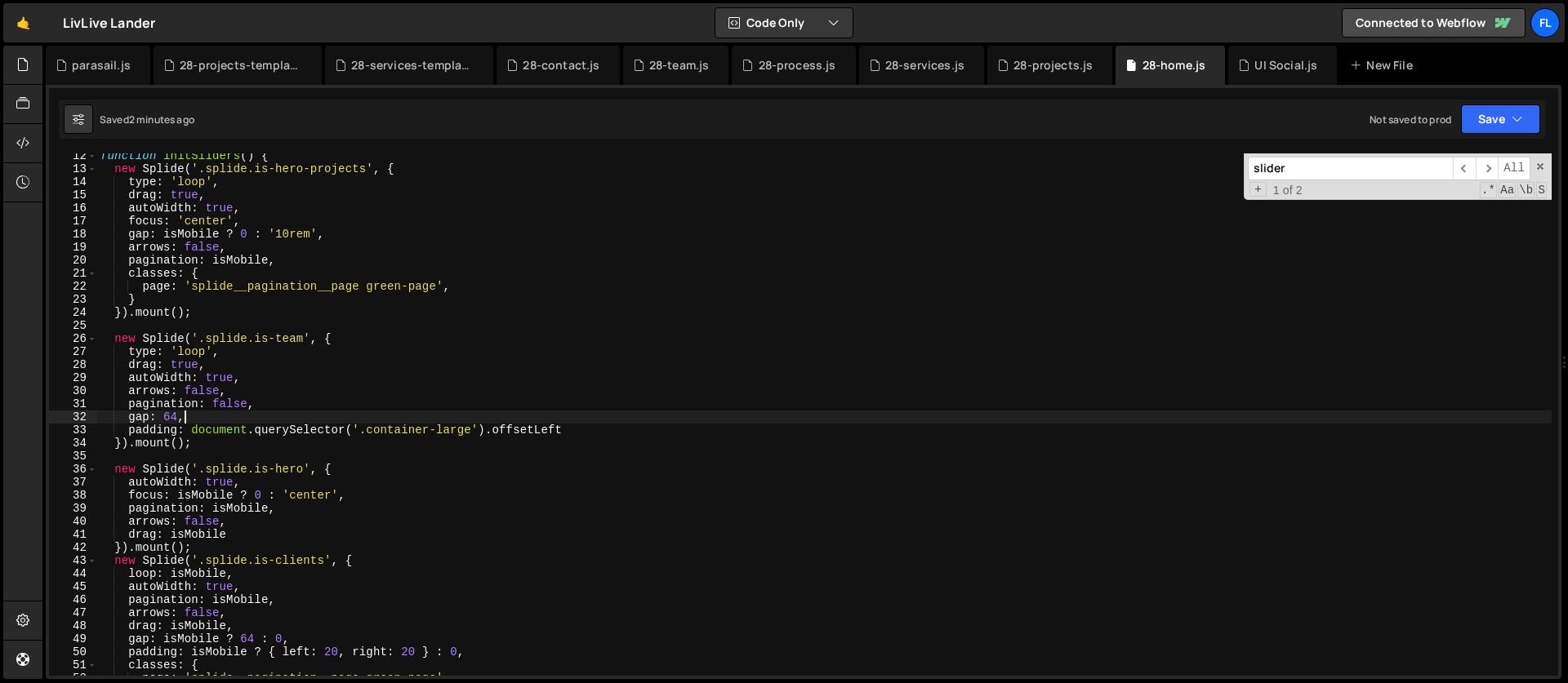
click at [199, 416] on div "function initSliders ( ) { new Splide ( '.splide.is-hero-projects' , { type : '…" at bounding box center [824, 424] width 1455 height 548
click at [158, 419] on div "function initSliders ( ) { new Splide ( '.splide.is-hero-projects' , { type : '…" at bounding box center [824, 424] width 1455 height 548
click at [247, 419] on div "function initSliders ( ) { new Splide ( '.splide.is-hero-projects' , { type : '…" at bounding box center [824, 424] width 1455 height 548
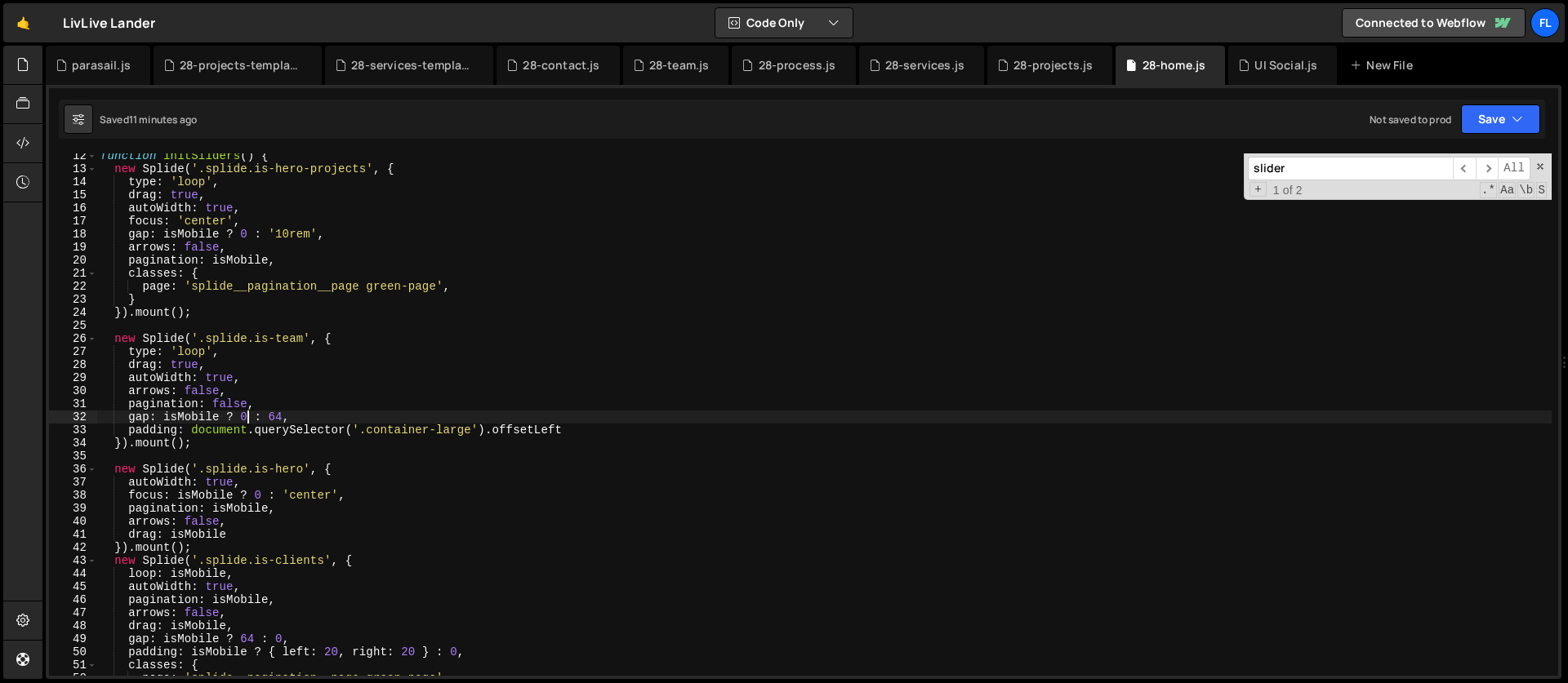
click at [240, 418] on div "function initSliders ( ) { new Splide ( '.splide.is-hero-projects' , { type : '…" at bounding box center [824, 424] width 1455 height 548
type textarea "gap: isMobile ? 20 : 64,"
click at [309, 416] on div "function initSliders ( ) { new Splide ( '.splide.is-hero-projects' , { type : '…" at bounding box center [824, 424] width 1455 height 548
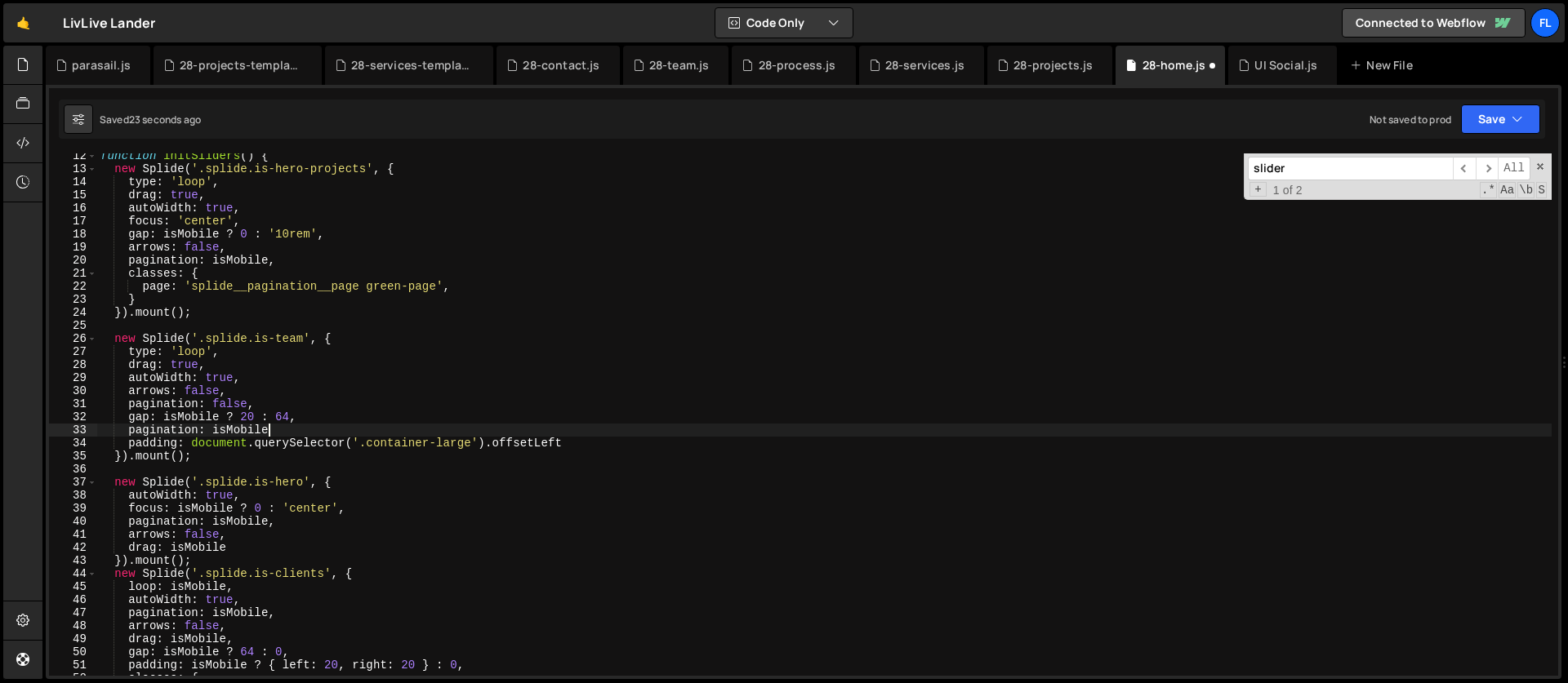
scroll to position [0, 11]
click at [209, 269] on div "function initSliders ( ) { new Splide ( '.splide.is-hero-projects' , { type : '…" at bounding box center [824, 424] width 1455 height 548
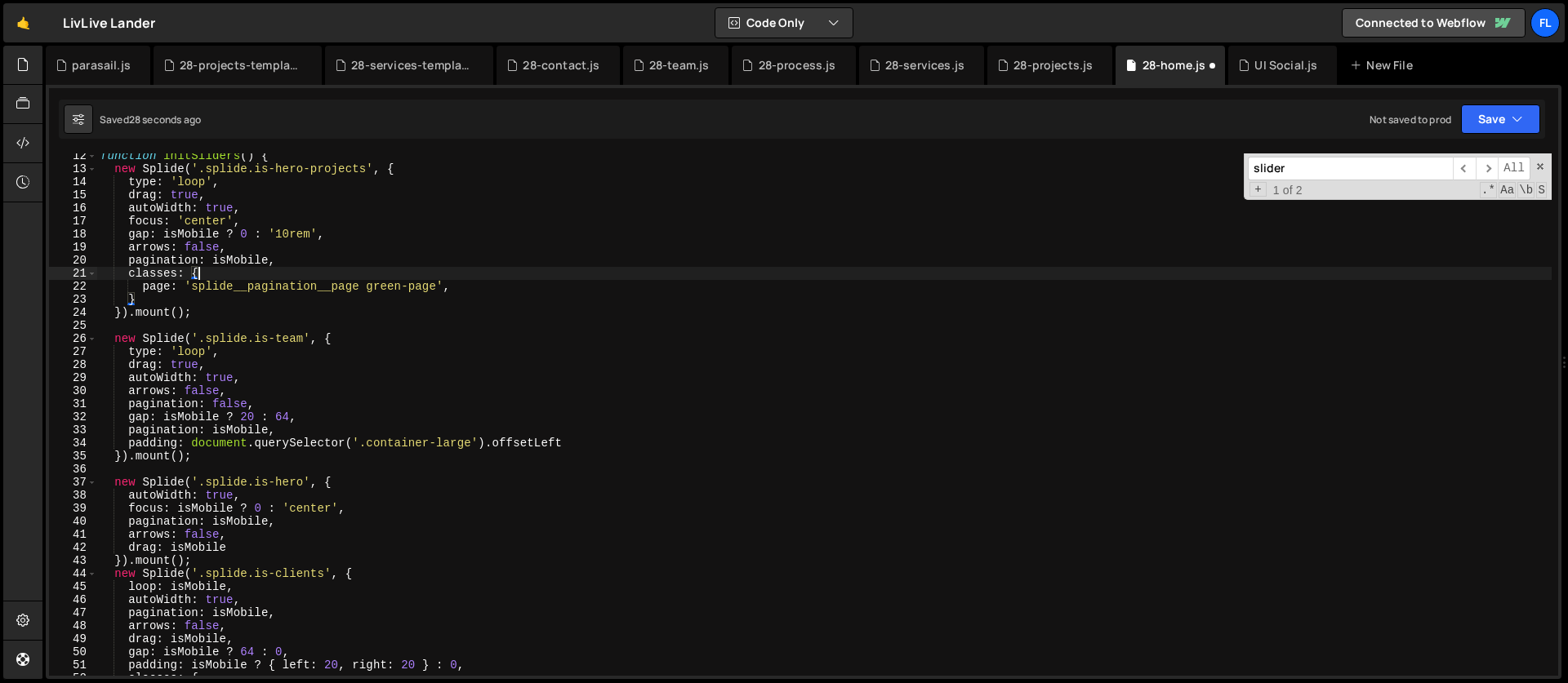
scroll to position [0, 6]
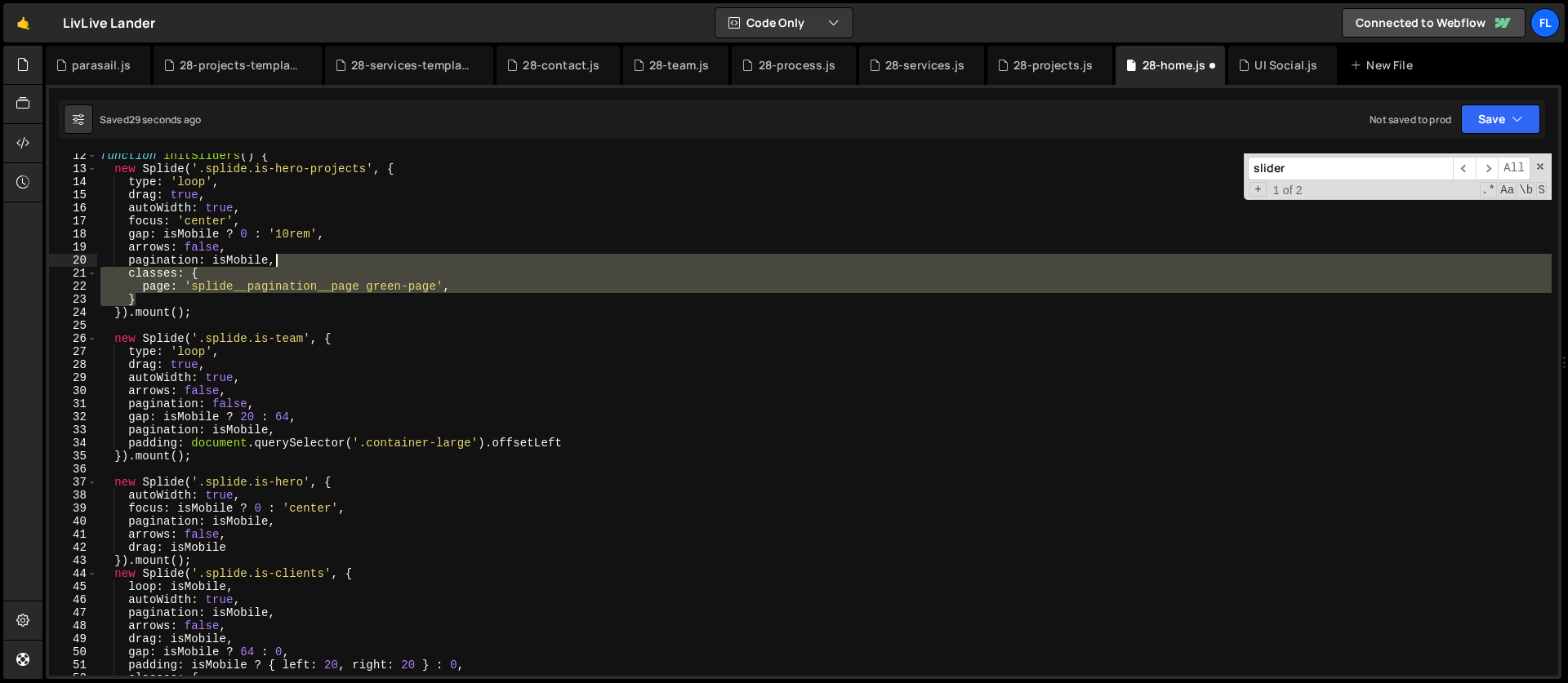
drag, startPoint x: 148, startPoint y: 302, endPoint x: 302, endPoint y: 258, distance: 160.2
click at [302, 258] on div "function initSliders ( ) { new Splide ( '.splide.is-hero-projects' , { type : '…" at bounding box center [824, 424] width 1455 height 548
click at [307, 432] on div "function initSliders ( ) { new Splide ( '.splide.is-hero-projects' , { type : '…" at bounding box center [824, 424] width 1455 height 548
type textarea "pagination: isMobile,"
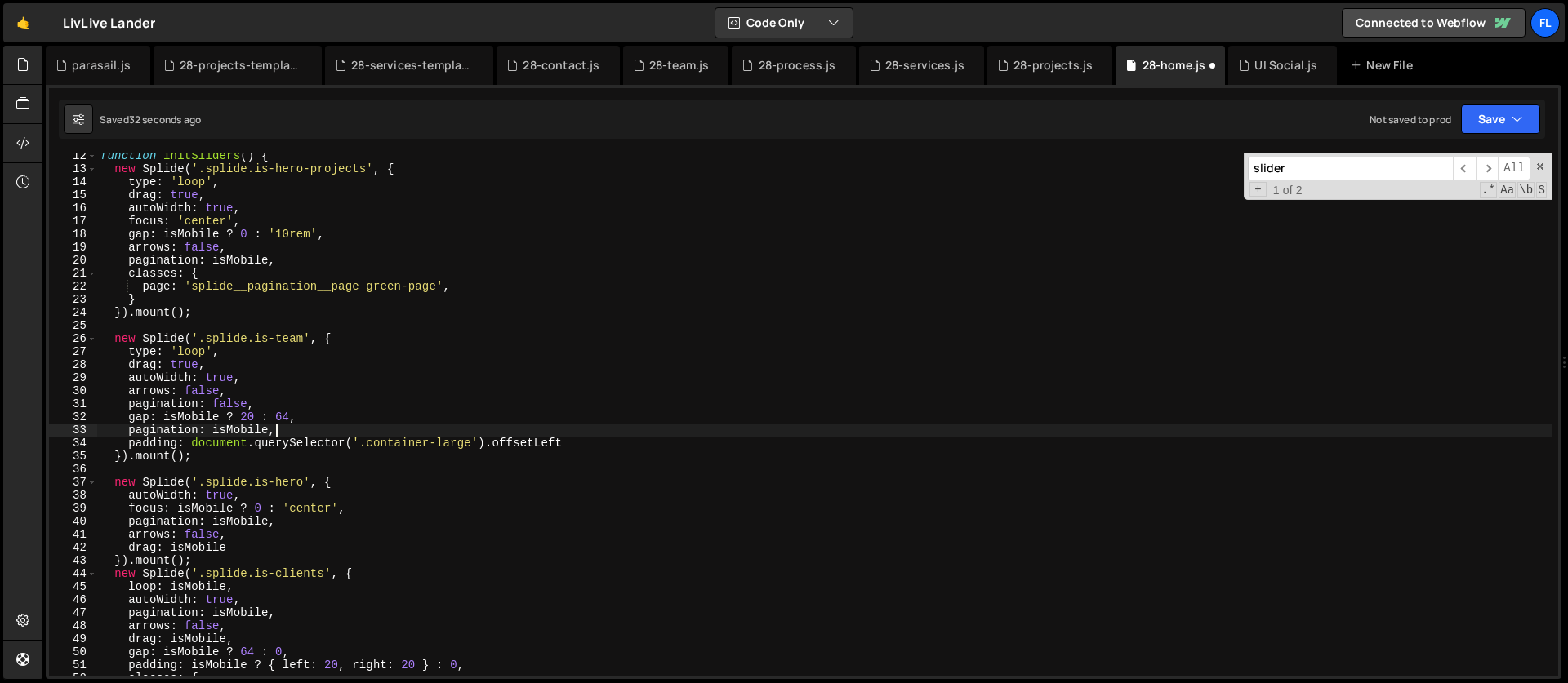
scroll to position [0, 1]
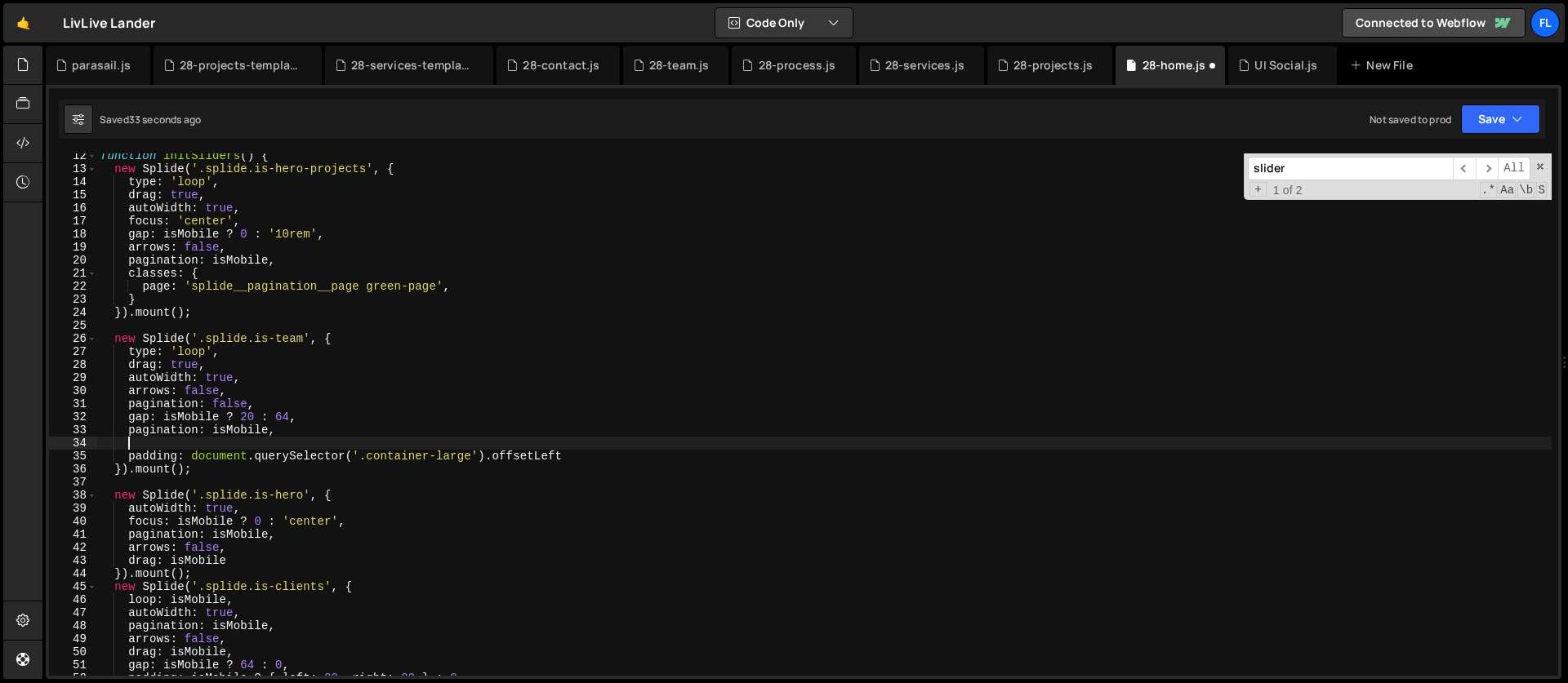
paste textarea "}"
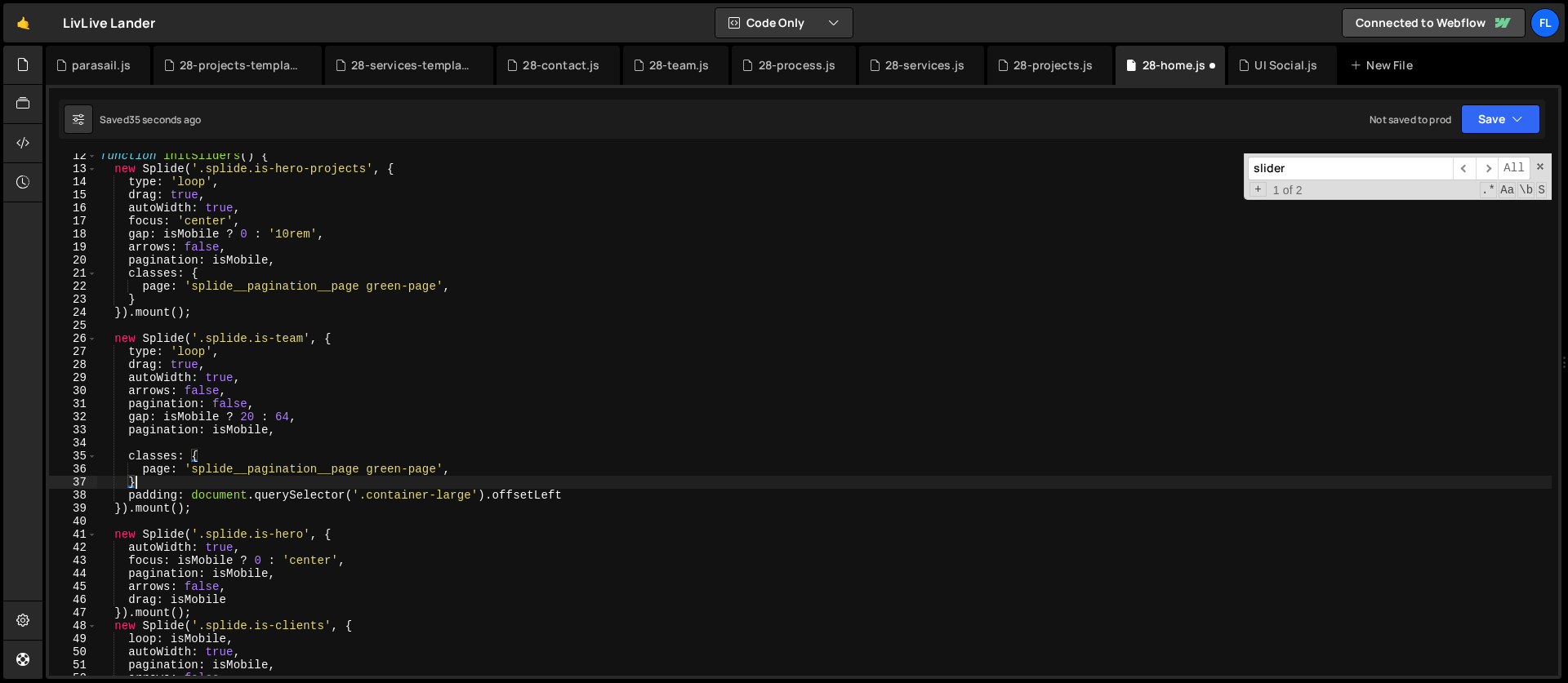
type textarea "},"
click at [160, 444] on div "function initSliders ( ) { new Splide ( '.splide.is-hero-projects' , { type : '…" at bounding box center [824, 424] width 1455 height 548
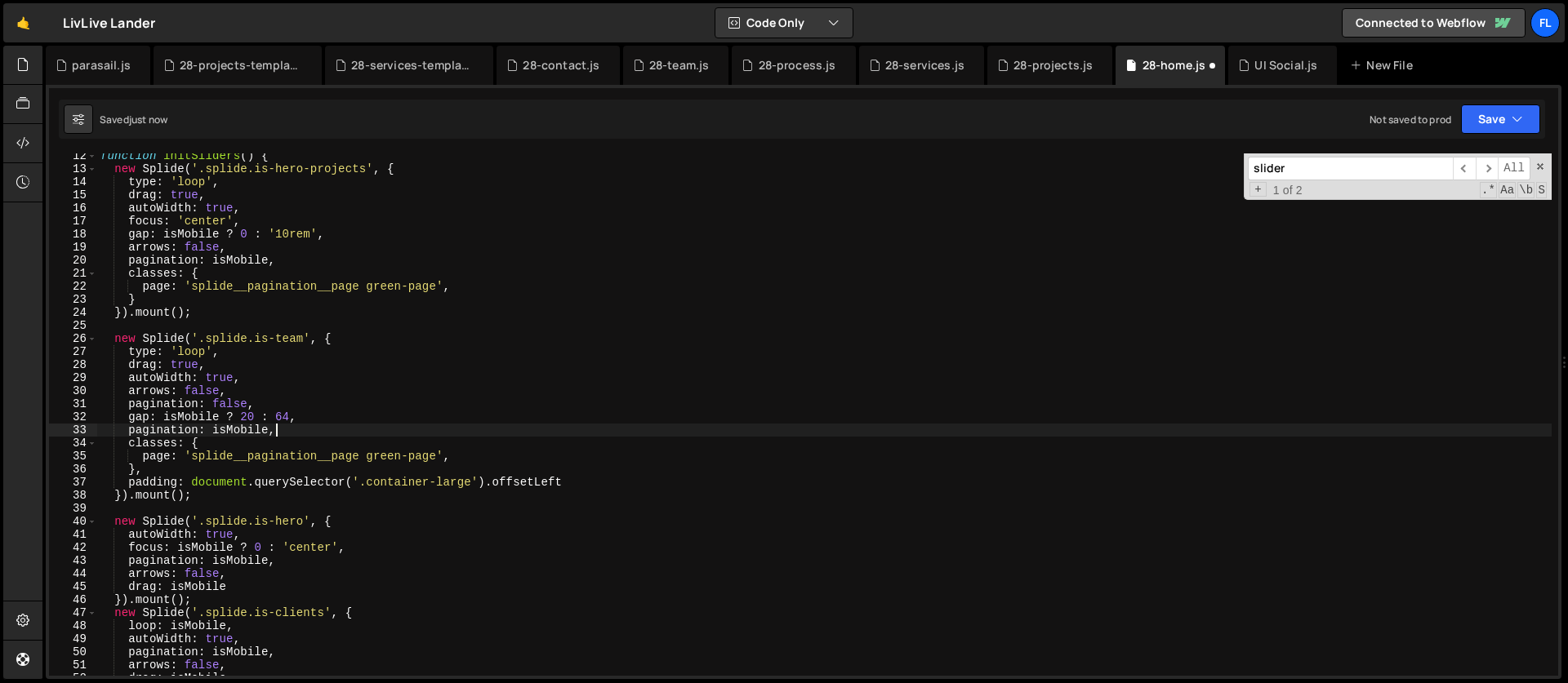
scroll to position [0, 11]
click at [209, 269] on div "function initSliders ( ) { new Splide ( '.splide.is-hero-projects' , { type : '…" at bounding box center [824, 424] width 1455 height 548
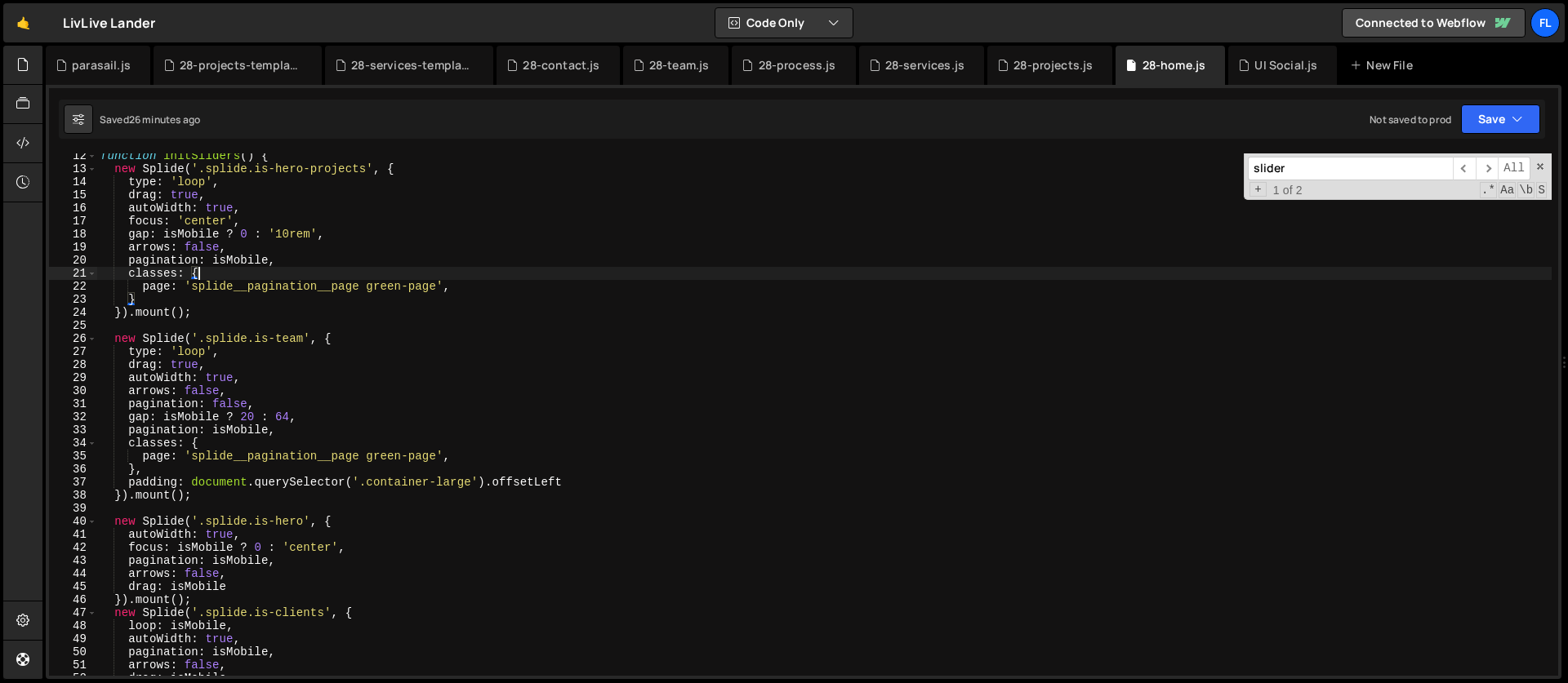
scroll to position [0, 6]
click at [421, 168] on div "function initSliders ( ) { new Splide ( '.splide.is-hero-projects' , { type : '…" at bounding box center [824, 424] width 1455 height 548
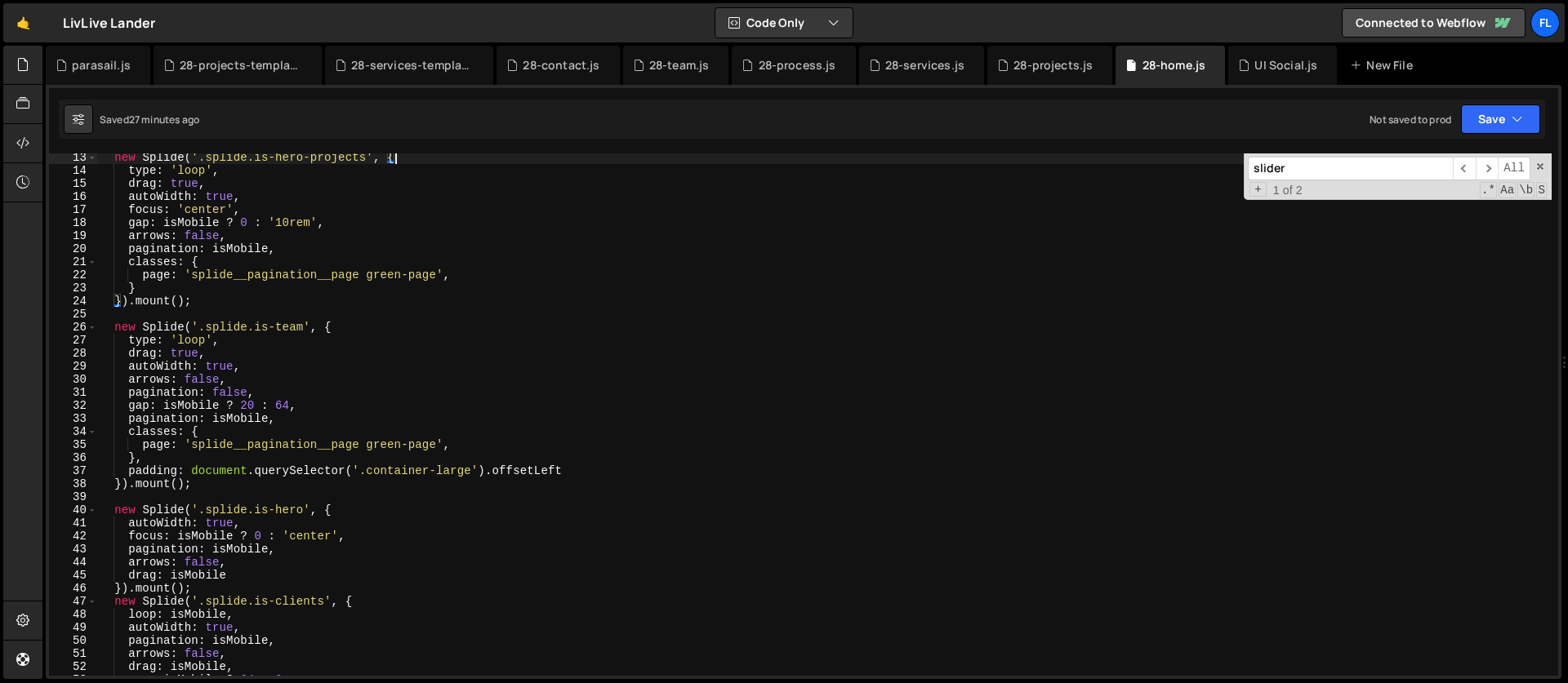
scroll to position [236, 0]
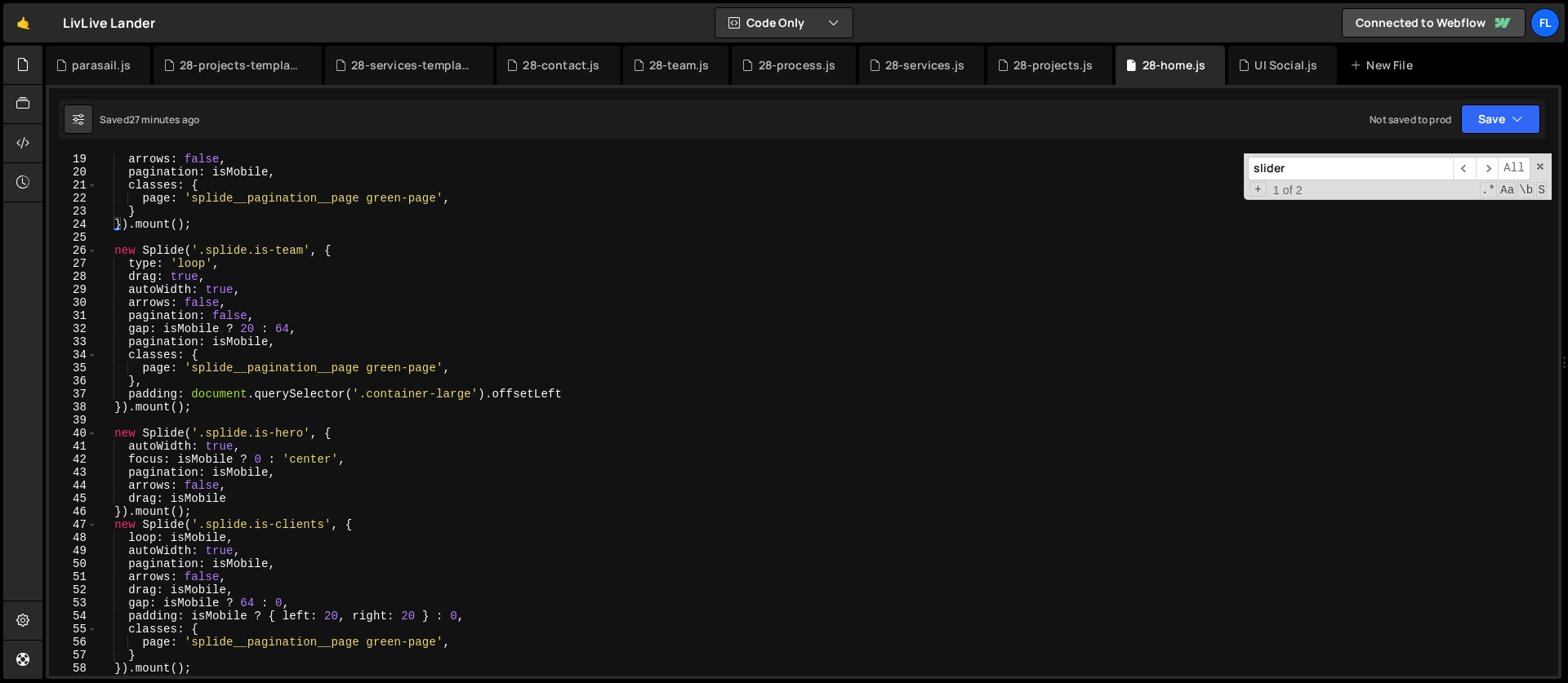
click at [337, 434] on div "arrows : false , pagination : isMobile , classes : { page : 'splide__pagination…" at bounding box center [824, 426] width 1455 height 548
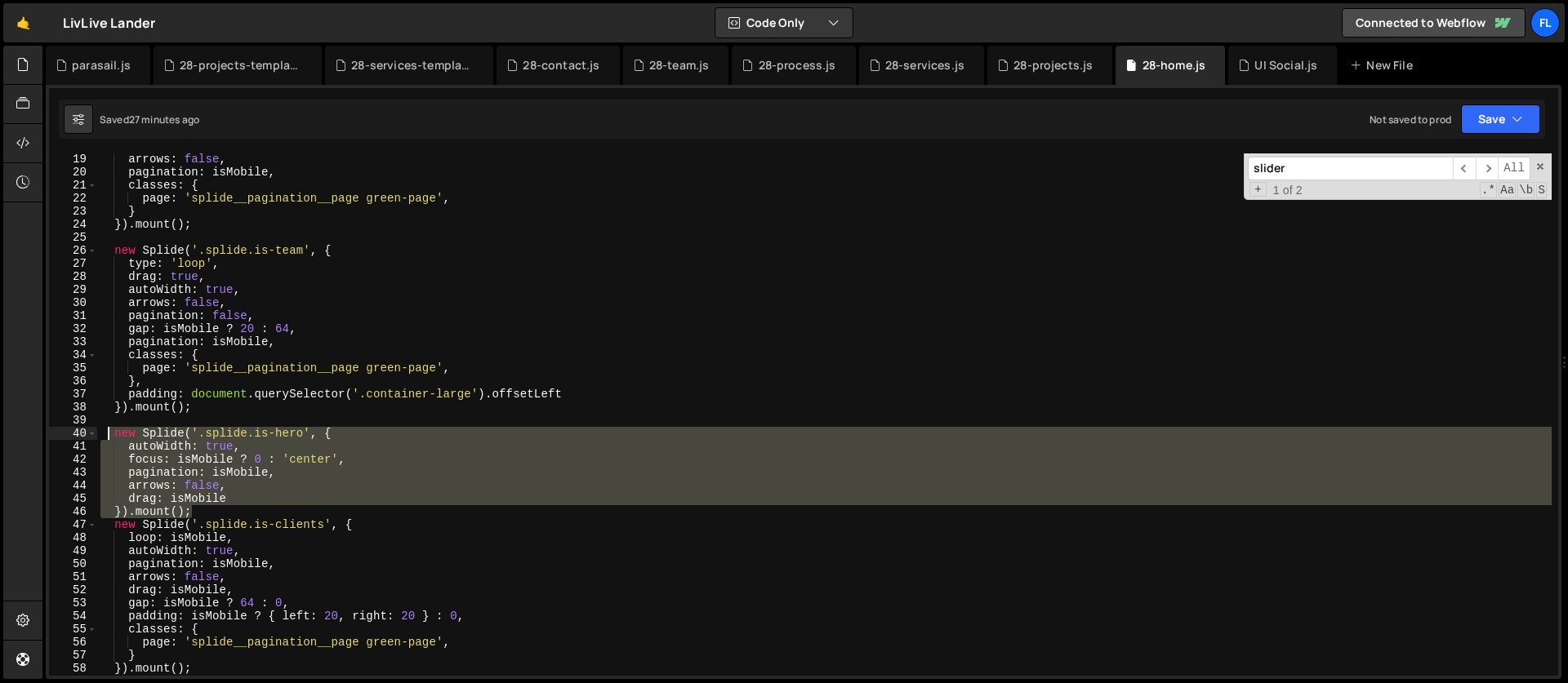
drag, startPoint x: 199, startPoint y: 510, endPoint x: 109, endPoint y: 433, distance: 118.4
click at [109, 433] on div "arrows : false , pagination : isMobile , classes : { page : 'splide__pagination…" at bounding box center [824, 426] width 1455 height 548
paste textarea "}).mount();"
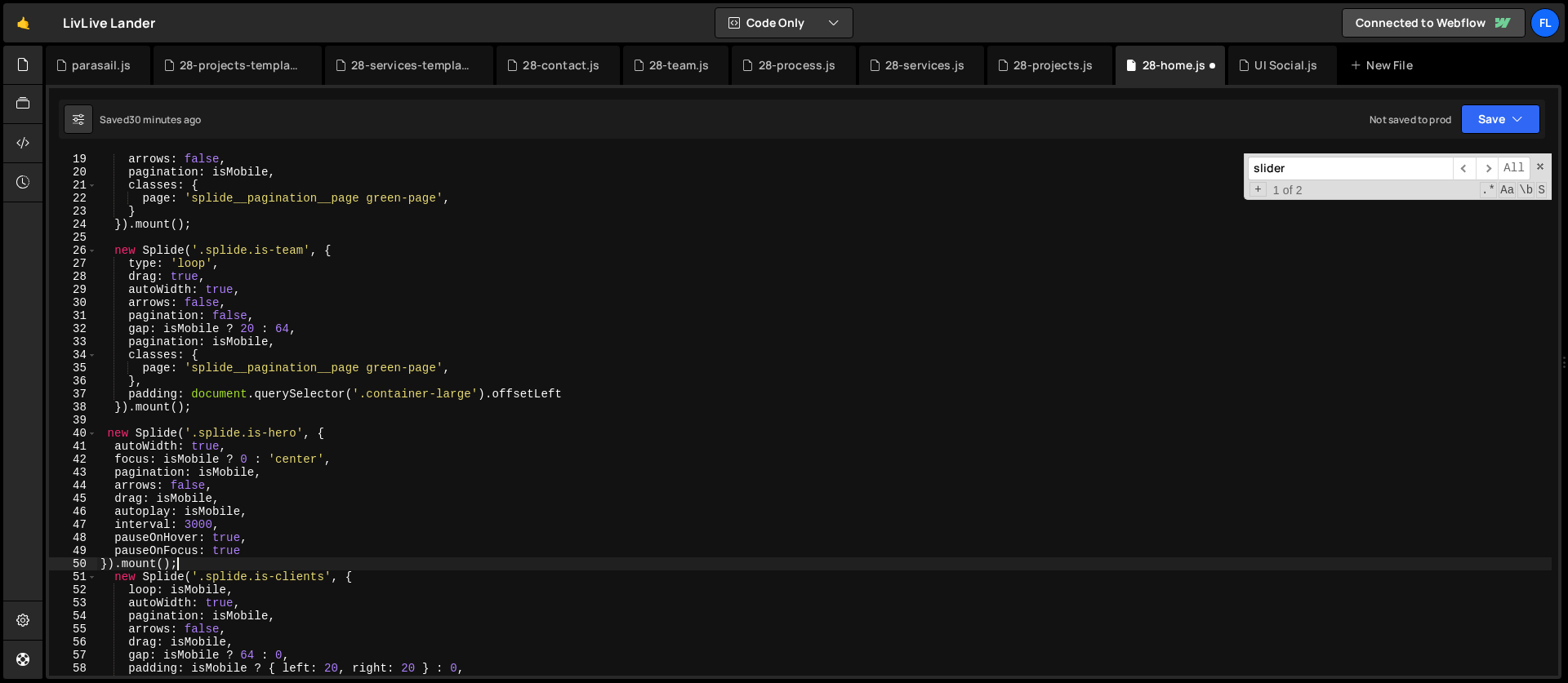
scroll to position [0, 5]
click at [255, 451] on div "arrows : false , pagination : isMobile , classes : { page : 'splide__pagination…" at bounding box center [824, 426] width 1455 height 548
type textarea "autoWidth: true,"
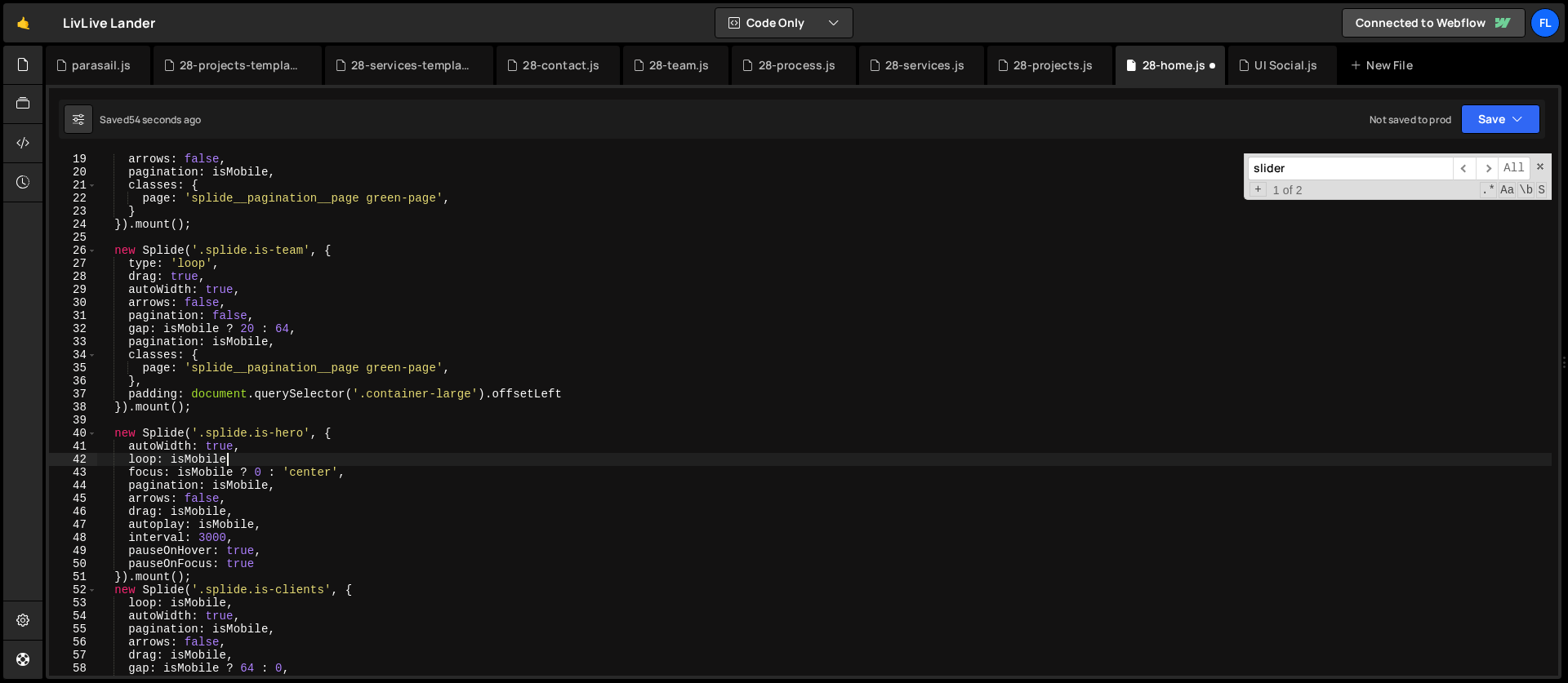
scroll to position [0, 8]
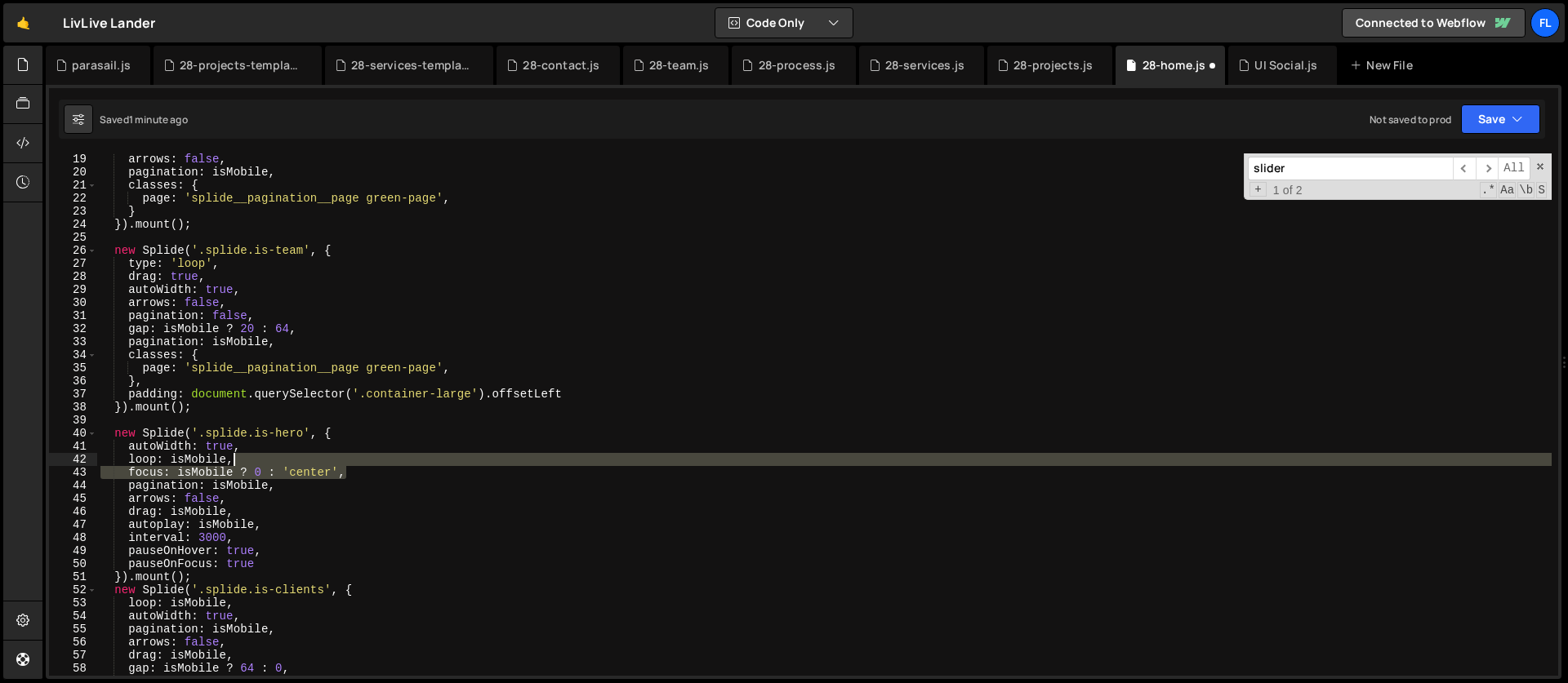
drag, startPoint x: 353, startPoint y: 473, endPoint x: 350, endPoint y: 465, distance: 8.5
click at [350, 465] on div "arrows : false , pagination : isMobile , classes : { page : 'splide__pagination…" at bounding box center [824, 426] width 1455 height 548
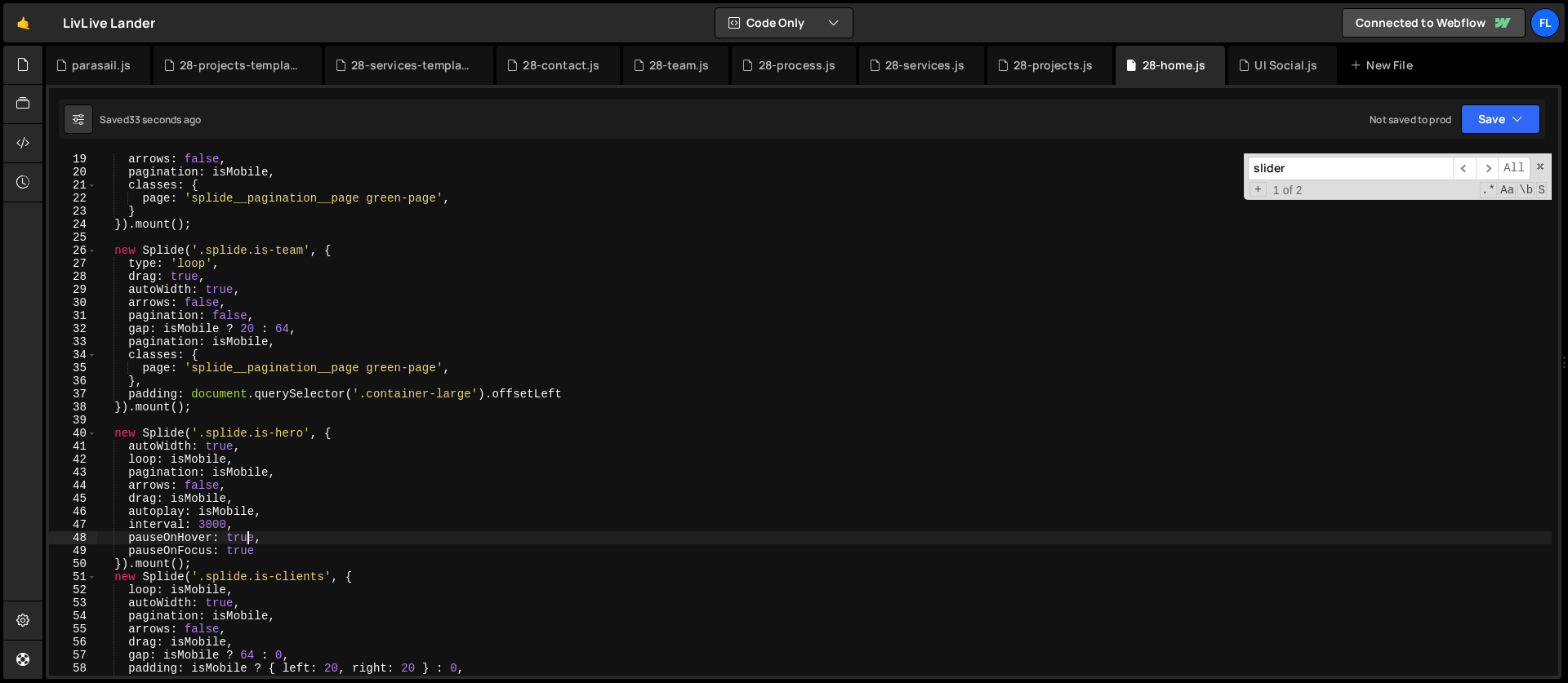
click at [249, 538] on div "arrows : false , pagination : isMobile , classes : { page : 'splide__pagination…" at bounding box center [824, 426] width 1455 height 548
click at [241, 550] on div "arrows : false , pagination : isMobile , classes : { page : 'splide__pagination…" at bounding box center [824, 426] width 1455 height 548
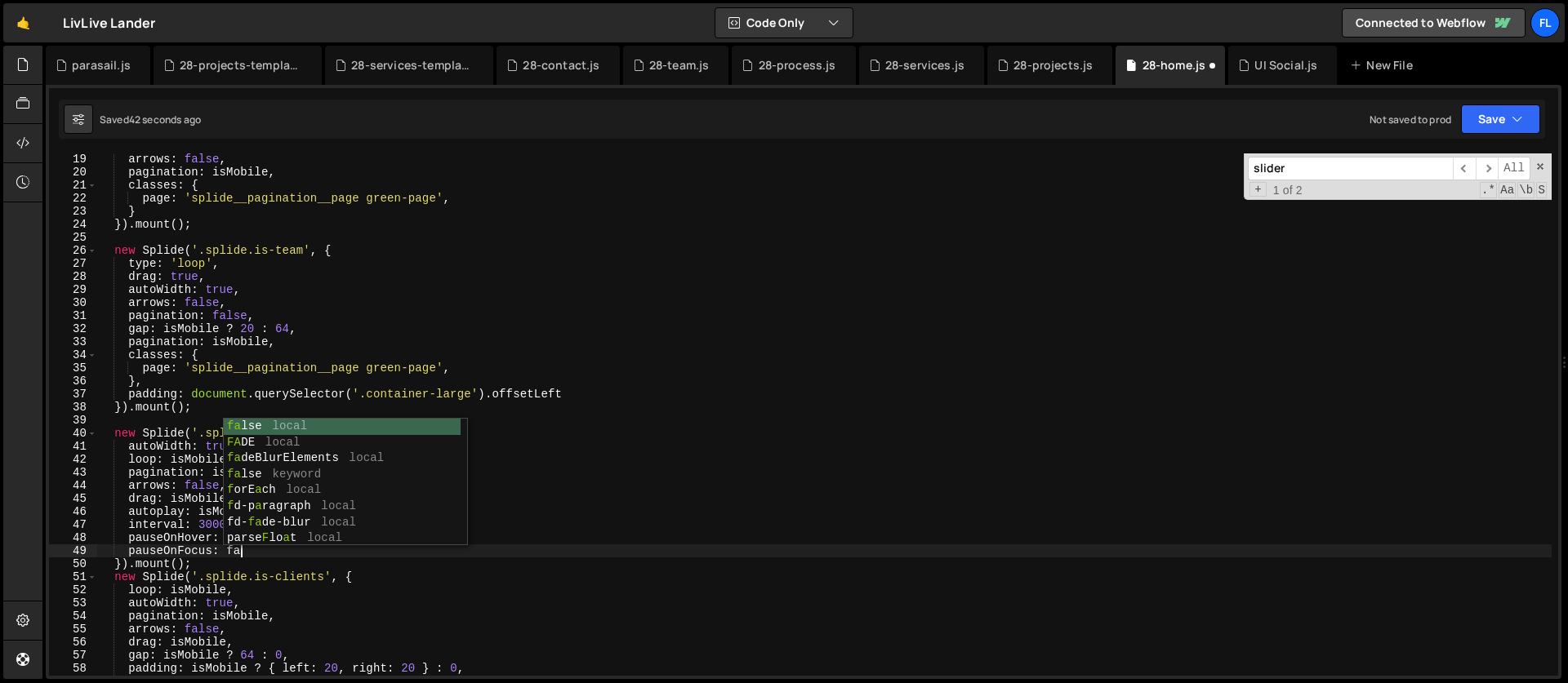
scroll to position [0, 10]
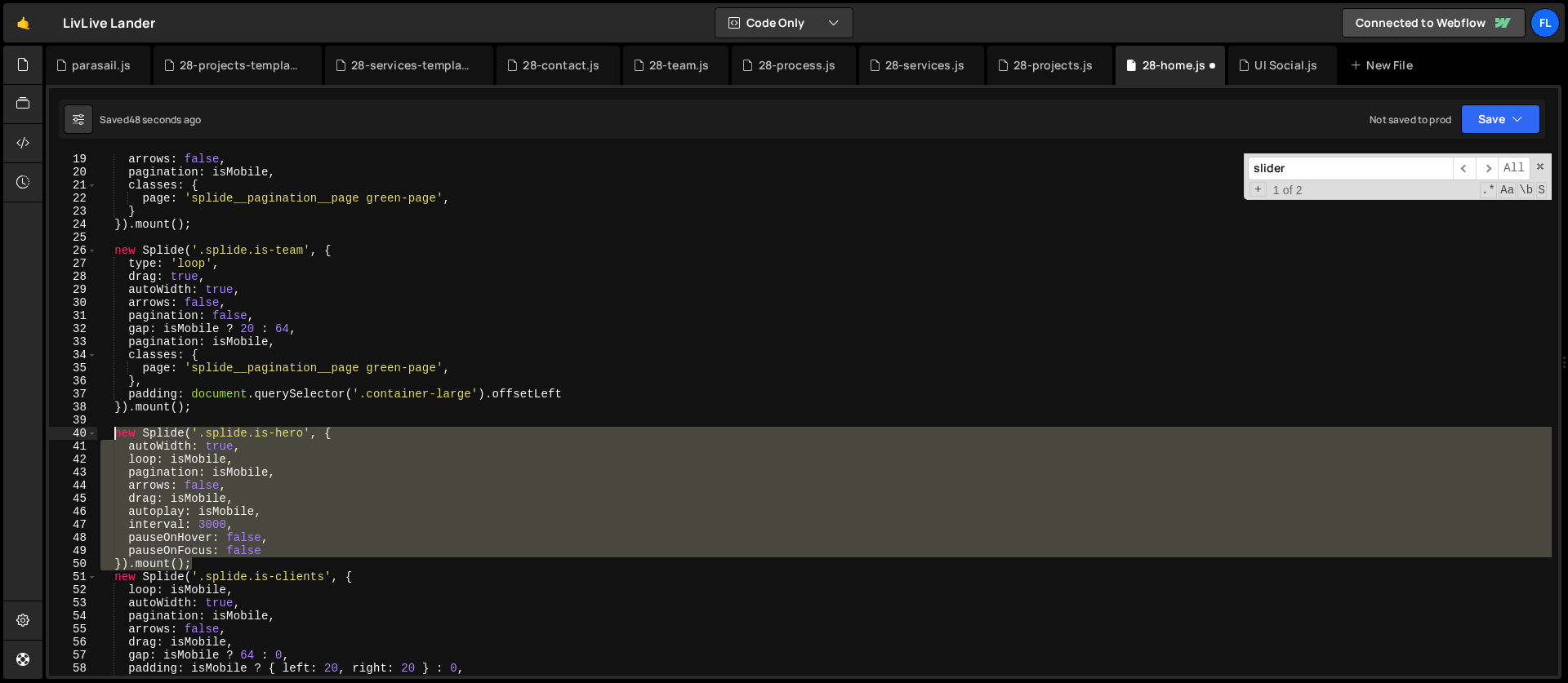
drag, startPoint x: 198, startPoint y: 562, endPoint x: 115, endPoint y: 432, distance: 154.2
click at [115, 432] on div "arrows : false , pagination : isMobile , classes : { page : 'splide__pagination…" at bounding box center [824, 426] width 1455 height 548
click at [312, 487] on div "arrows : false , pagination : isMobile , classes : { page : 'splide__pagination…" at bounding box center [824, 414] width 1455 height 522
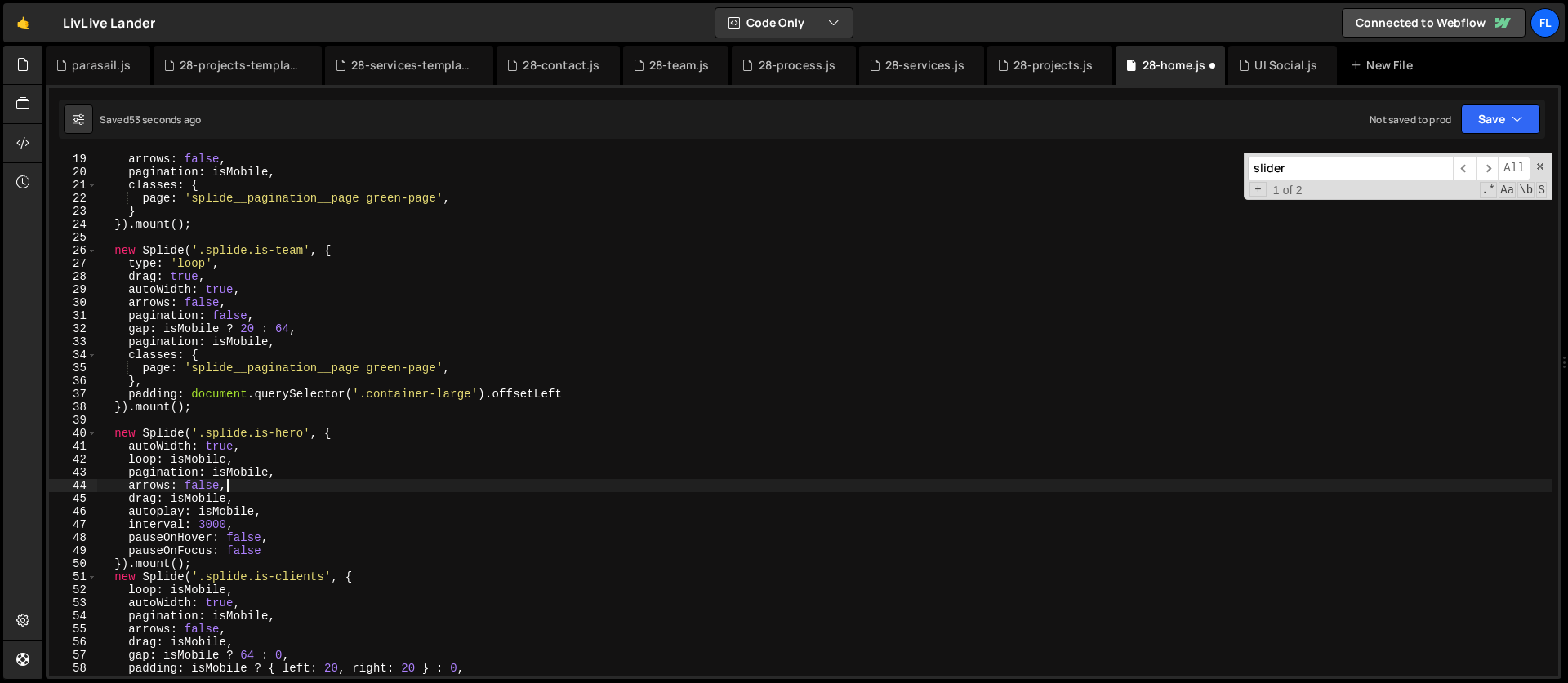
click at [252, 456] on div "arrows : false , pagination : isMobile , classes : { page : 'splide__pagination…" at bounding box center [824, 426] width 1455 height 548
click at [395, 364] on div "arrows : false , pagination : isMobile , classes : { page : 'splide__pagination…" at bounding box center [824, 426] width 1455 height 548
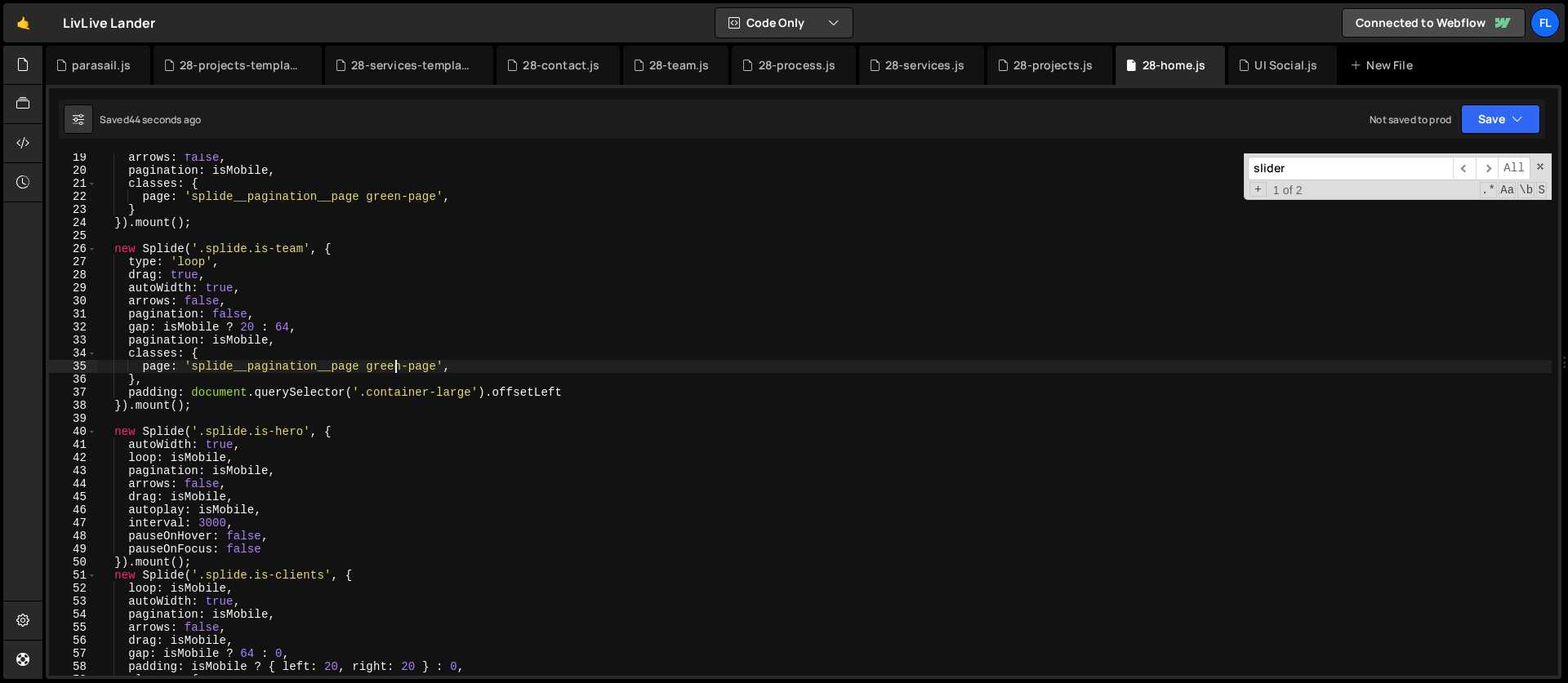
scroll to position [285, 0]
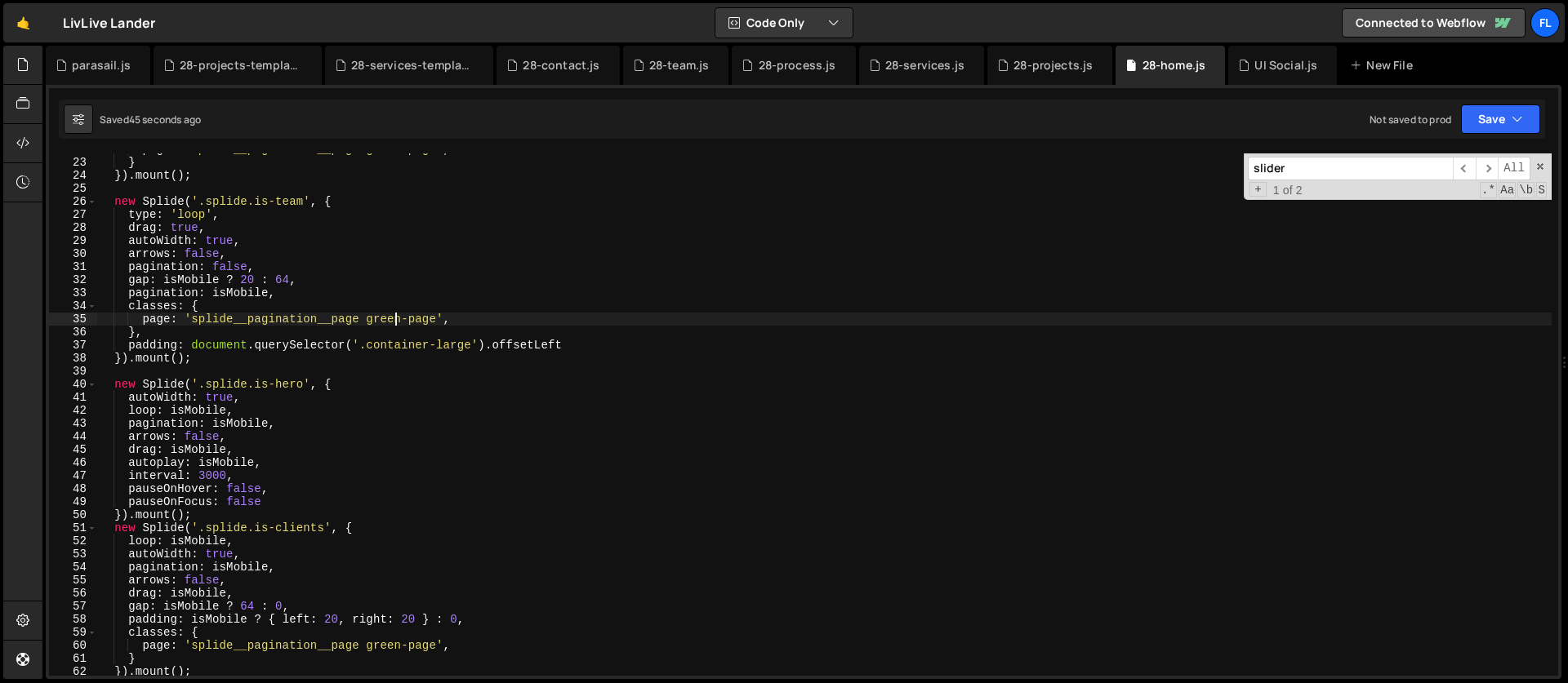
click at [347, 386] on div "page : 'splide__pagination__page green-page' , } }) . mount ( ) ; new Splide ( …" at bounding box center [824, 417] width 1455 height 548
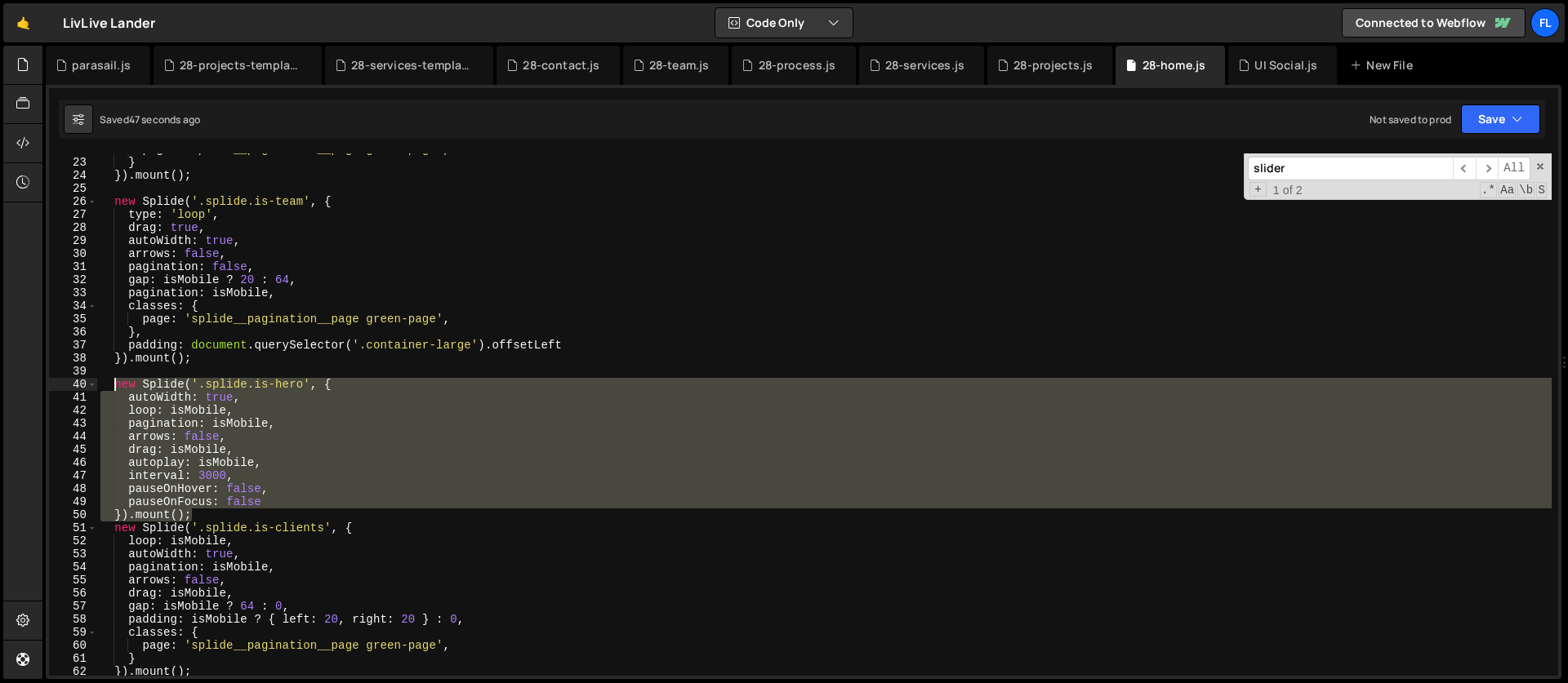
drag, startPoint x: 205, startPoint y: 513, endPoint x: 112, endPoint y: 384, distance: 159.0
click at [112, 384] on div "page : 'splide__pagination__page green-page' , } }) . mount ( ) ; new Splide ( …" at bounding box center [824, 417] width 1455 height 548
paste textarea "}).mount();"
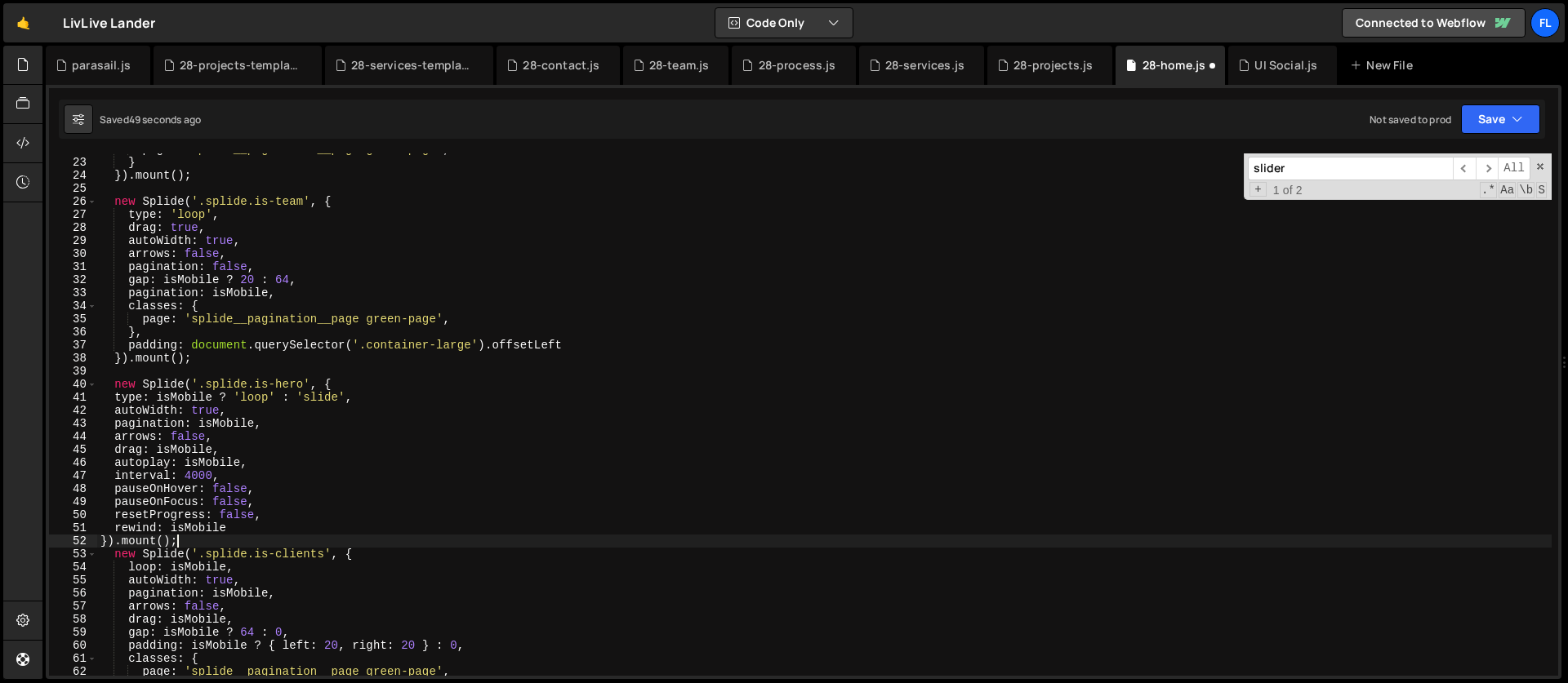
scroll to position [0, 5]
type textarea "}).mount();"
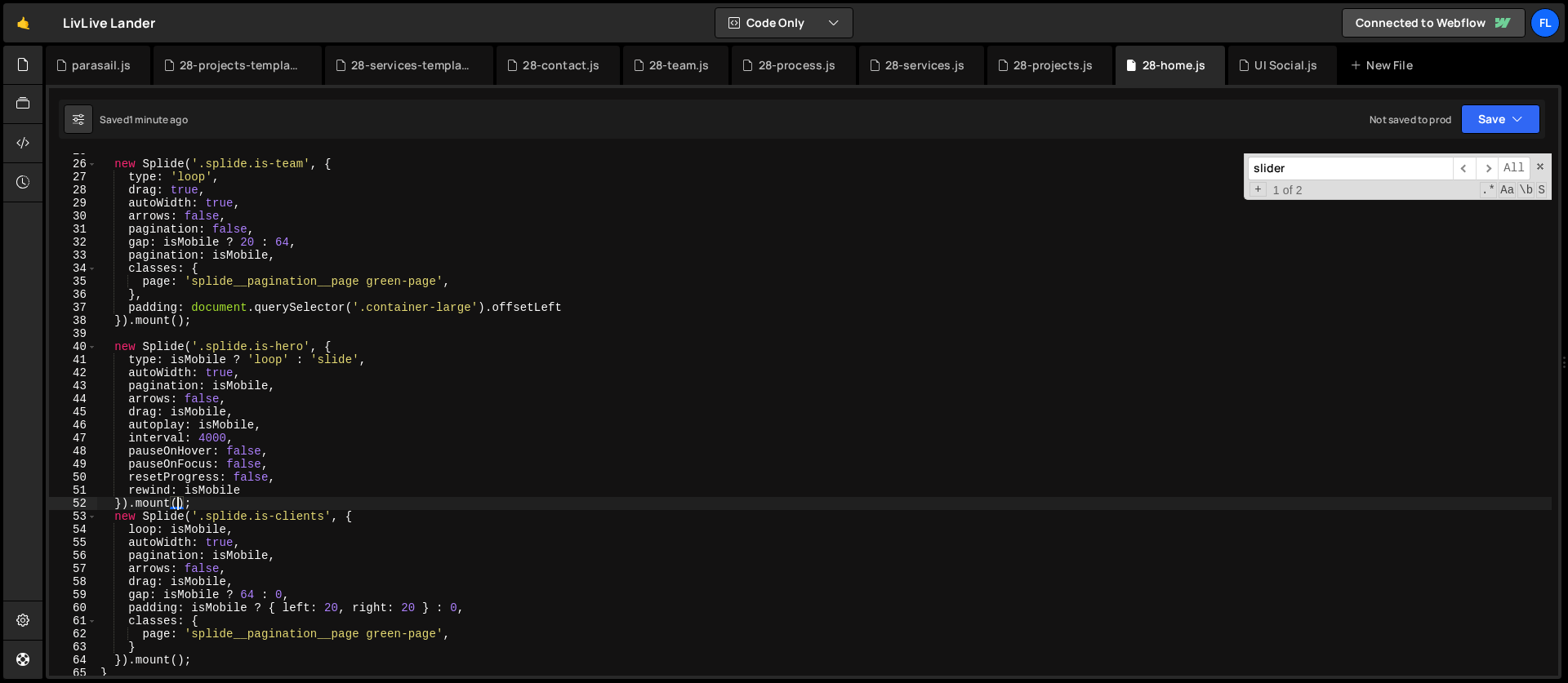
scroll to position [347, 0]
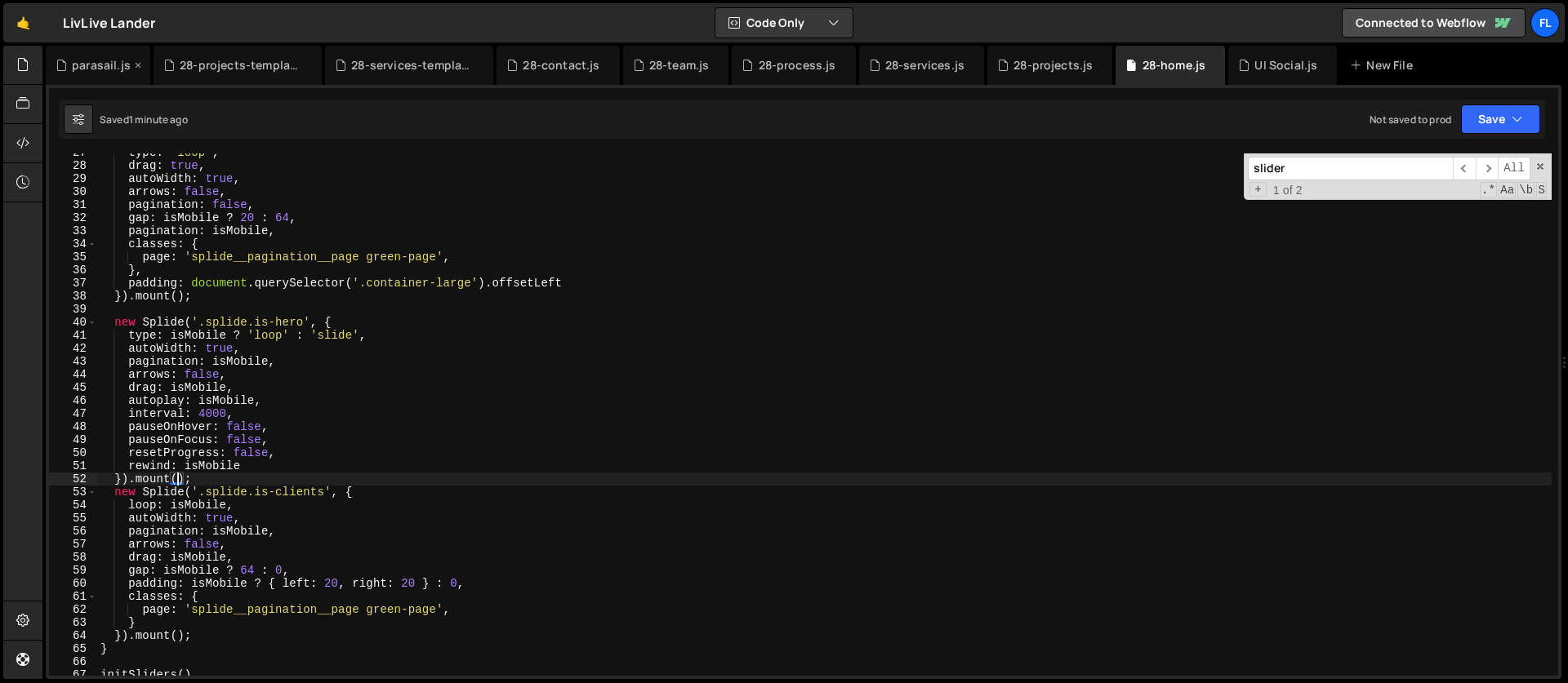
click at [98, 71] on div "parasail.js" at bounding box center [102, 65] width 59 height 17
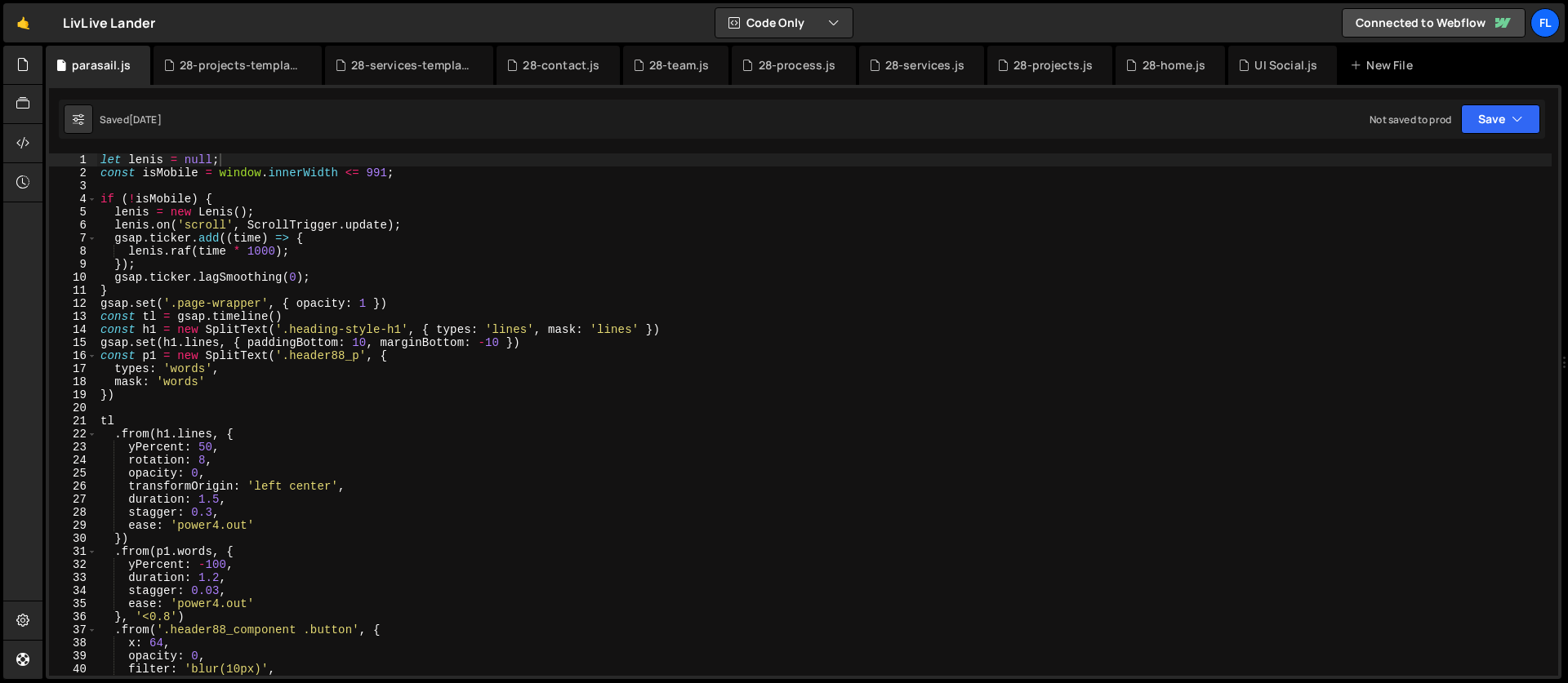
type textarea "const tl = gsap.timeline()"
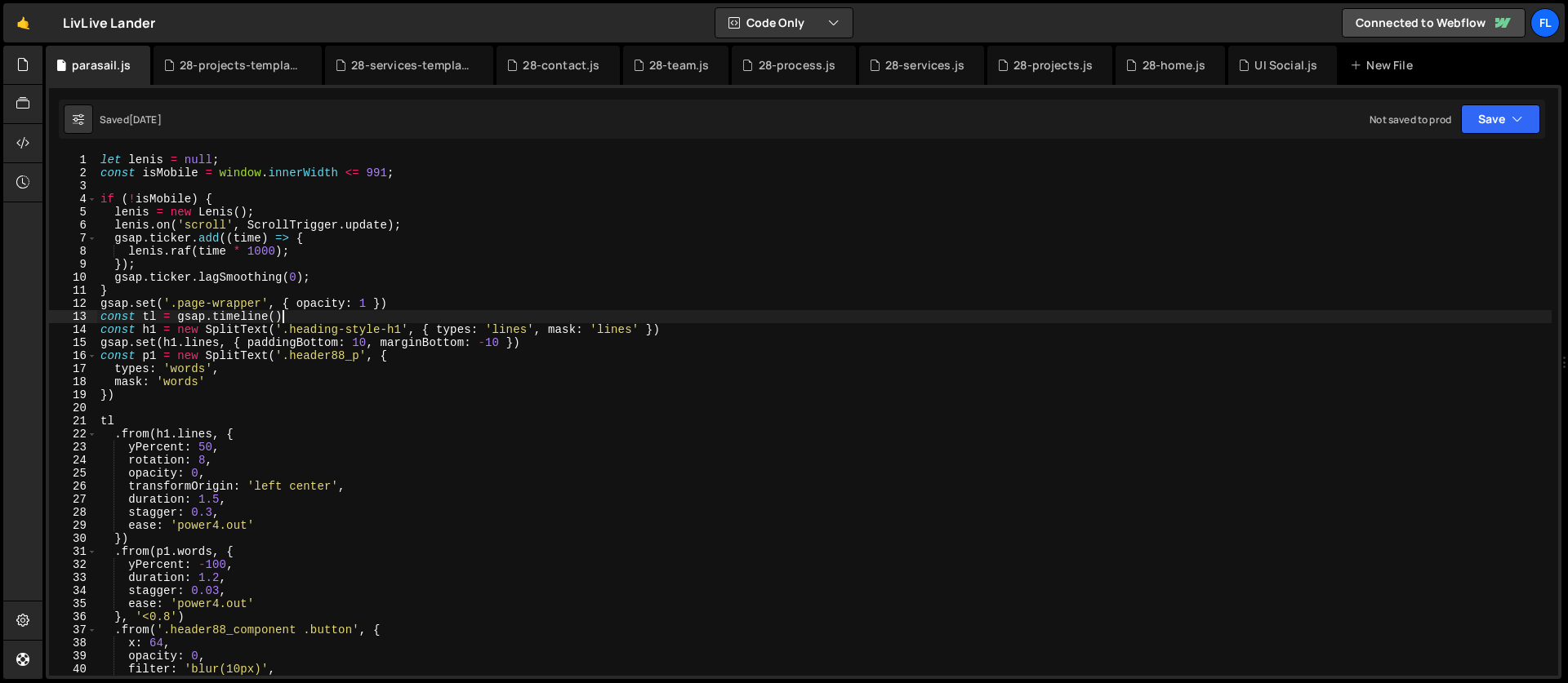
click at [754, 318] on div "let [PERSON_NAME] = null ; const isMobile = window . innerWidth <= 991 ; if ( !…" at bounding box center [824, 427] width 1455 height 548
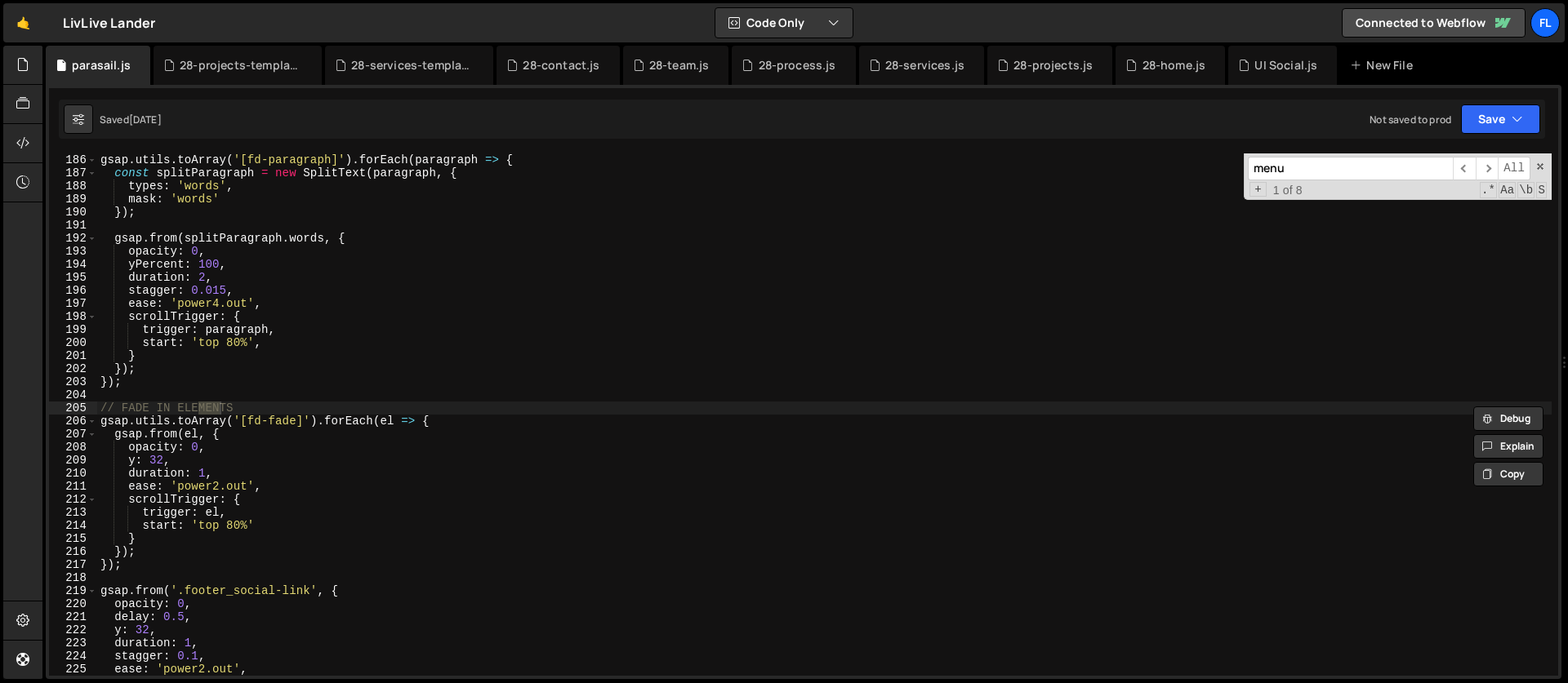
scroll to position [5146, 0]
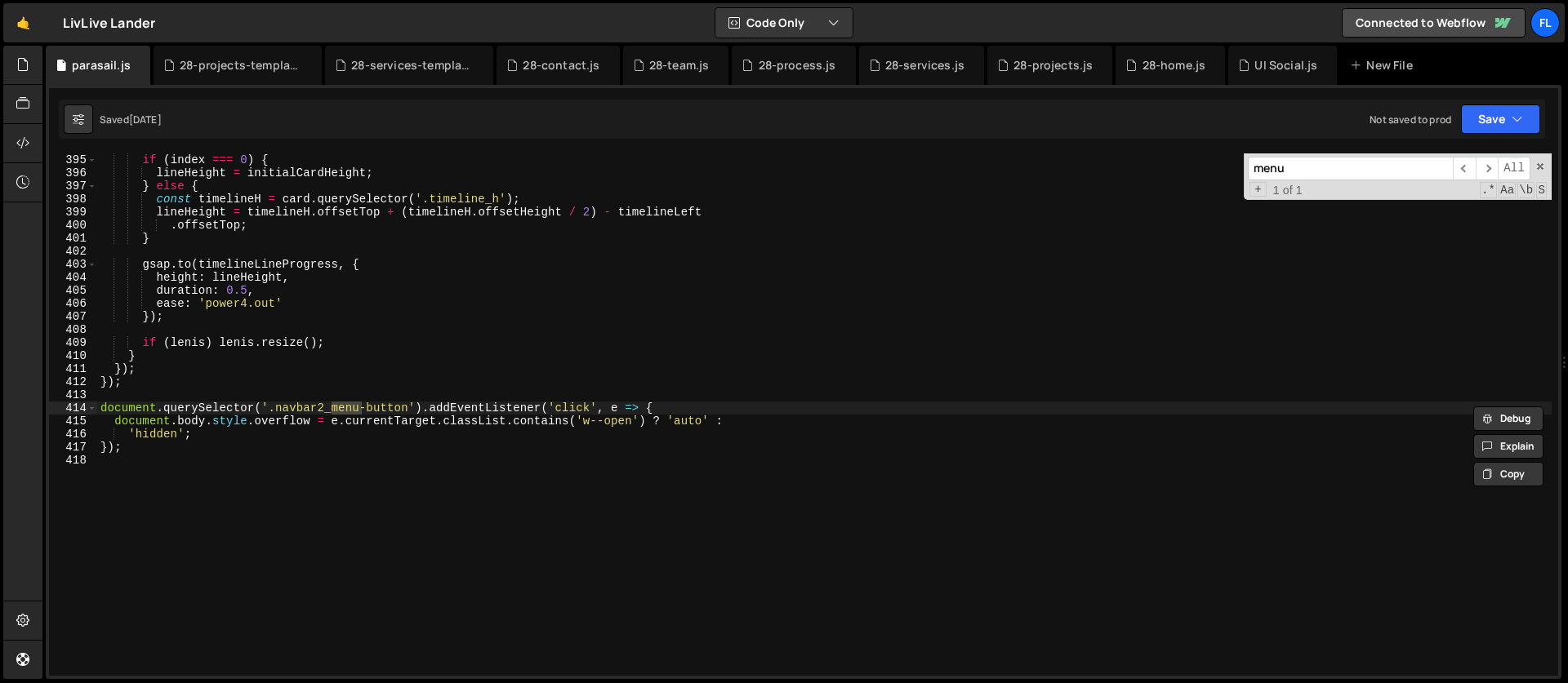
type input "menu"
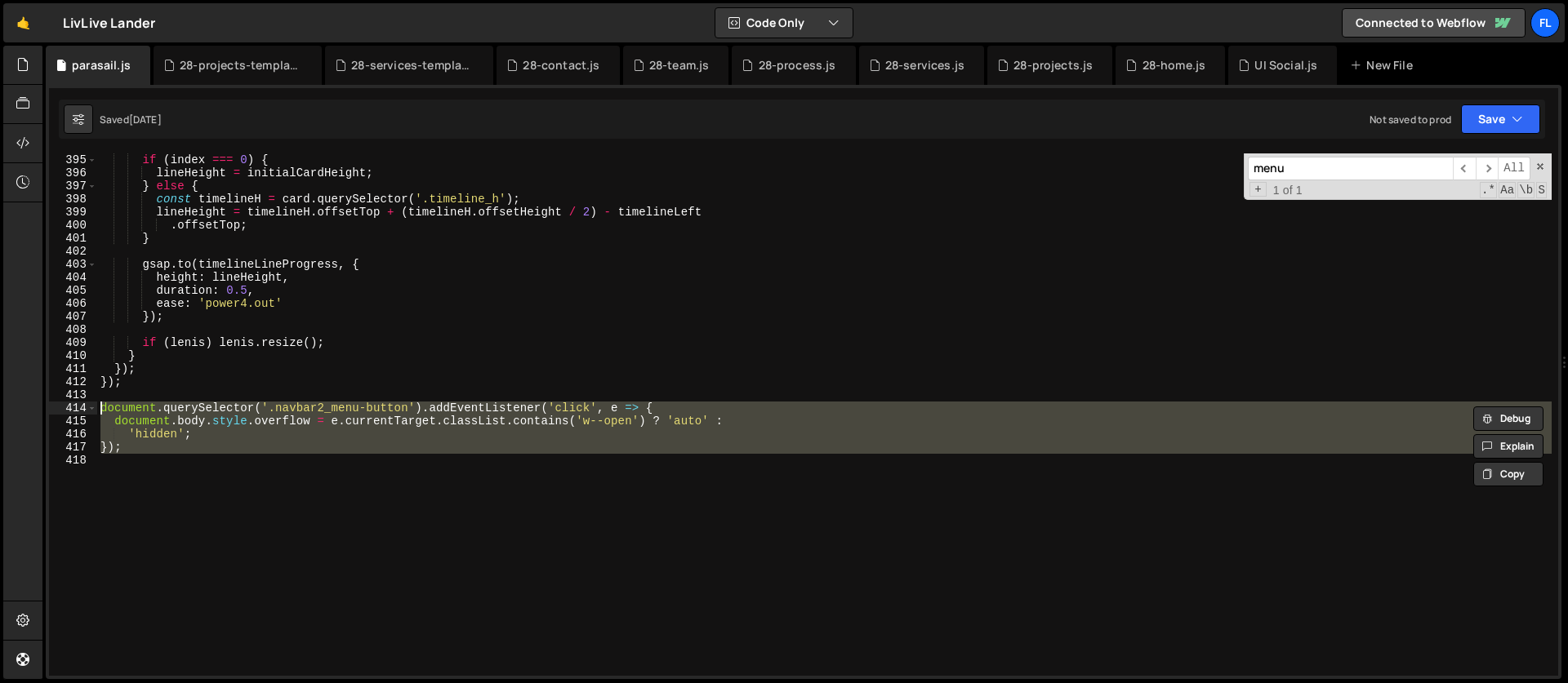
drag, startPoint x: 137, startPoint y: 459, endPoint x: 73, endPoint y: 414, distance: 78.2
click at [73, 414] on div "395 396 397 398 399 400 401 402 403 404 405 406 407 408 409 410 411 412 413 414…" at bounding box center [804, 414] width 1510 height 522
type textarea "document.querySelector('.navbar2_menu-button').addEventListener('click', e => {…"
click at [1143, 70] on div "28-home.js" at bounding box center [1174, 65] width 64 height 17
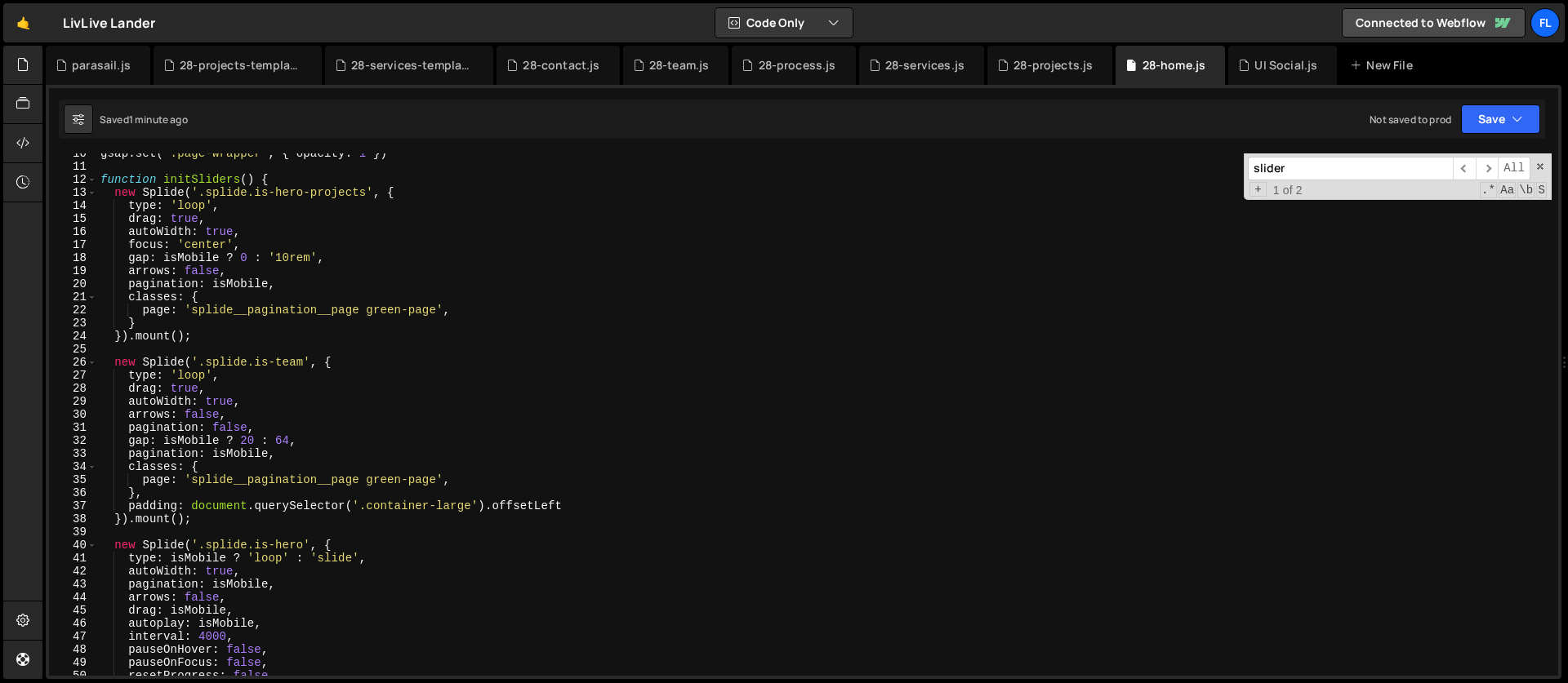
scroll to position [0, 0]
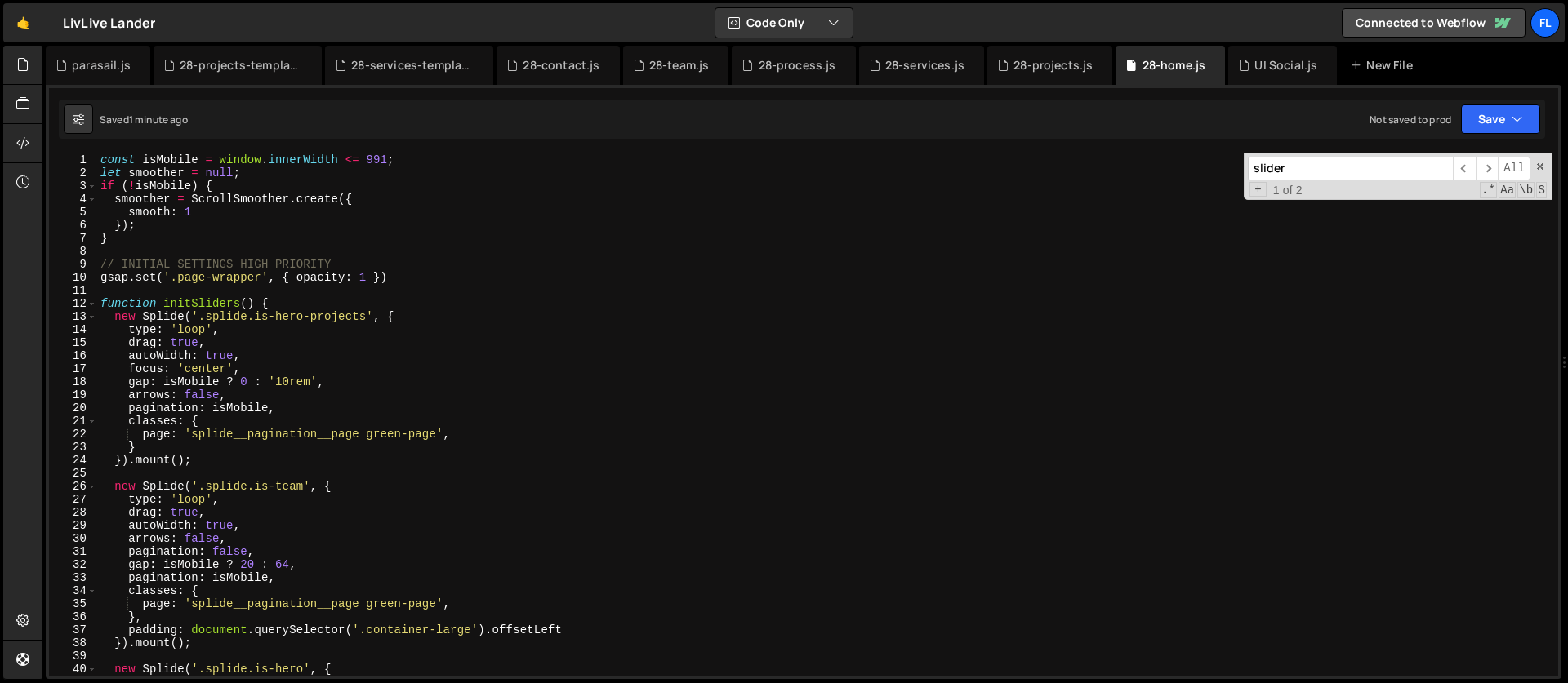
type textarea "}"
click at [136, 238] on div "const isMobile = window . innerWidth <= 991 ; let smoother = null ; if ( ! isMo…" at bounding box center [824, 427] width 1455 height 548
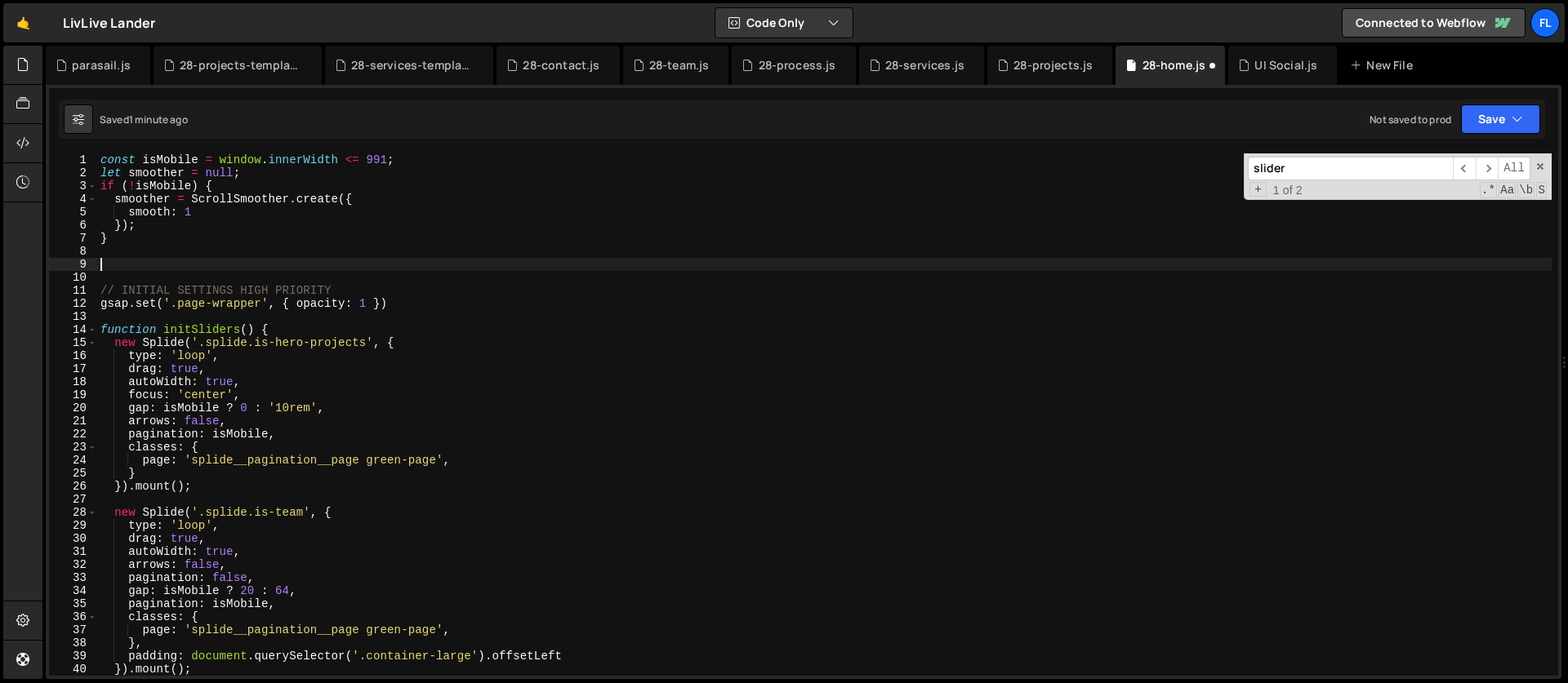
paste textarea
